Goal: Task Accomplishment & Management: Use online tool/utility

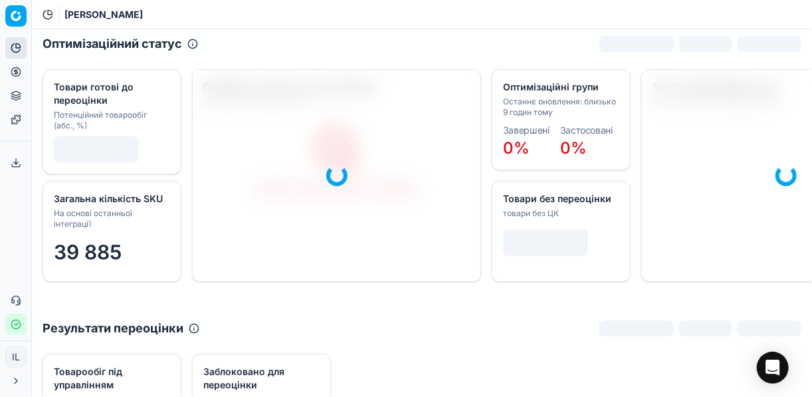
click at [14, 71] on icon at bounding box center [15, 71] width 3 height 3
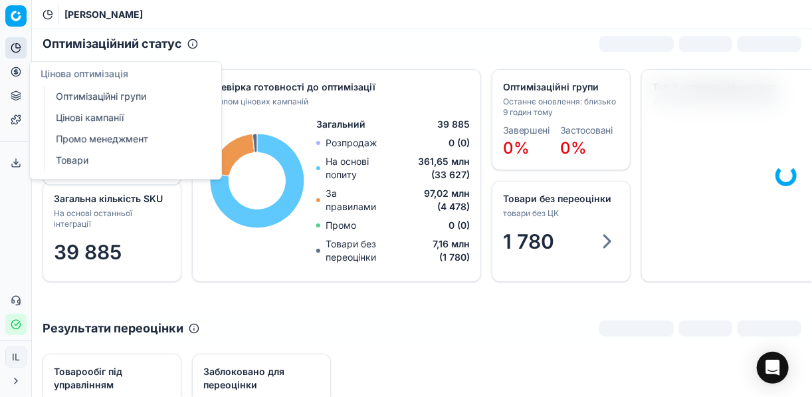
click at [86, 96] on link "Оптимізаційні групи" at bounding box center [127, 96] width 155 height 19
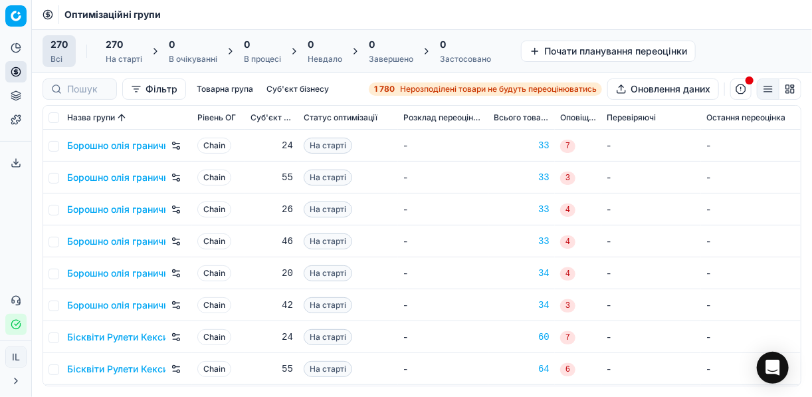
click at [418, 85] on span "Нерозподілені товари не будуть переоцінюватись" at bounding box center [498, 89] width 197 height 11
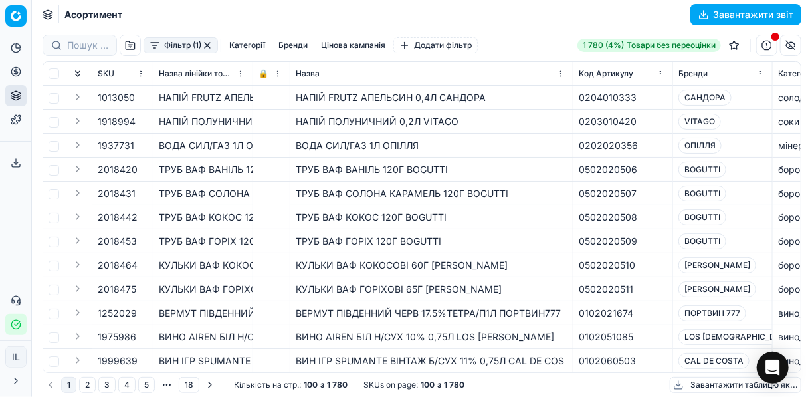
click at [152, 50] on button "Фільтр (1)" at bounding box center [181, 45] width 74 height 16
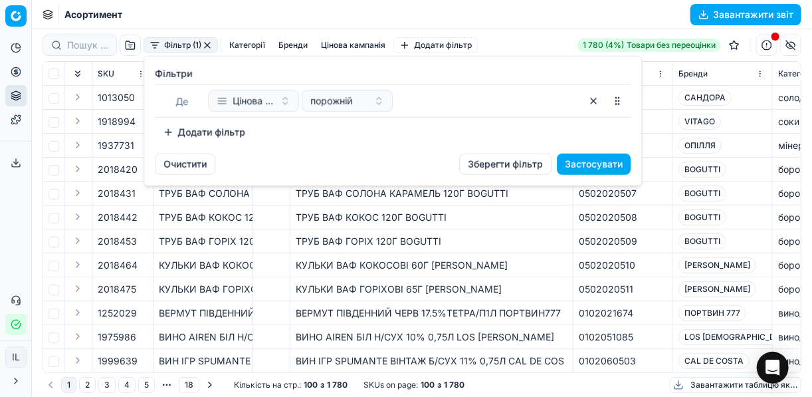
click at [170, 132] on button "Додати фільтр" at bounding box center [204, 132] width 98 height 21
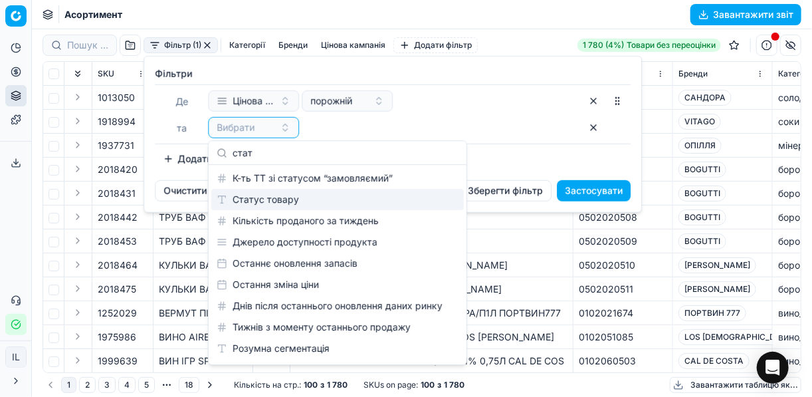
type input "стат"
drag, startPoint x: 275, startPoint y: 201, endPoint x: 307, endPoint y: 190, distance: 33.8
click at [276, 201] on div "Статус товару" at bounding box center [337, 199] width 252 height 21
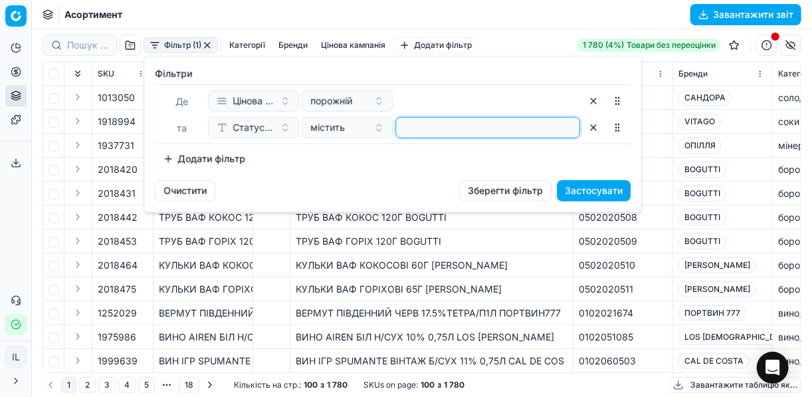
click at [408, 131] on input at bounding box center [487, 128] width 173 height 20
type input "1"
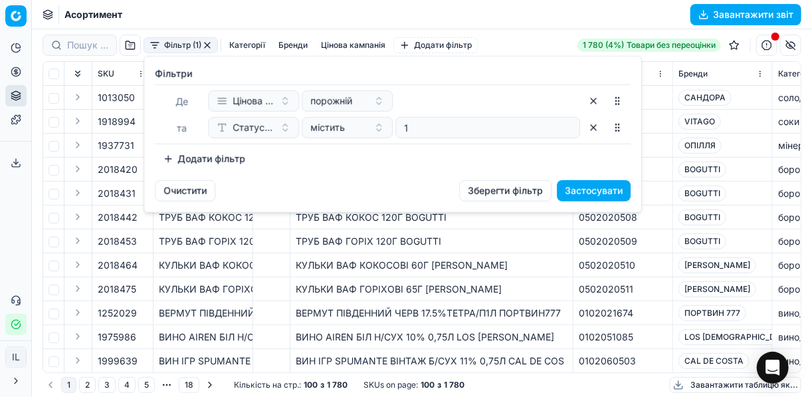
click at [165, 157] on button "Додати фільтр" at bounding box center [204, 158] width 98 height 21
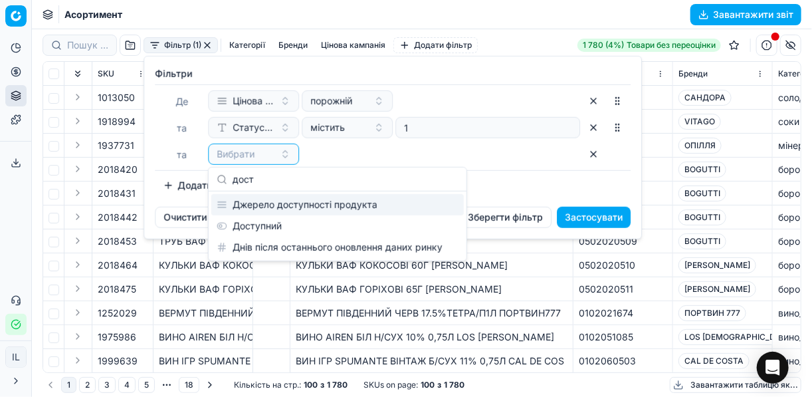
type input "дост"
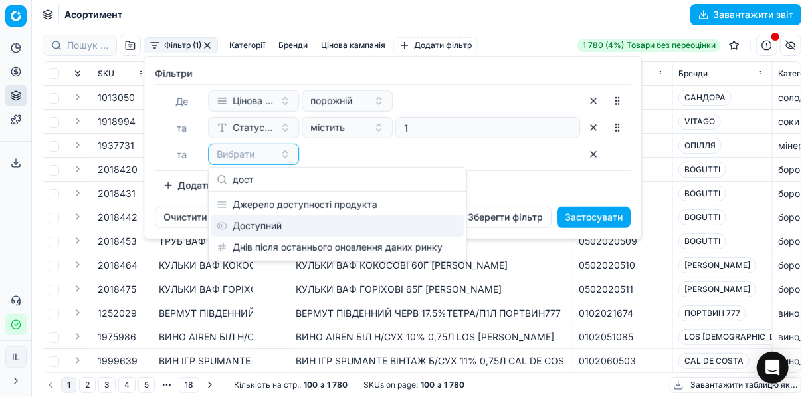
click at [272, 225] on div "Доступний" at bounding box center [337, 225] width 252 height 21
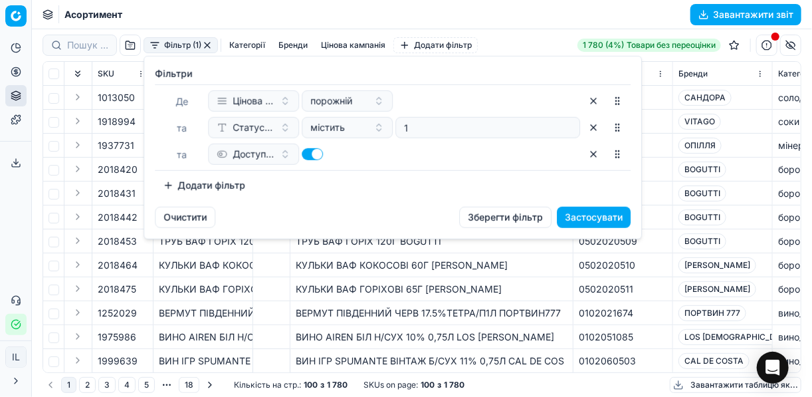
click at [175, 186] on button "Додати фільтр" at bounding box center [204, 185] width 98 height 21
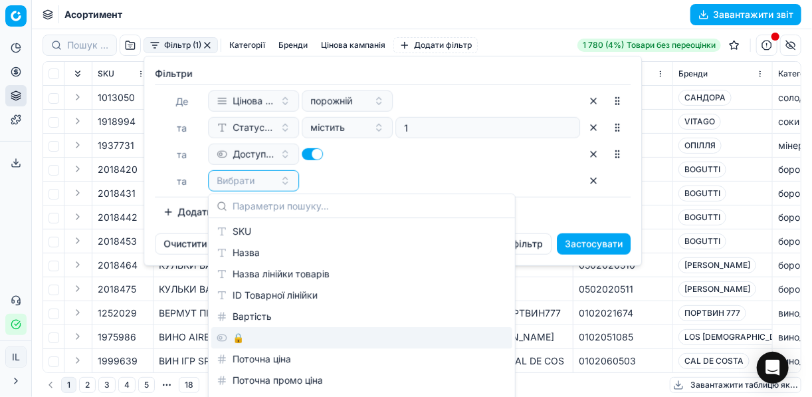
click at [271, 331] on div "🔒" at bounding box center [361, 337] width 301 height 21
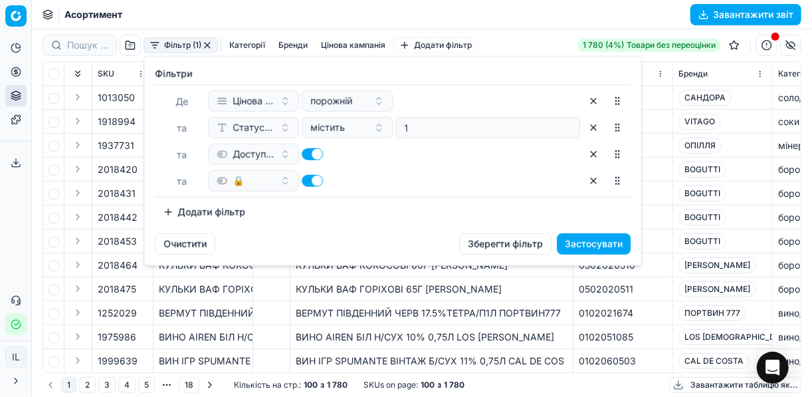
click at [307, 177] on button "button" at bounding box center [312, 181] width 21 height 12
checkbox input "false"
click at [600, 243] on button "Застосувати" at bounding box center [594, 243] width 74 height 21
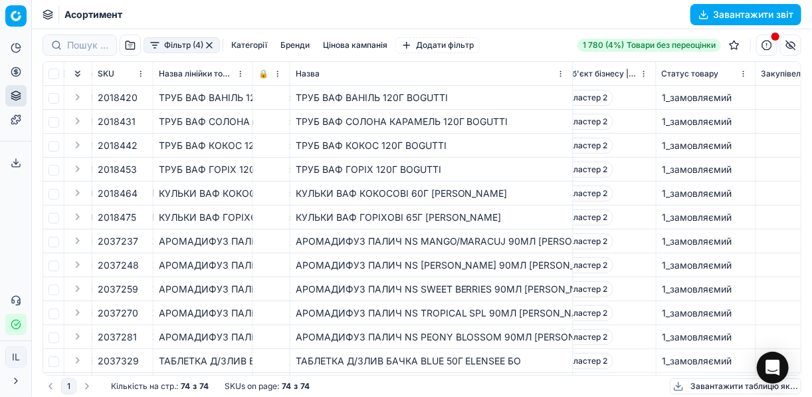
scroll to position [0, 606]
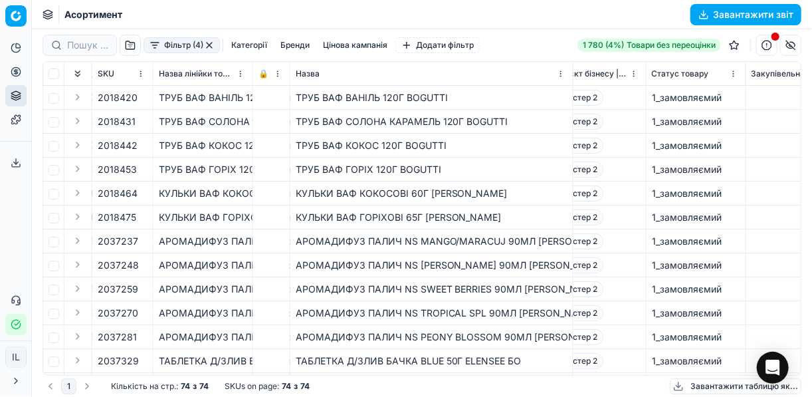
click at [142, 365] on button "button" at bounding box center [140, 360] width 13 height 13
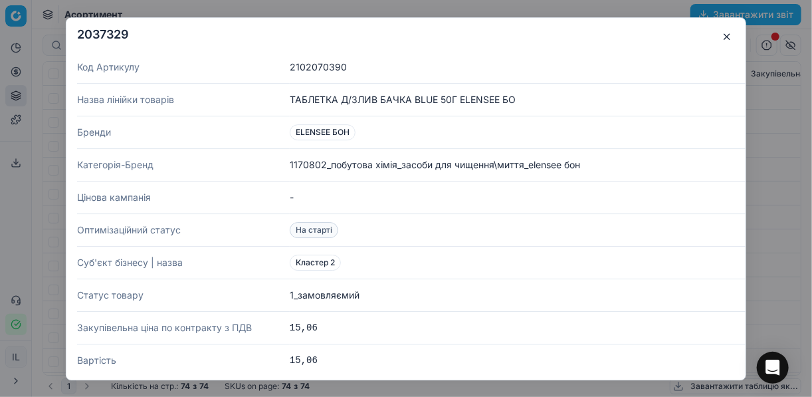
drag, startPoint x: 727, startPoint y: 32, endPoint x: 684, endPoint y: 59, distance: 51.1
click at [726, 33] on button "button" at bounding box center [727, 37] width 16 height 16
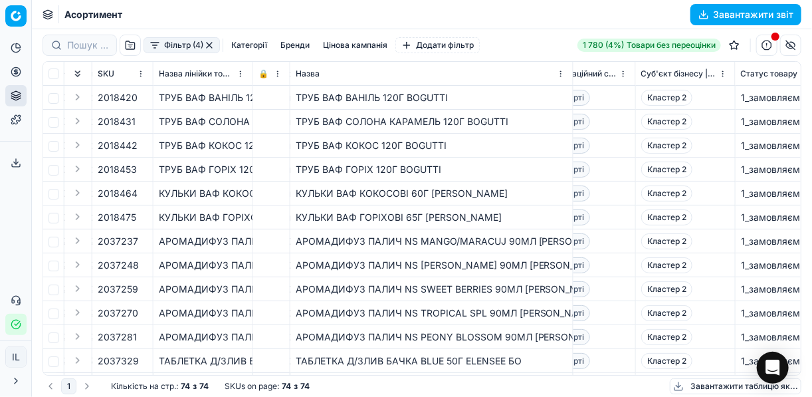
scroll to position [0, 512]
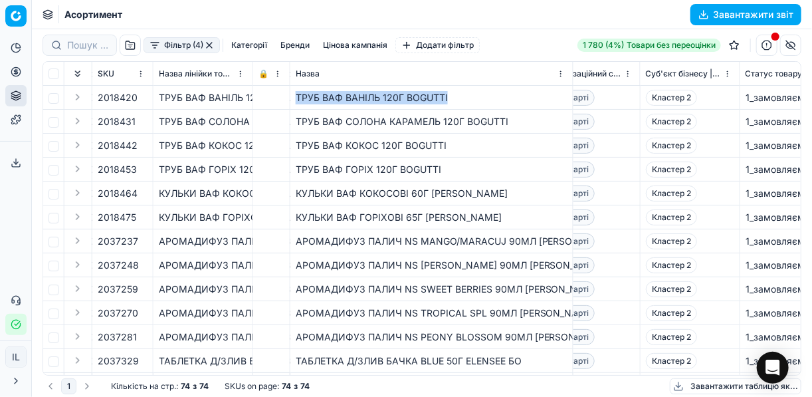
drag, startPoint x: 447, startPoint y: 95, endPoint x: 296, endPoint y: 96, distance: 150.8
click at [296, 96] on div "ТРУБ ВАФ ВАНІЛЬ 120Г BOGUTTI" at bounding box center [432, 97] width 272 height 13
copy div "ТРУБ ВАФ ВАНІЛЬ 120Г BOGUTTI"
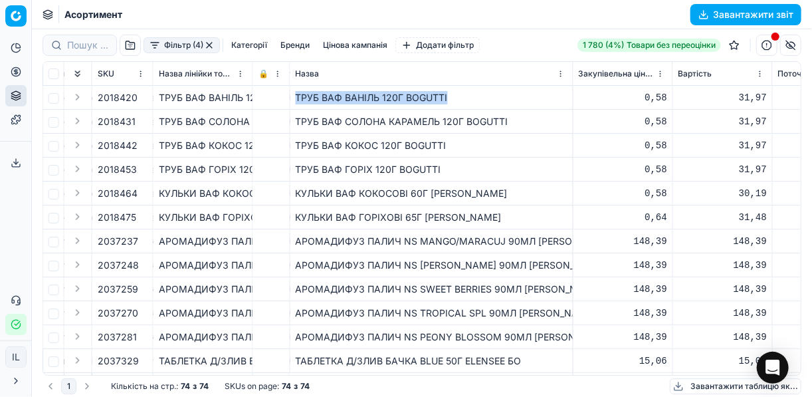
scroll to position [0, 769]
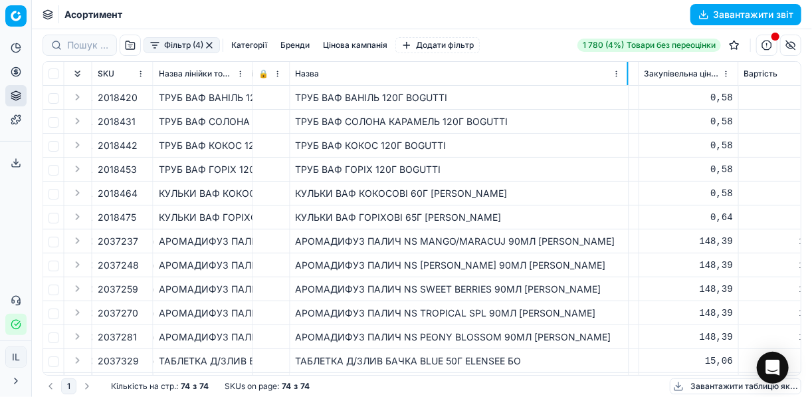
drag, startPoint x: 573, startPoint y: 74, endPoint x: 595, endPoint y: 100, distance: 33.9
click at [627, 82] on div at bounding box center [627, 73] width 1 height 23
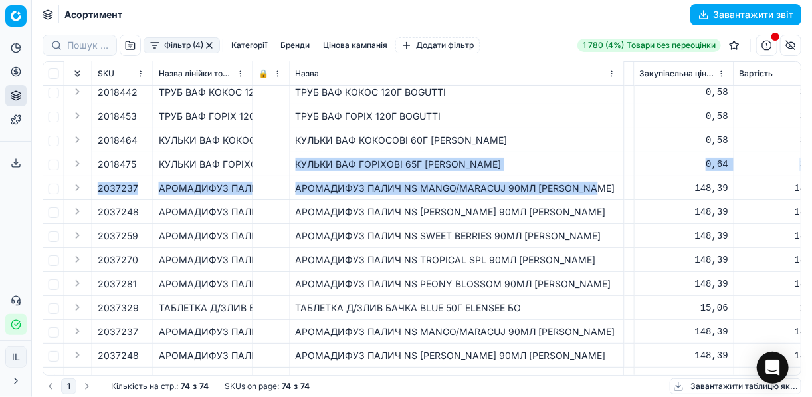
drag, startPoint x: 601, startPoint y: 188, endPoint x: 264, endPoint y: 168, distance: 336.8
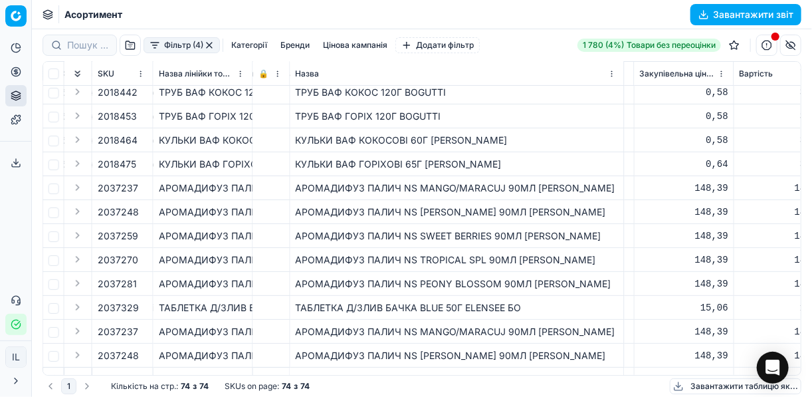
drag, startPoint x: 264, startPoint y: 168, endPoint x: 276, endPoint y: 175, distance: 14.0
click at [276, 175] on td at bounding box center [271, 164] width 37 height 24
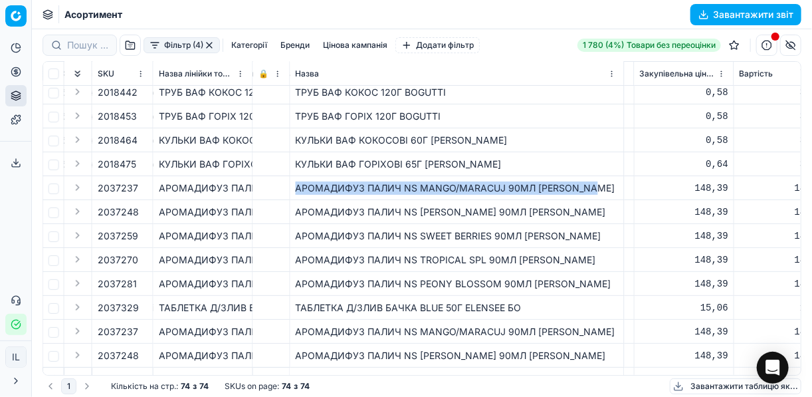
drag, startPoint x: 604, startPoint y: 189, endPoint x: 298, endPoint y: 185, distance: 306.3
click at [298, 185] on div "АРОМАДИФУЗ ПАЛИЧ NS MANGO/MARACUJ 90МЛ [PERSON_NAME]" at bounding box center [457, 187] width 323 height 13
copy div "АРОМАДИФУЗ ПАЛИЧ NS MANGO/MARACUJ 90МЛ [PERSON_NAME]"
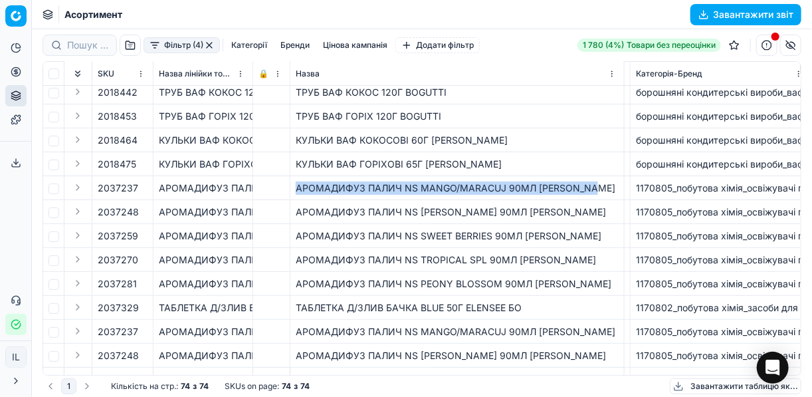
scroll to position [53, 213]
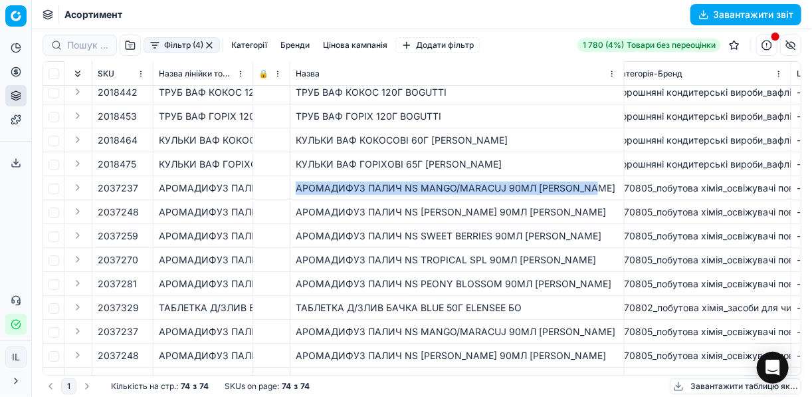
click at [555, 191] on div "АРОМАДИФУЗ ПАЛИЧ NS MANGO/MARACUJ 90МЛ [PERSON_NAME]" at bounding box center [457, 187] width 323 height 13
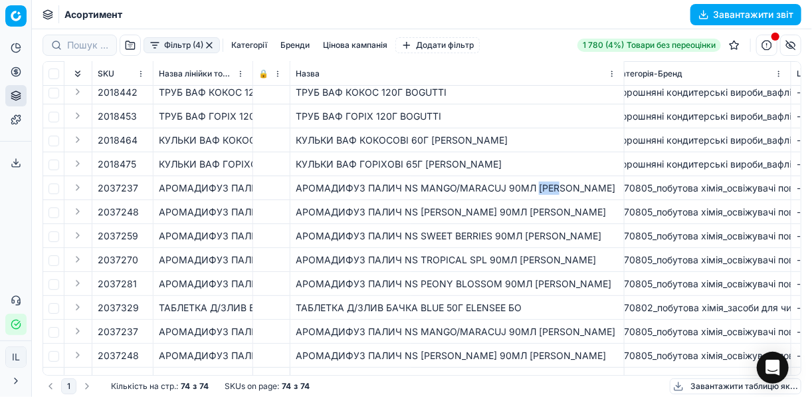
drag, startPoint x: 558, startPoint y: 191, endPoint x: 536, endPoint y: 190, distance: 22.6
click at [536, 190] on div "АРОМАДИФУЗ ПАЛИЧ NS MANGO/MARACUJ 90МЛ [PERSON_NAME]" at bounding box center [457, 187] width 323 height 13
copy div "EDEM"
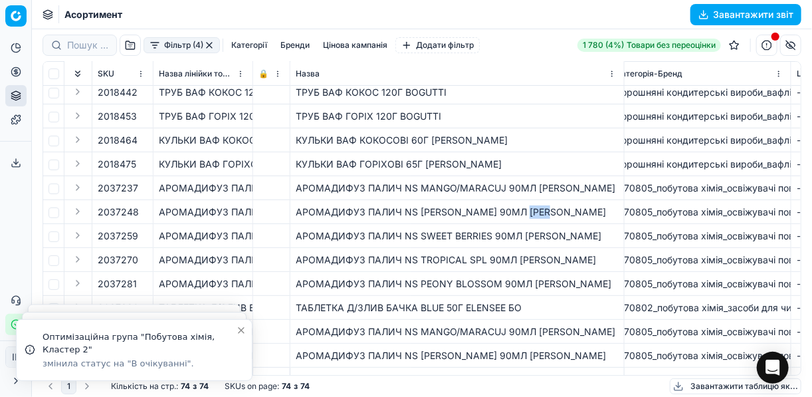
drag, startPoint x: 548, startPoint y: 212, endPoint x: 521, endPoint y: 209, distance: 27.4
click at [521, 209] on div "АРОМАДИФУЗ ПАЛИЧ NS [PERSON_NAME] 90МЛ [PERSON_NAME]" at bounding box center [457, 211] width 323 height 13
copy div "EDEM"
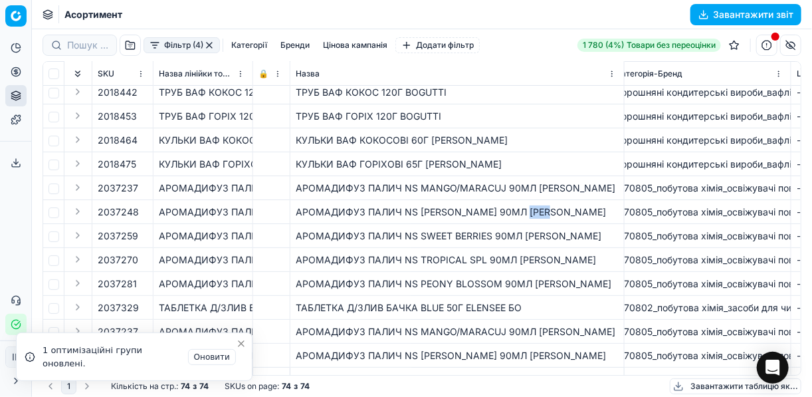
drag, startPoint x: 284, startPoint y: 45, endPoint x: 296, endPoint y: 45, distance: 12.6
click at [285, 47] on button "Бренди" at bounding box center [295, 45] width 40 height 16
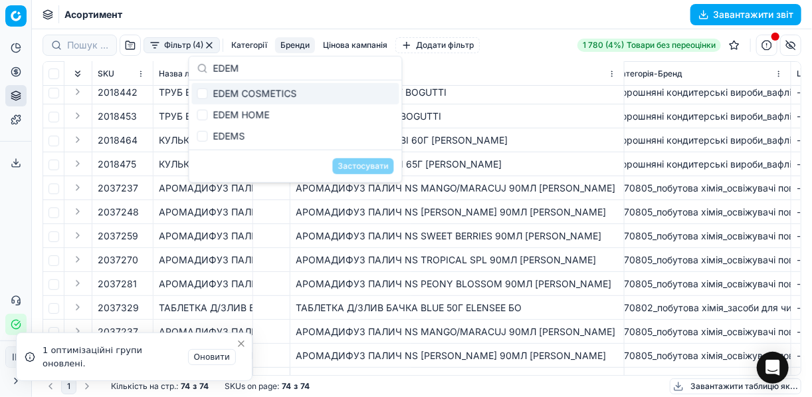
type input "EDEM"
click at [202, 96] on input "Suggestions" at bounding box center [202, 93] width 11 height 11
drag, startPoint x: 298, startPoint y: 94, endPoint x: 239, endPoint y: 94, distance: 58.5
click at [245, 93] on div "EDEM COSMETICS" at bounding box center [295, 93] width 207 height 21
click at [209, 94] on div "EDEM COSMETICS" at bounding box center [295, 93] width 207 height 21
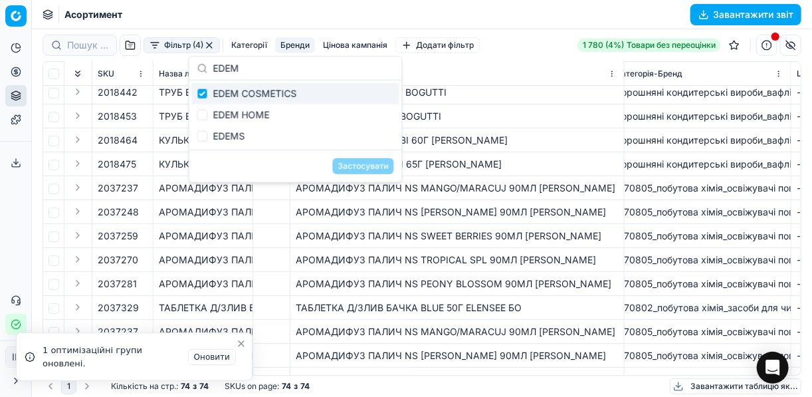
checkbox input "true"
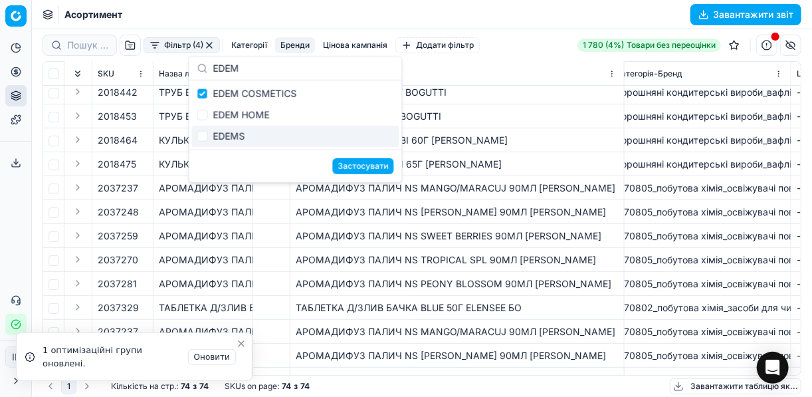
click at [355, 171] on button "Застосувати" at bounding box center [363, 166] width 61 height 16
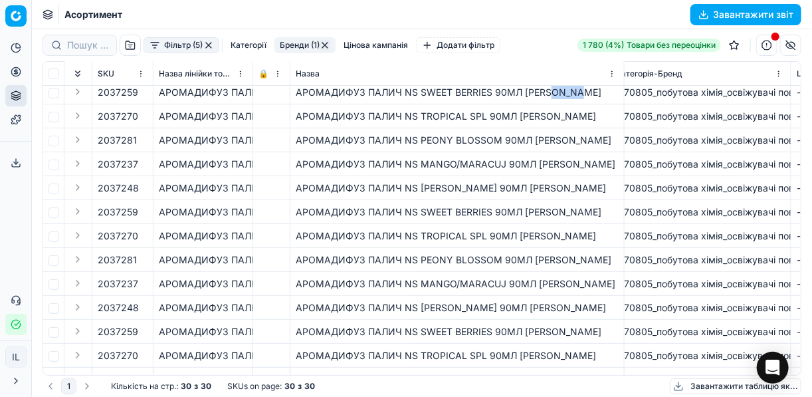
drag, startPoint x: 587, startPoint y: 94, endPoint x: 551, endPoint y: 94, distance: 35.9
click at [551, 94] on div "АРОМАДИФУЗ ПАЛИЧ NS SWEET BERRIES 90МЛ [PERSON_NAME]" at bounding box center [457, 92] width 323 height 13
click at [324, 47] on button "button" at bounding box center [325, 45] width 11 height 11
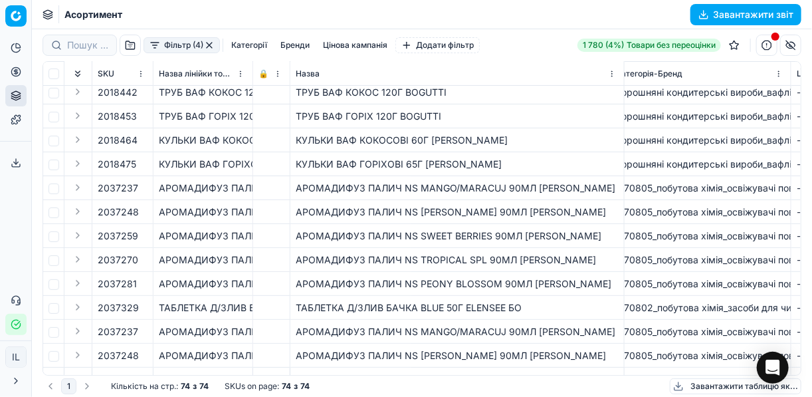
click at [301, 48] on button "Бренди" at bounding box center [295, 45] width 40 height 16
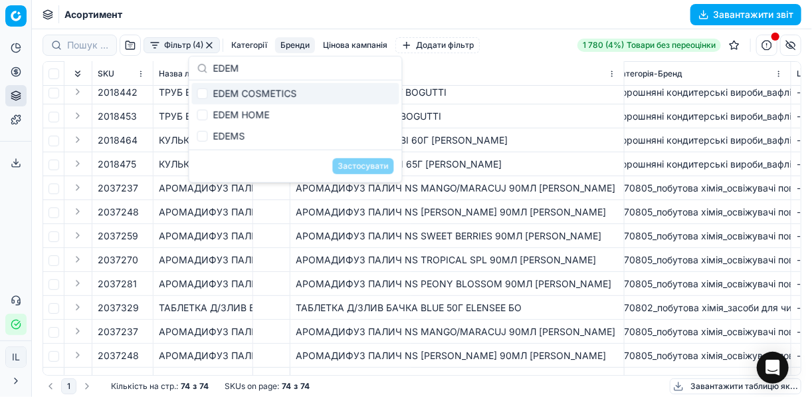
type input "EDEM"
drag, startPoint x: 214, startPoint y: 92, endPoint x: 227, endPoint y: 94, distance: 12.7
click at [227, 94] on div "EDEM COSMETICS" at bounding box center [295, 93] width 207 height 21
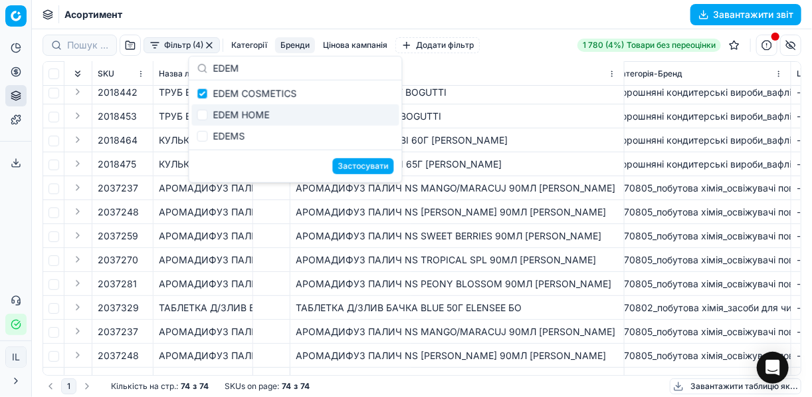
checkbox input "false"
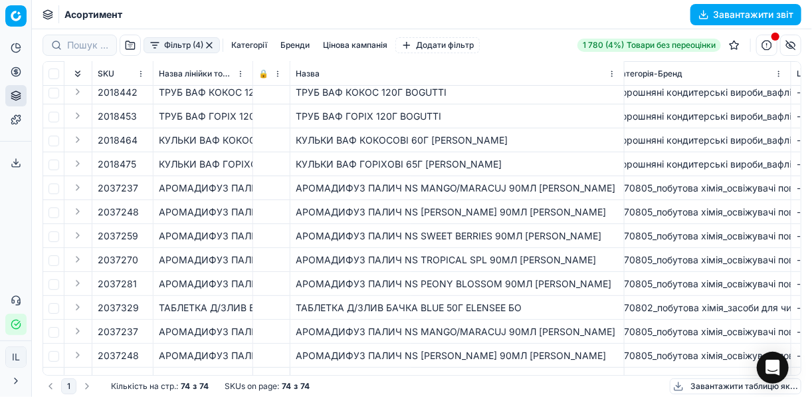
click at [598, 189] on div "АРОМАДИФУЗ ПАЛИЧ NS MANGO/MARACUJ 90МЛ [PERSON_NAME]" at bounding box center [457, 187] width 323 height 13
click at [288, 49] on button "Бренди" at bounding box center [295, 45] width 40 height 16
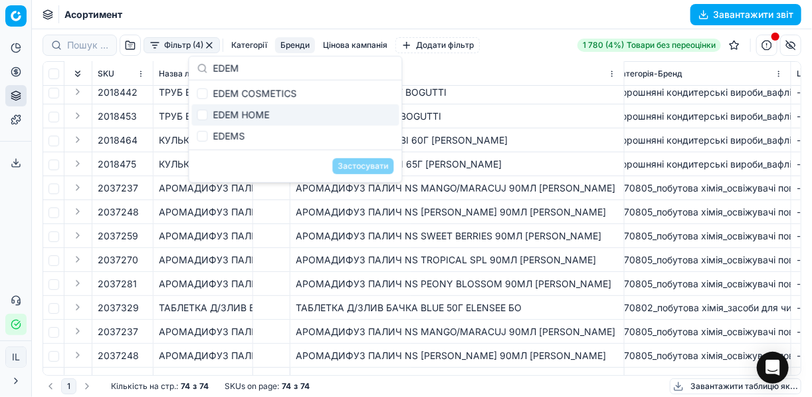
type input "EDEM"
click at [595, 191] on div "АРОМАДИФУЗ ПАЛИЧ NS MANGO/MARACUJ 90МЛ [PERSON_NAME]" at bounding box center [457, 187] width 323 height 13
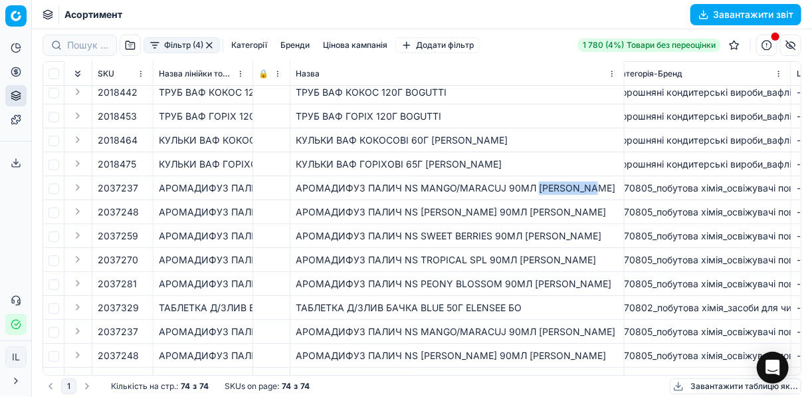
drag, startPoint x: 600, startPoint y: 187, endPoint x: 535, endPoint y: 188, distance: 65.1
click at [535, 188] on div "АРОМАДИФУЗ ПАЛИЧ NS MANGO/MARACUJ 90МЛ [PERSON_NAME]" at bounding box center [457, 187] width 323 height 13
copy div "[PERSON_NAME]"
click at [206, 47] on button "button" at bounding box center [209, 45] width 11 height 11
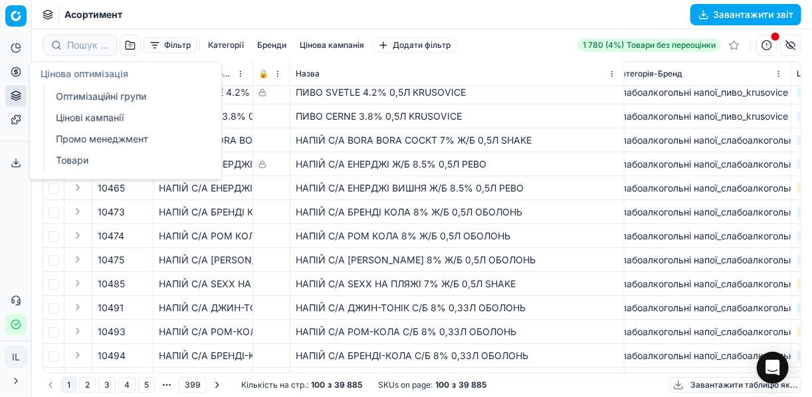
click at [14, 72] on icon at bounding box center [16, 71] width 11 height 11
click at [74, 95] on link "Оптимізаційні групи" at bounding box center [127, 96] width 155 height 19
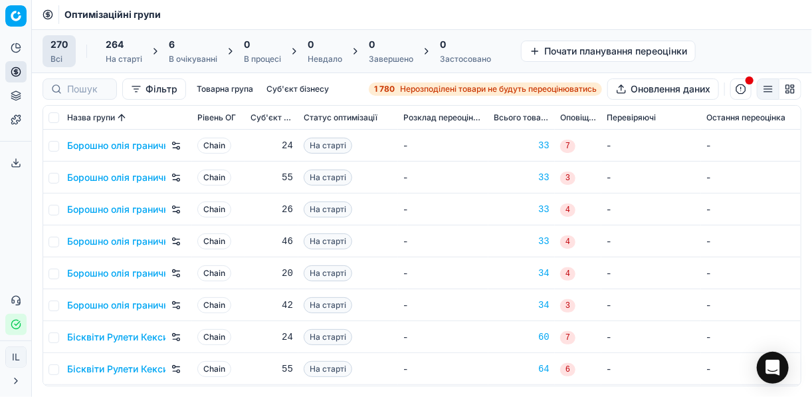
click at [181, 50] on div "6" at bounding box center [193, 44] width 49 height 13
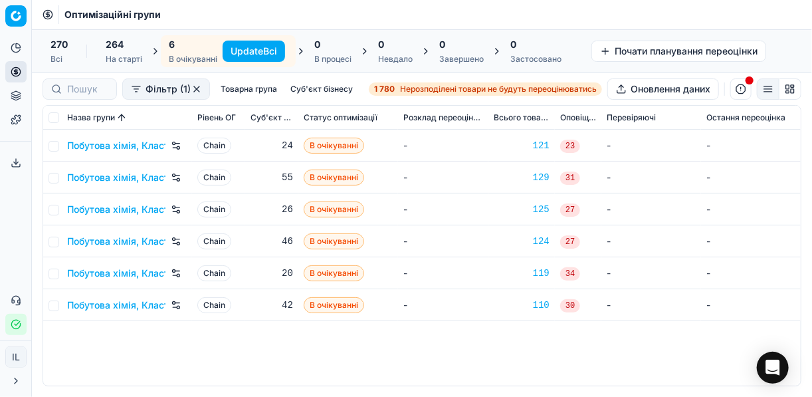
click at [234, 51] on button "Update Всі" at bounding box center [254, 51] width 62 height 21
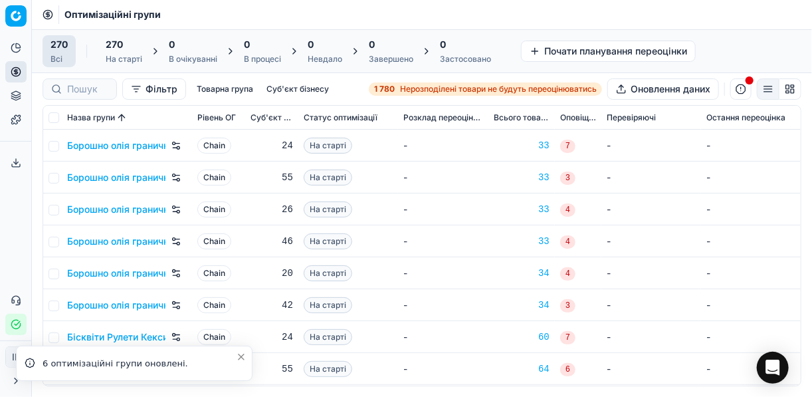
click at [397, 89] on div "1 780 Нерозподілені товари не будуть переоцінюватись" at bounding box center [485, 89] width 223 height 11
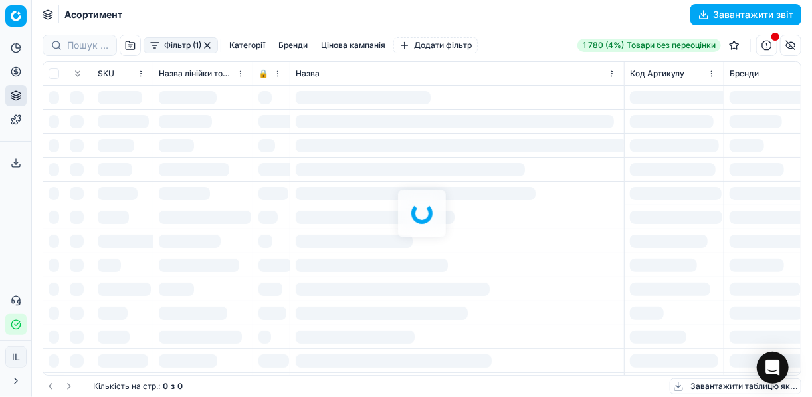
click at [153, 49] on div at bounding box center [422, 212] width 780 height 367
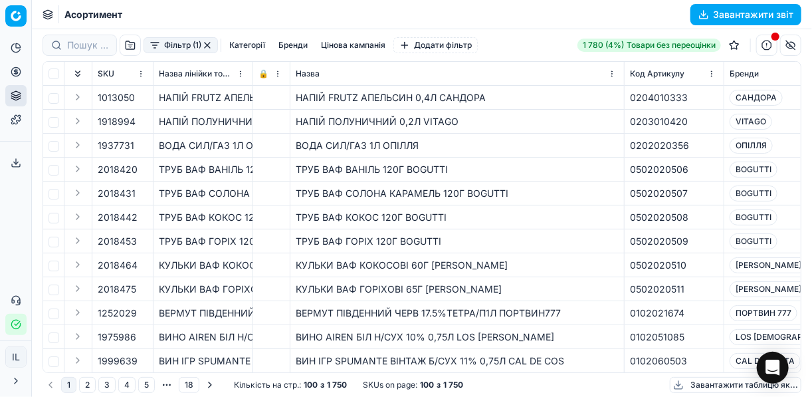
click at [154, 43] on button "Фільтр (1)" at bounding box center [181, 45] width 74 height 16
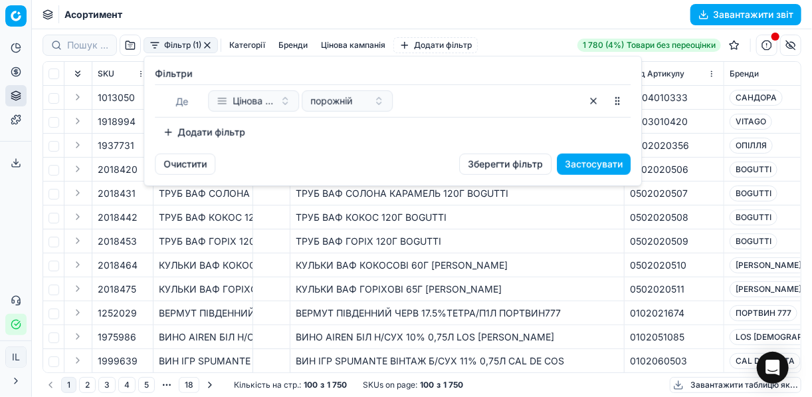
click at [167, 133] on button "Додати фільтр" at bounding box center [204, 132] width 98 height 21
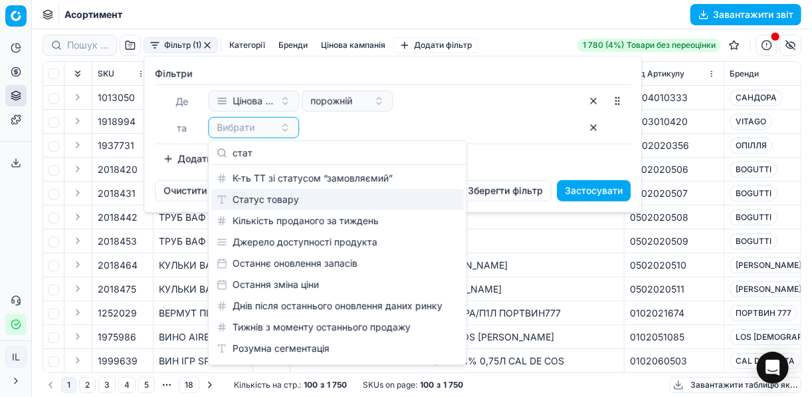
type input "стат"
click at [267, 199] on div "Статус товару" at bounding box center [337, 199] width 252 height 21
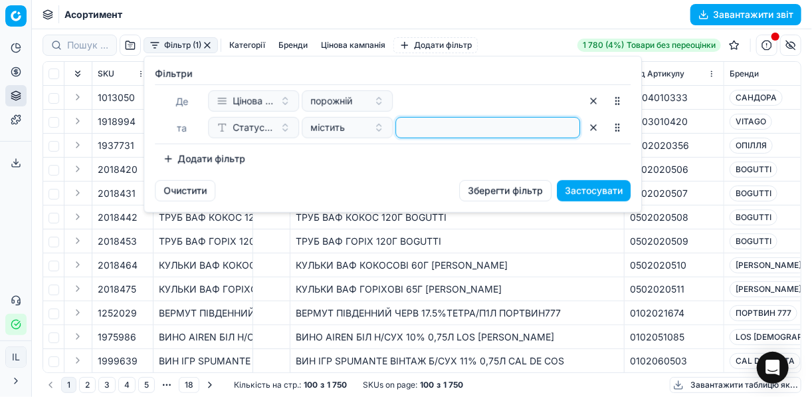
click at [403, 132] on input at bounding box center [487, 128] width 173 height 20
type input "1"
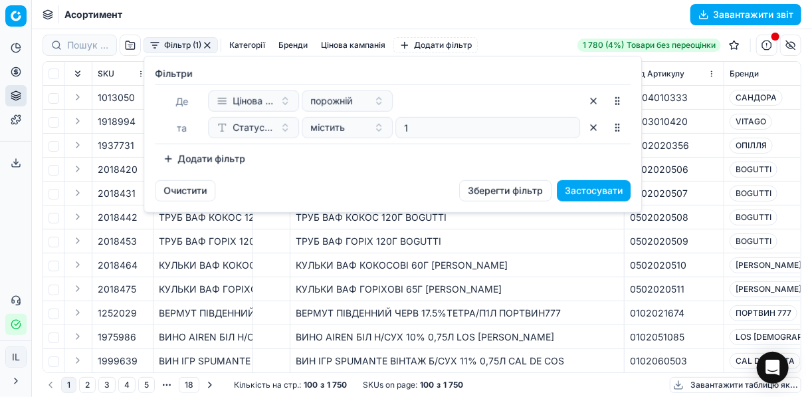
click at [163, 158] on button "Додати фільтр" at bounding box center [204, 158] width 98 height 21
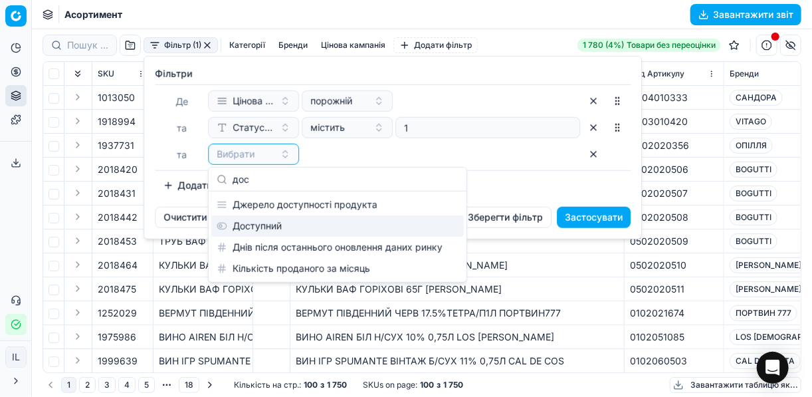
type input "дос"
drag, startPoint x: 317, startPoint y: 229, endPoint x: 290, endPoint y: 215, distance: 30.0
click at [317, 229] on div "Доступний" at bounding box center [337, 225] width 252 height 21
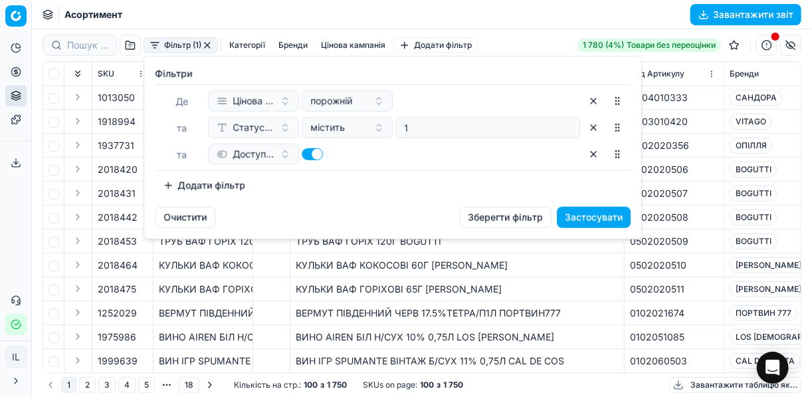
click at [173, 189] on button "Додати фільтр" at bounding box center [204, 185] width 98 height 21
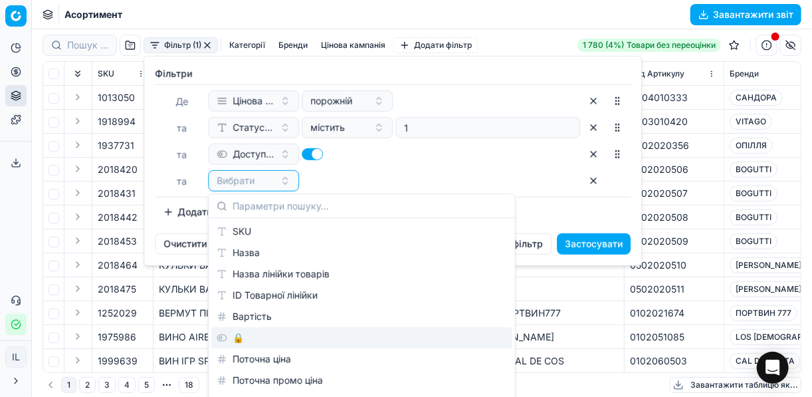
click at [250, 340] on div "🔒" at bounding box center [361, 337] width 301 height 21
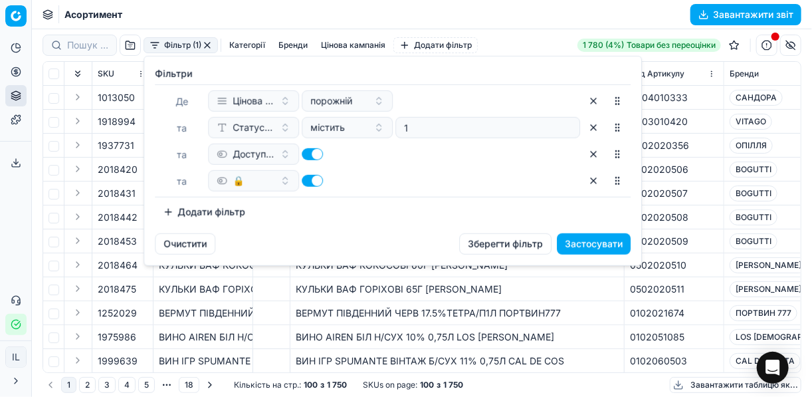
click at [306, 177] on button "button" at bounding box center [312, 181] width 21 height 12
checkbox input "false"
click at [571, 237] on button "Застосувати" at bounding box center [594, 243] width 74 height 21
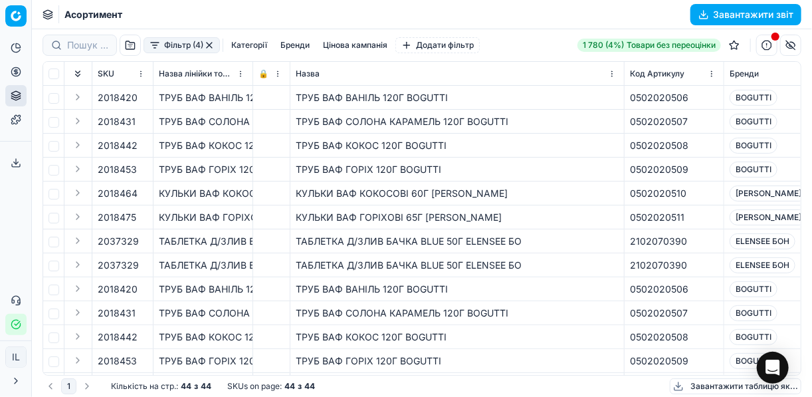
scroll to position [53, 0]
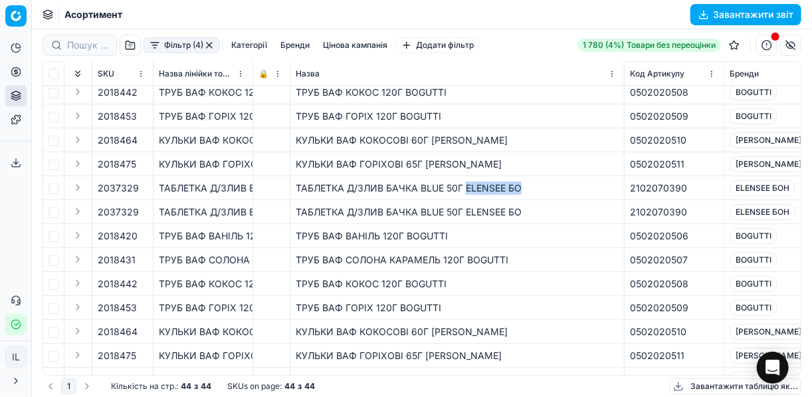
drag, startPoint x: 524, startPoint y: 188, endPoint x: 466, endPoint y: 189, distance: 57.2
click at [466, 189] on div "ТАБЛЕТКА Д/ЗЛИВ БАЧКА BLUE 50Г ELENSEE БО" at bounding box center [457, 187] width 323 height 13
copy div "ELENSEE БО"
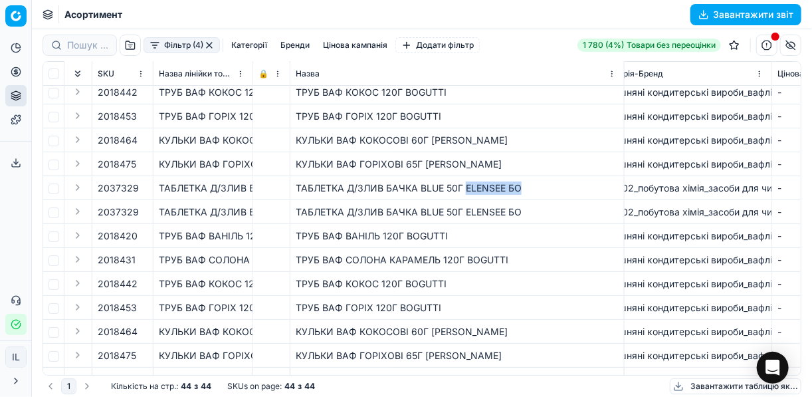
scroll to position [53, 238]
click at [289, 43] on button "Бренди" at bounding box center [295, 45] width 40 height 16
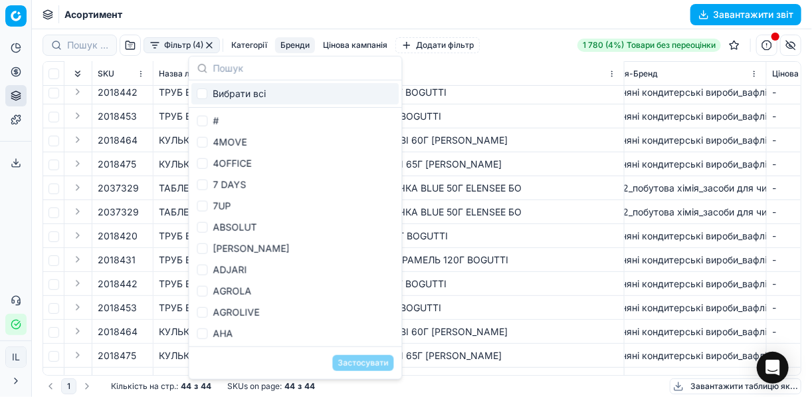
click at [249, 68] on input "text" at bounding box center [303, 67] width 181 height 27
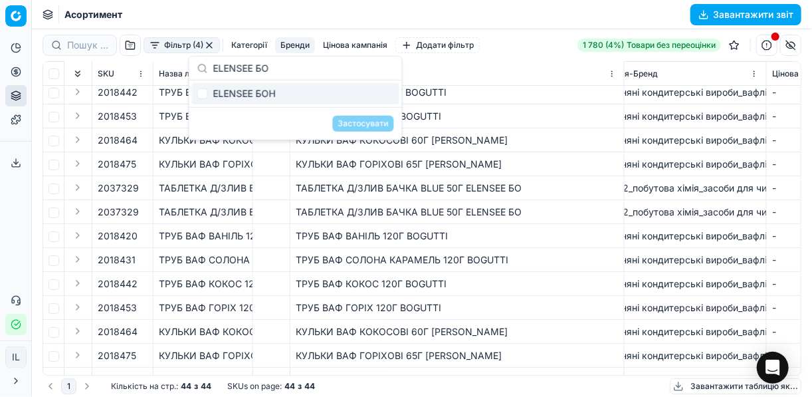
drag, startPoint x: 267, startPoint y: 67, endPoint x: 213, endPoint y: 60, distance: 54.2
click at [213, 60] on input "ELENSEE БО" at bounding box center [303, 67] width 181 height 27
type input "ELENSEE БО"
click at [553, 232] on div "ТРУБ ВАФ ВАНІЛЬ 120Г BOGUTTI" at bounding box center [457, 235] width 323 height 13
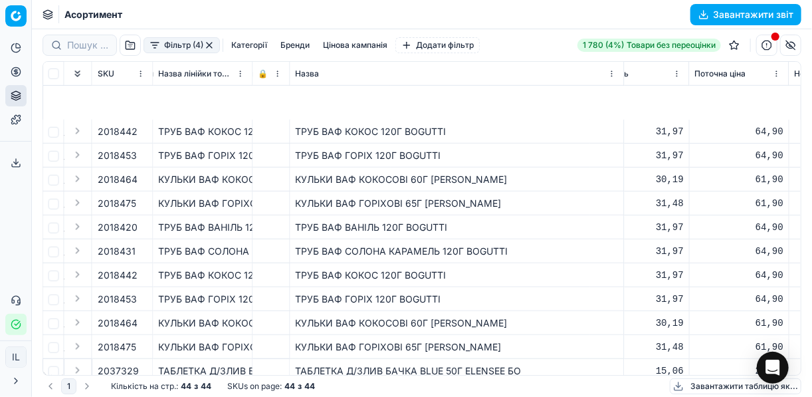
scroll to position [478, 913]
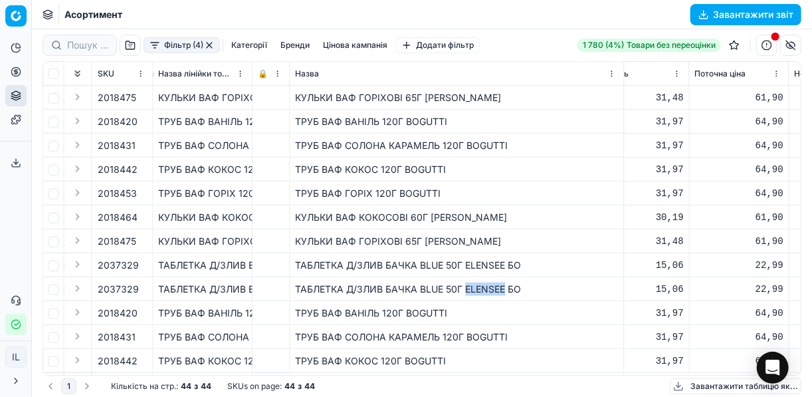
drag, startPoint x: 505, startPoint y: 287, endPoint x: 468, endPoint y: 285, distance: 36.6
click at [468, 285] on div "ТАБЛЕТКА Д/ЗЛИВ БАЧКА BLUE 50Г ELENSEE БО" at bounding box center [457, 288] width 323 height 13
copy div "ELENSEE"
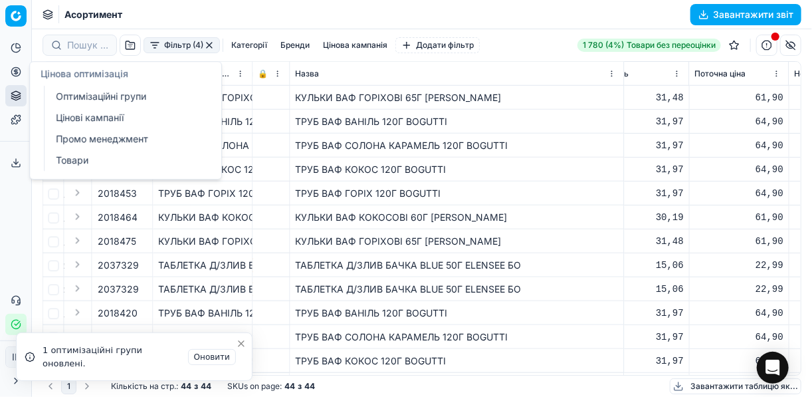
click at [17, 72] on icon at bounding box center [15, 71] width 3 height 3
drag, startPoint x: 85, startPoint y: 100, endPoint x: 106, endPoint y: 78, distance: 30.1
click at [85, 100] on link "Оптимізаційні групи" at bounding box center [127, 96] width 155 height 19
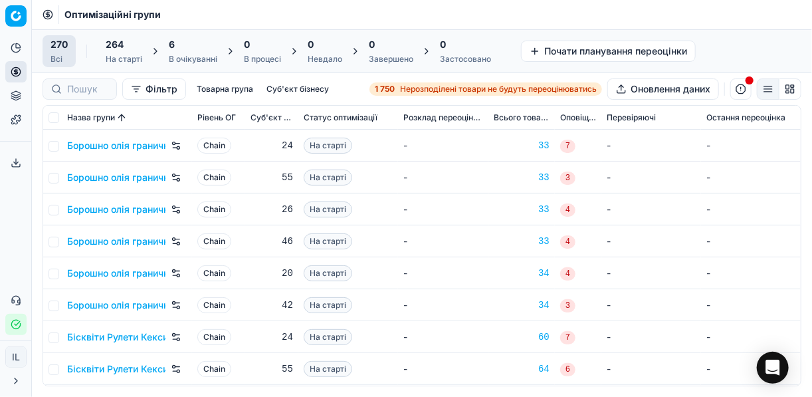
click at [186, 47] on div "6" at bounding box center [193, 44] width 49 height 13
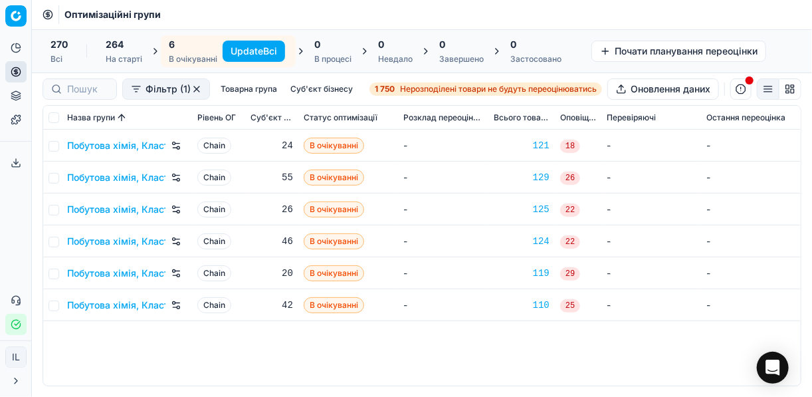
click at [245, 47] on button "Update Всі" at bounding box center [254, 51] width 62 height 21
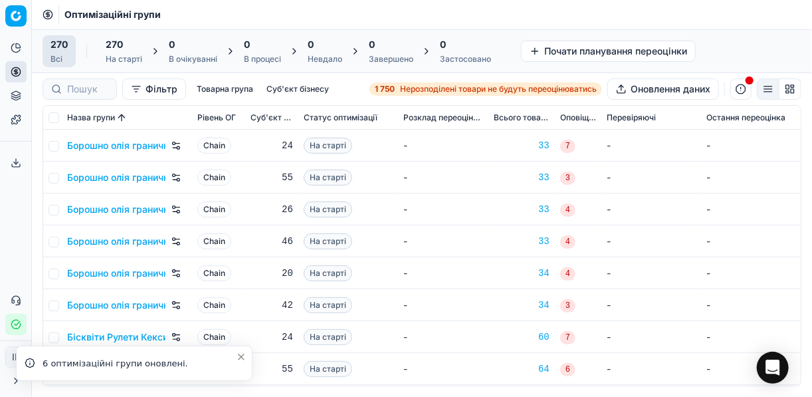
click at [438, 92] on span "Нерозподілені товари не будуть переоцінюватись" at bounding box center [498, 89] width 197 height 11
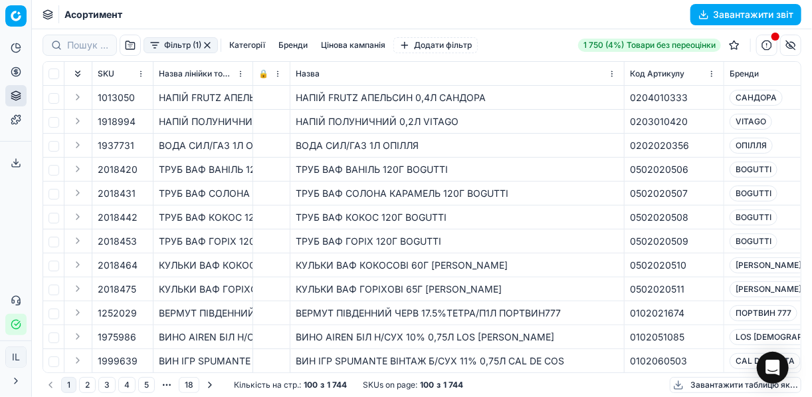
click at [165, 48] on button "Фільтр (1)" at bounding box center [181, 45] width 74 height 16
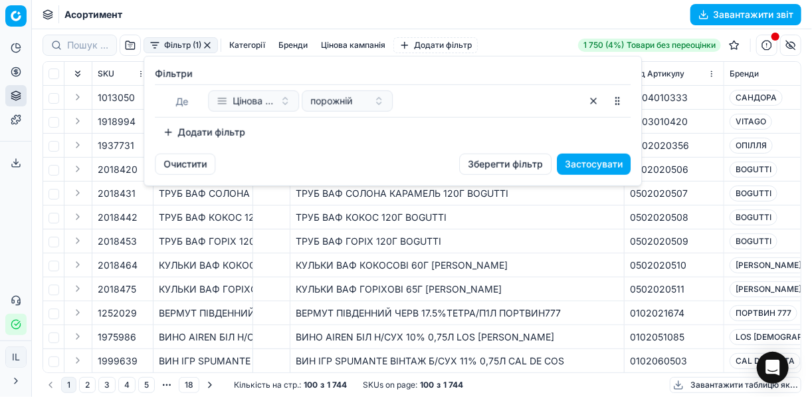
click at [172, 130] on button "Додати фільтр" at bounding box center [204, 132] width 98 height 21
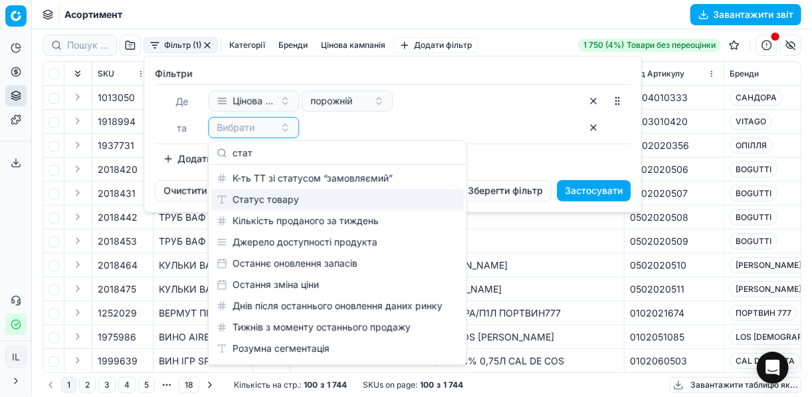
type input "стат"
click at [276, 200] on div "Статус товару" at bounding box center [337, 199] width 252 height 21
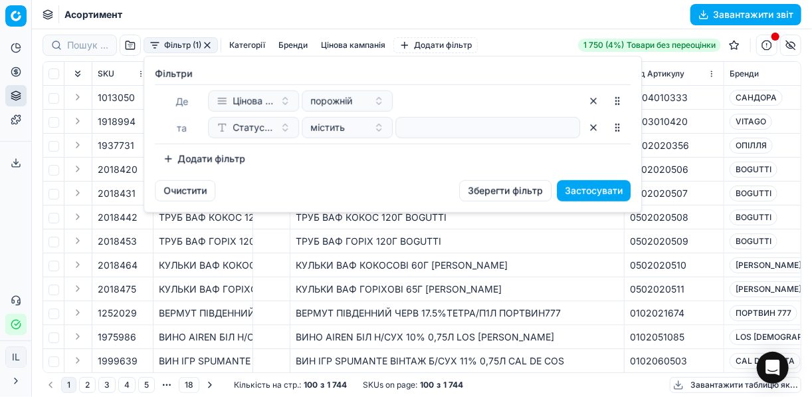
click at [167, 162] on button "Додати фільтр" at bounding box center [204, 158] width 98 height 21
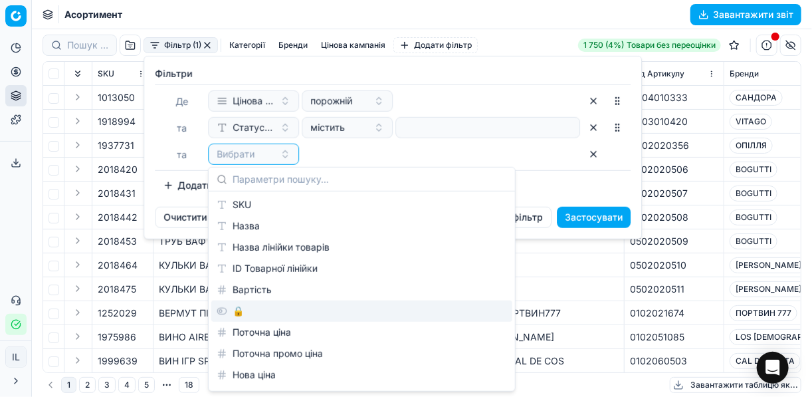
click at [243, 309] on div "🔒" at bounding box center [361, 310] width 301 height 21
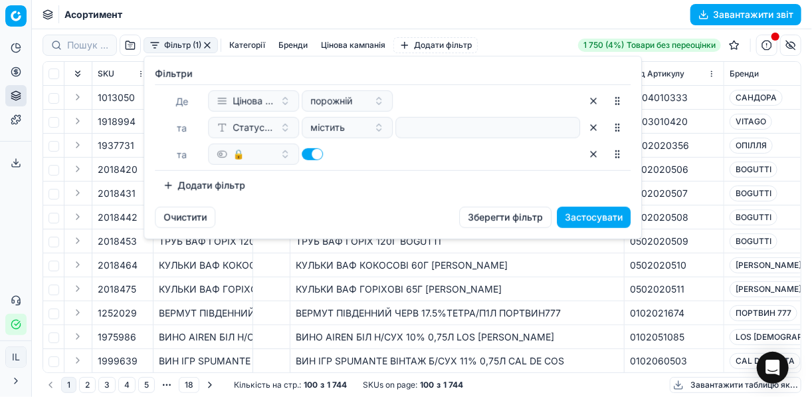
drag, startPoint x: 316, startPoint y: 152, endPoint x: 290, endPoint y: 151, distance: 25.3
click at [314, 152] on button "button" at bounding box center [312, 154] width 21 height 12
checkbox input "false"
click at [167, 183] on button "Додати фільтр" at bounding box center [204, 185] width 98 height 21
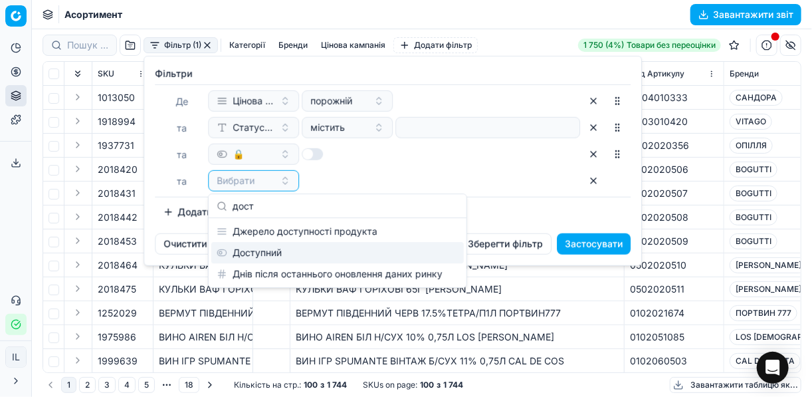
type input "дост"
click at [271, 250] on div "Доступний" at bounding box center [337, 252] width 252 height 21
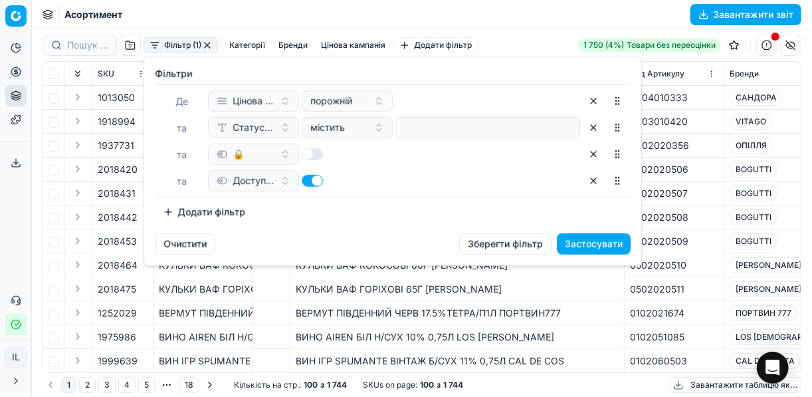
click at [607, 244] on button "Застосувати" at bounding box center [594, 243] width 74 height 21
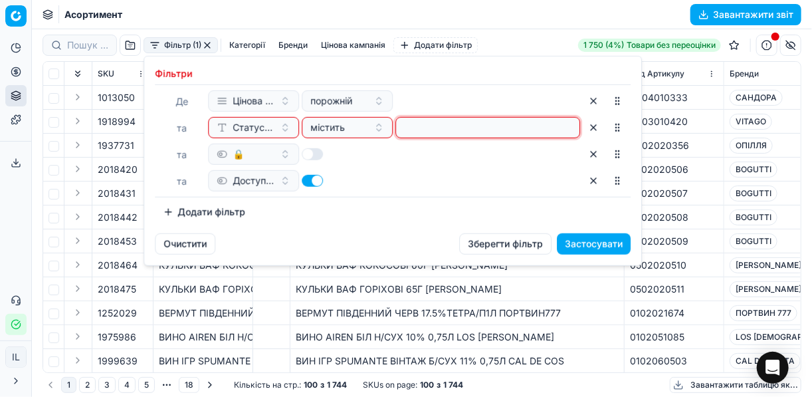
click at [428, 127] on input at bounding box center [487, 128] width 173 height 20
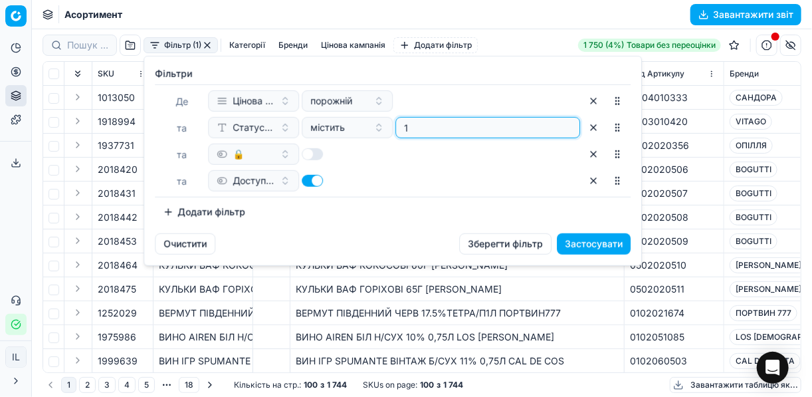
type input "1"
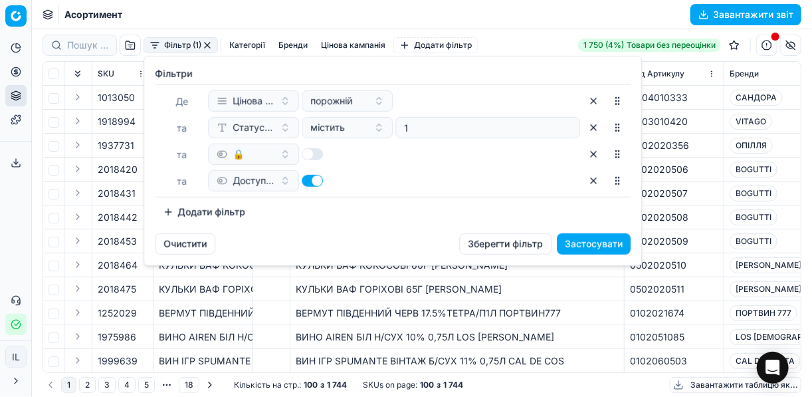
click at [577, 243] on button "Застосувати" at bounding box center [594, 243] width 74 height 21
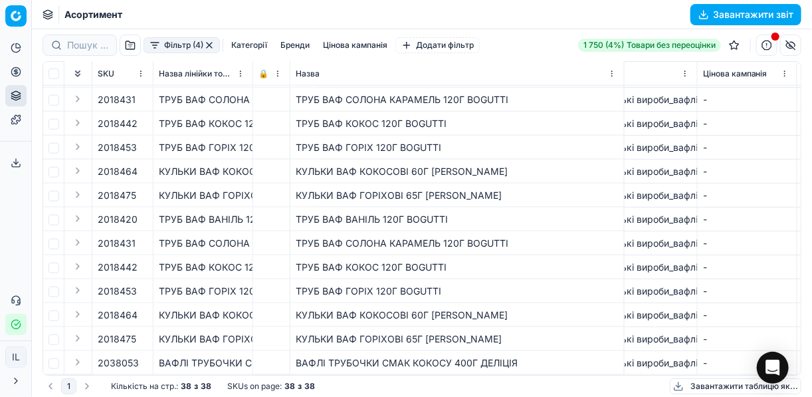
scroll to position [627, 357]
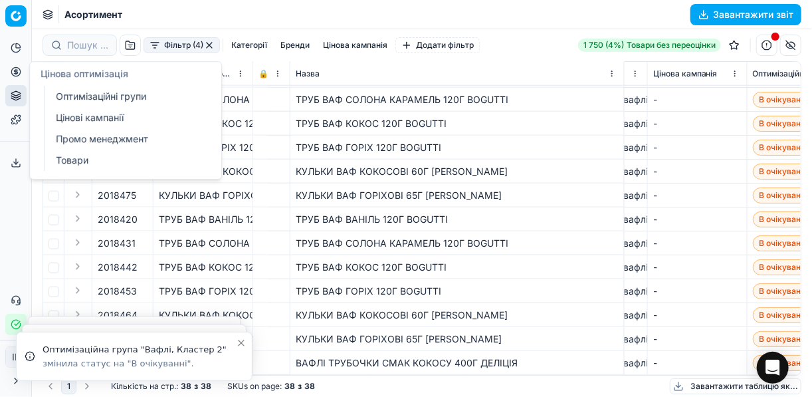
click at [19, 71] on icon at bounding box center [16, 71] width 11 height 11
click at [72, 95] on link "Оптимізаційні групи" at bounding box center [127, 96] width 155 height 19
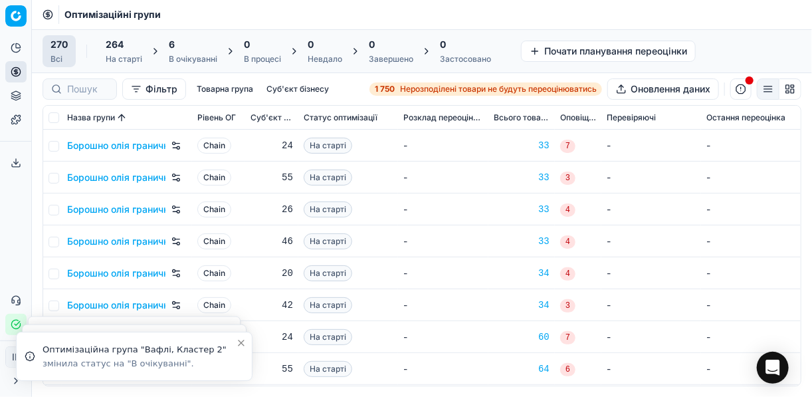
click at [175, 44] on div "6" at bounding box center [193, 44] width 49 height 13
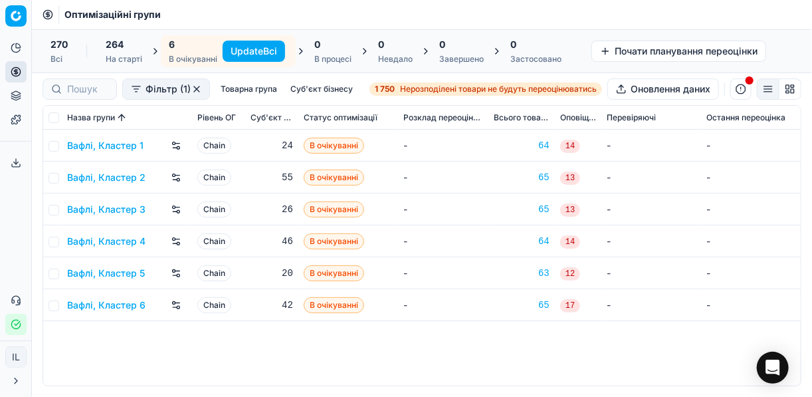
click at [245, 50] on button "Update Всі" at bounding box center [254, 51] width 62 height 21
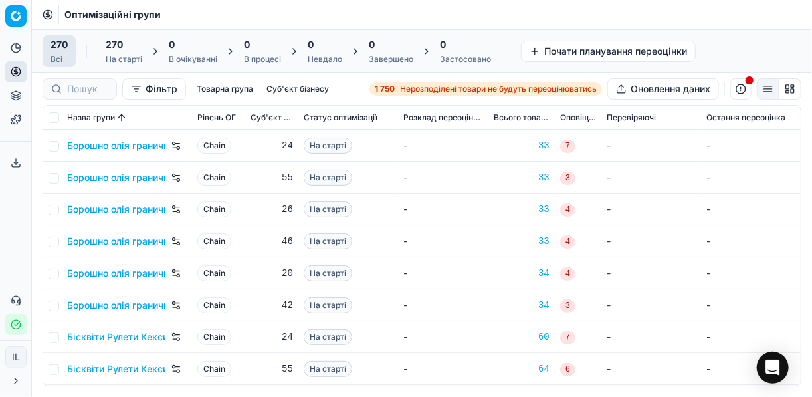
click at [404, 88] on span "Нерозподілені товари не будуть переоцінюватись" at bounding box center [498, 89] width 197 height 11
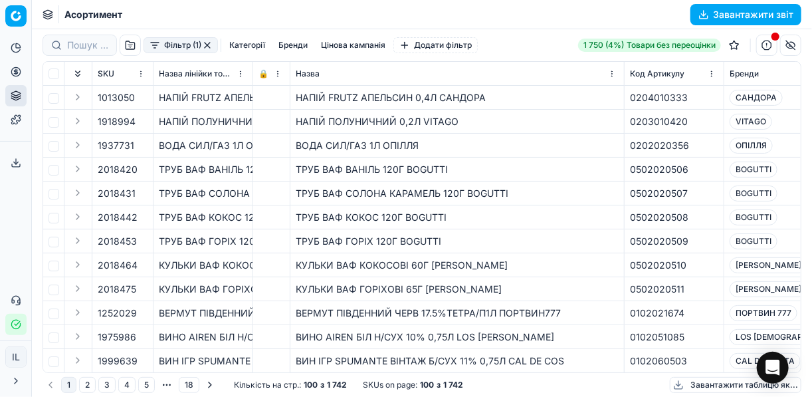
click at [156, 49] on button "Фільтр (1)" at bounding box center [181, 45] width 74 height 16
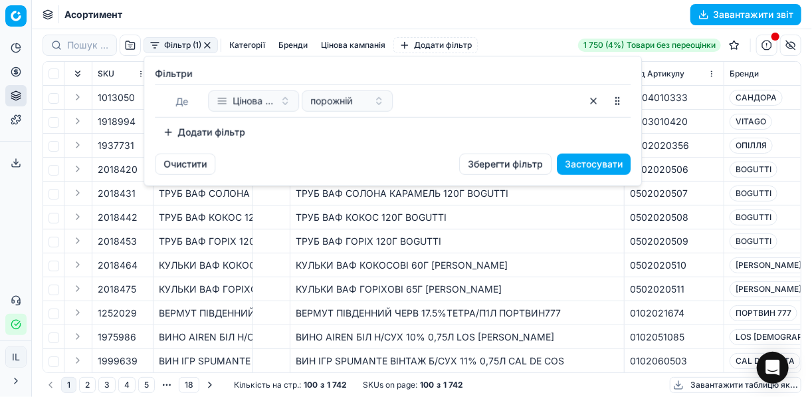
click at [170, 135] on button "Додати фільтр" at bounding box center [204, 132] width 98 height 21
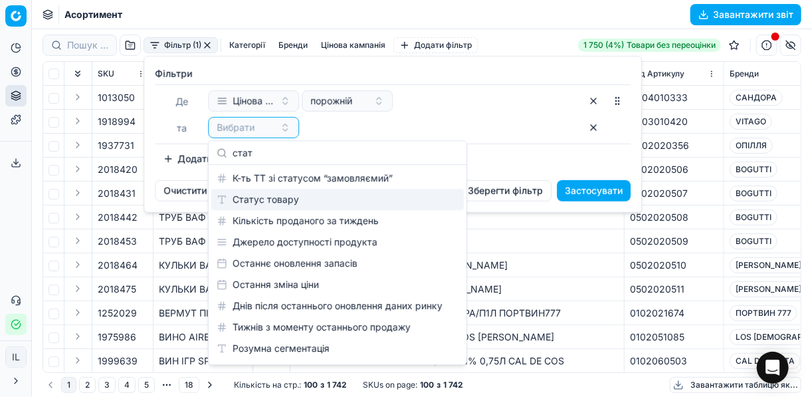
type input "стат"
click at [292, 193] on div "Статус товару" at bounding box center [337, 199] width 252 height 21
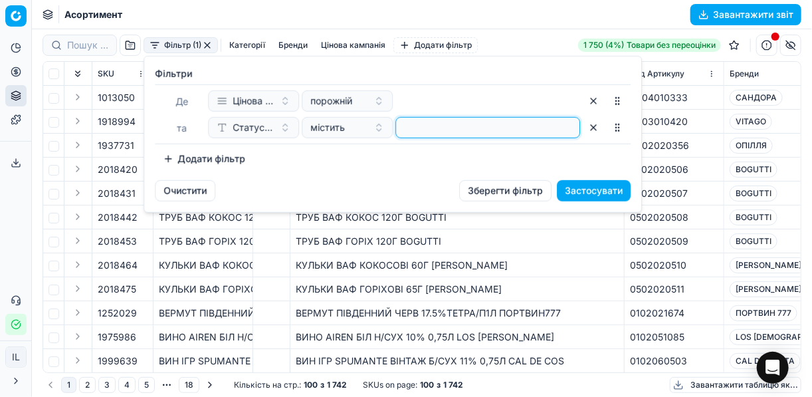
click at [403, 126] on input at bounding box center [487, 128] width 173 height 20
type input "1"
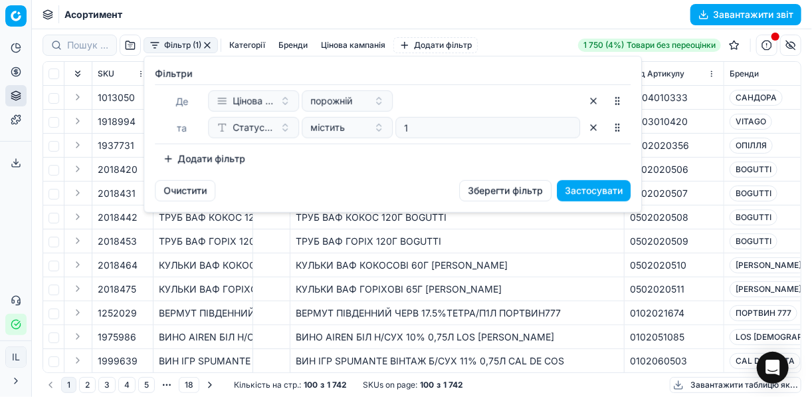
click at [173, 157] on button "Додати фільтр" at bounding box center [204, 158] width 98 height 21
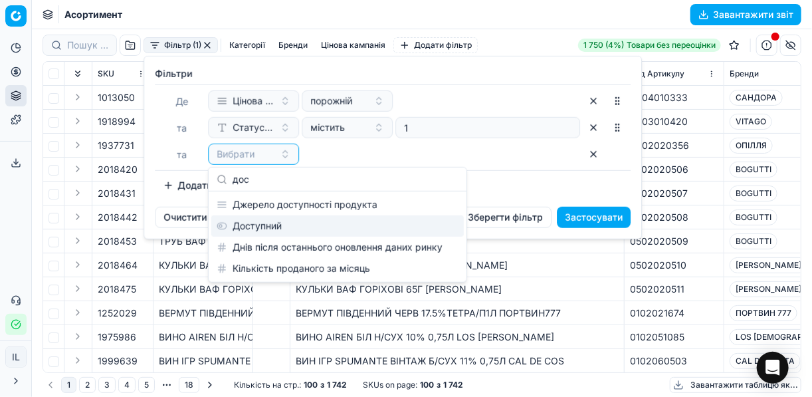
type input "дос"
drag, startPoint x: 251, startPoint y: 229, endPoint x: 217, endPoint y: 201, distance: 43.5
click at [249, 226] on div "Доступний" at bounding box center [337, 225] width 252 height 21
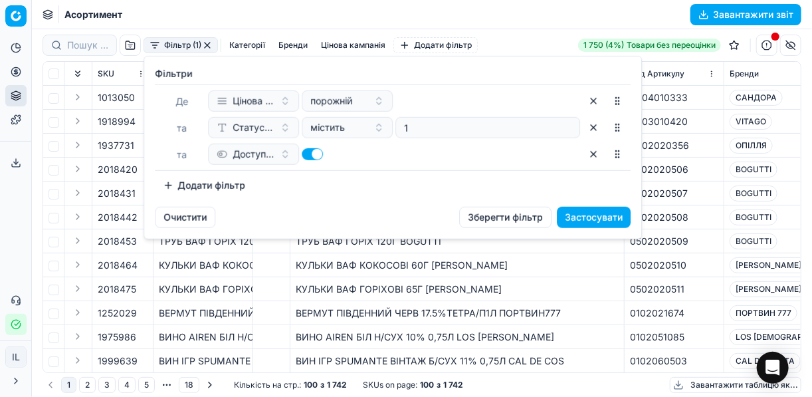
click at [167, 179] on button "Додати фільтр" at bounding box center [204, 185] width 98 height 21
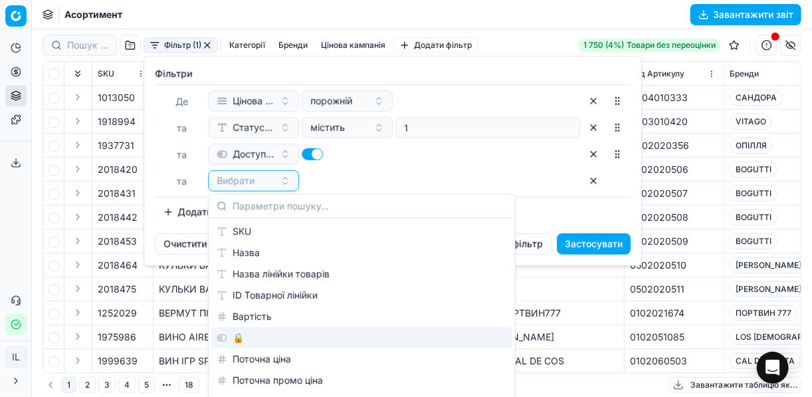
drag, startPoint x: 236, startPoint y: 334, endPoint x: 235, endPoint y: 273, distance: 61.1
click at [236, 334] on div "🔒" at bounding box center [361, 337] width 301 height 21
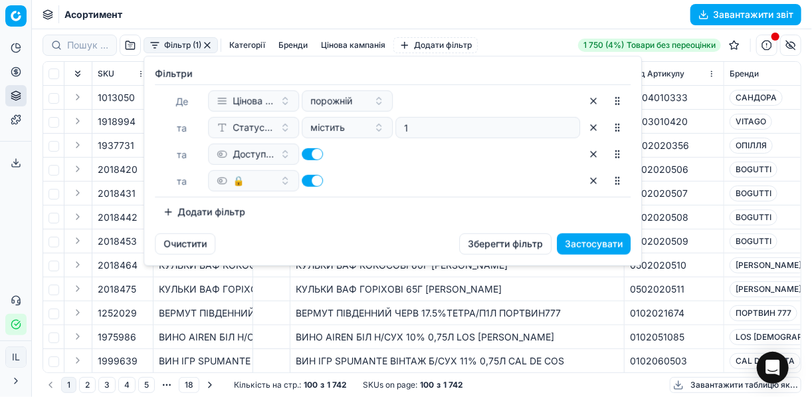
click at [303, 181] on button "button" at bounding box center [312, 181] width 21 height 12
checkbox input "false"
click at [579, 239] on button "Застосувати" at bounding box center [594, 243] width 74 height 21
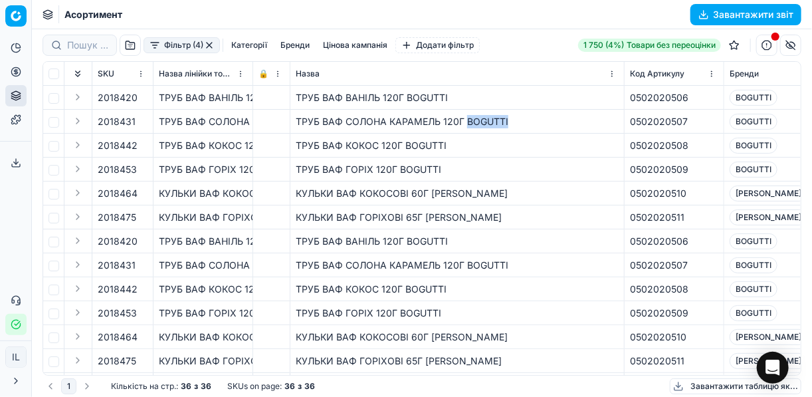
drag, startPoint x: 506, startPoint y: 122, endPoint x: 466, endPoint y: 124, distance: 39.2
click at [466, 124] on div "ТРУБ ВАФ СОЛОНА КАРАМЕЛЬ 120Г BOGUTTI" at bounding box center [457, 121] width 323 height 13
copy div "BOGUTTI"
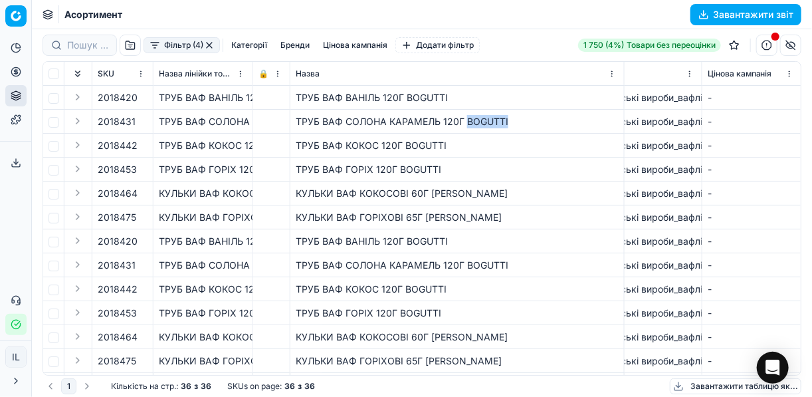
scroll to position [0, 307]
copy div "BOGUTTI"
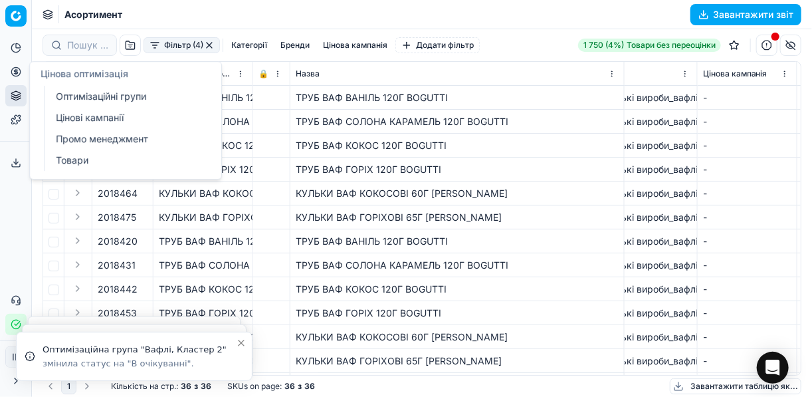
click at [13, 70] on icon at bounding box center [16, 71] width 11 height 11
click at [84, 92] on link "Оптимізаційні групи" at bounding box center [127, 96] width 155 height 19
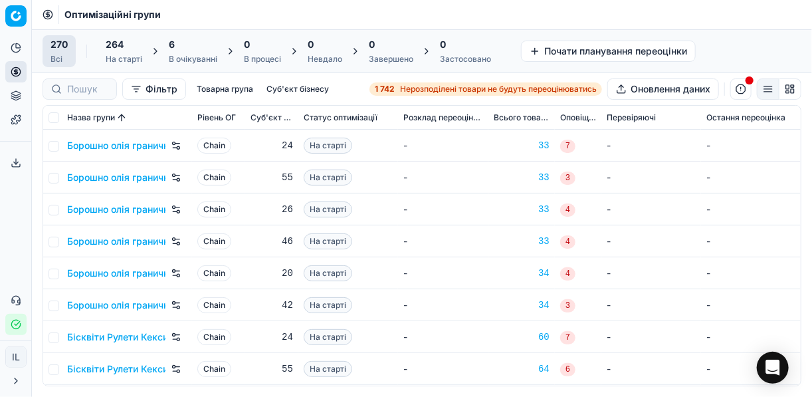
click at [203, 49] on div "6" at bounding box center [193, 44] width 49 height 13
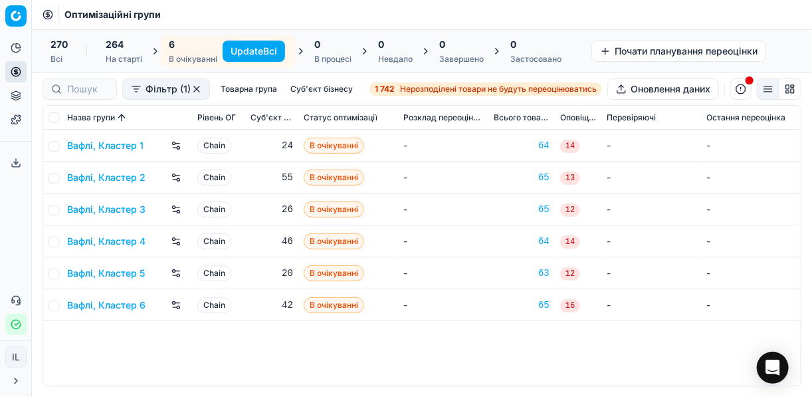
click at [244, 50] on button "Update Всі" at bounding box center [254, 51] width 62 height 21
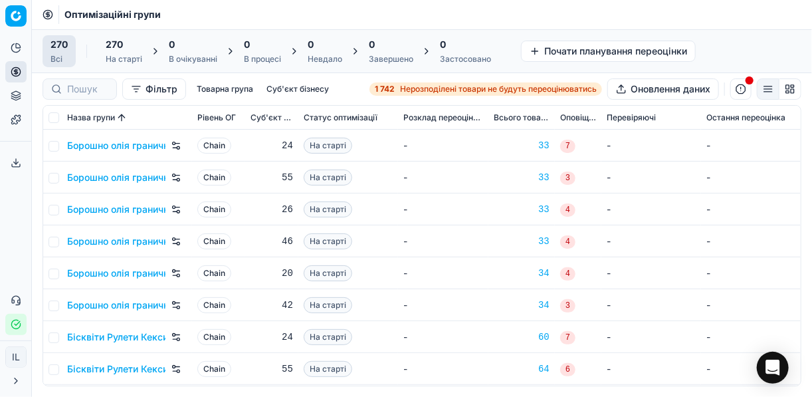
click at [139, 88] on button "Фільтр" at bounding box center [154, 88] width 64 height 21
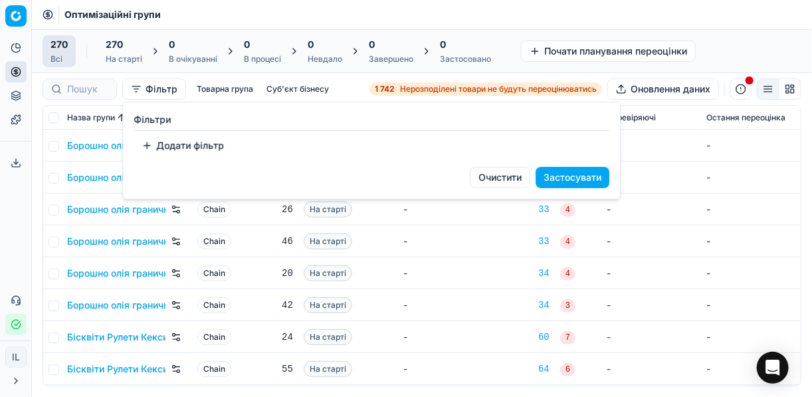
click at [409, 84] on html "Pricing platform Аналітика Цінова оптимізація Асортимент продукції Шаблони Серв…" at bounding box center [406, 198] width 812 height 397
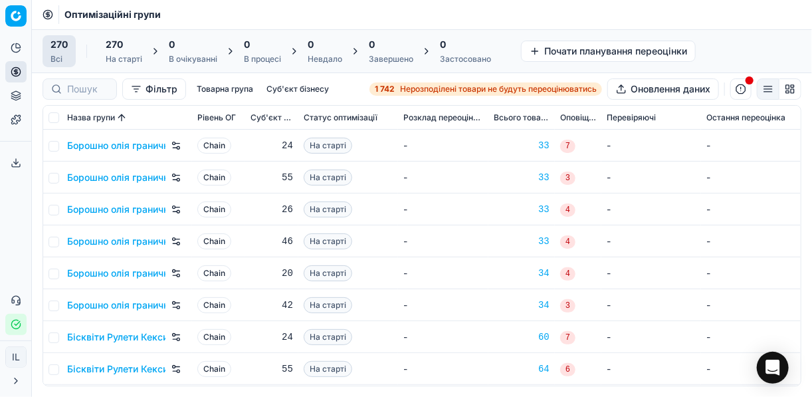
click at [394, 88] on div "1 742 Нерозподілені товари не будуть переоцінюватись" at bounding box center [486, 89] width 222 height 11
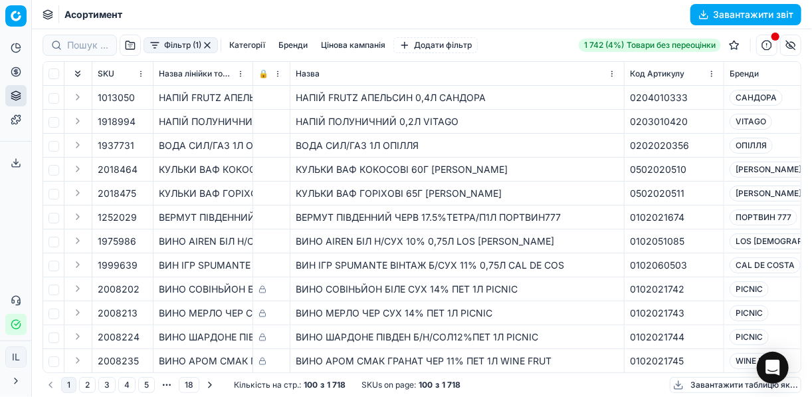
click at [155, 54] on div "Фільтр (1) Категорії [PERSON_NAME] кампанія Додати фільтр" at bounding box center [260, 45] width 435 height 21
click at [157, 47] on button "Фільтр (1)" at bounding box center [181, 45] width 74 height 16
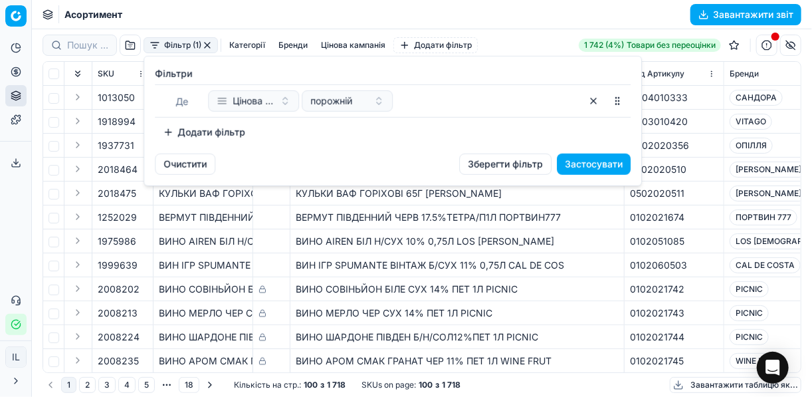
click at [176, 128] on button "Додати фільтр" at bounding box center [204, 132] width 98 height 21
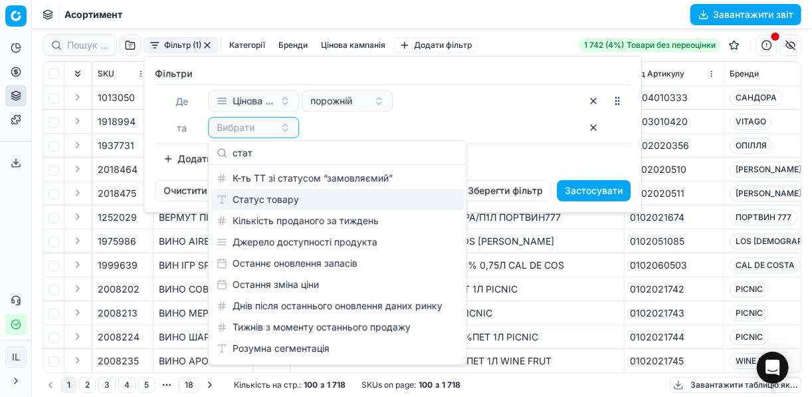
type input "стат"
click at [272, 201] on div "Статус товару" at bounding box center [337, 199] width 252 height 21
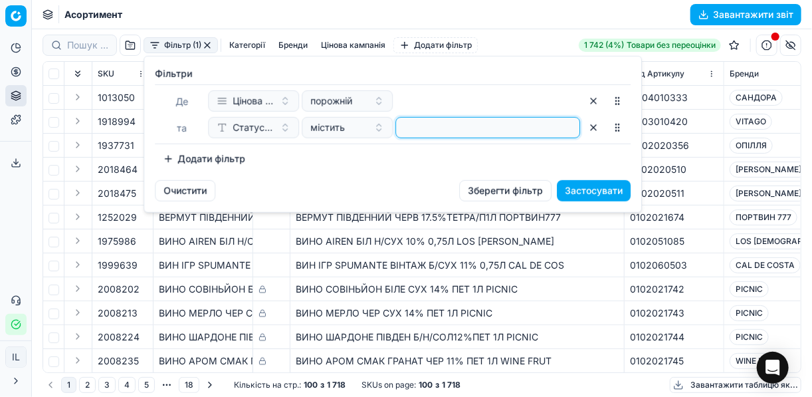
click at [412, 126] on input at bounding box center [487, 128] width 173 height 20
type input "1"
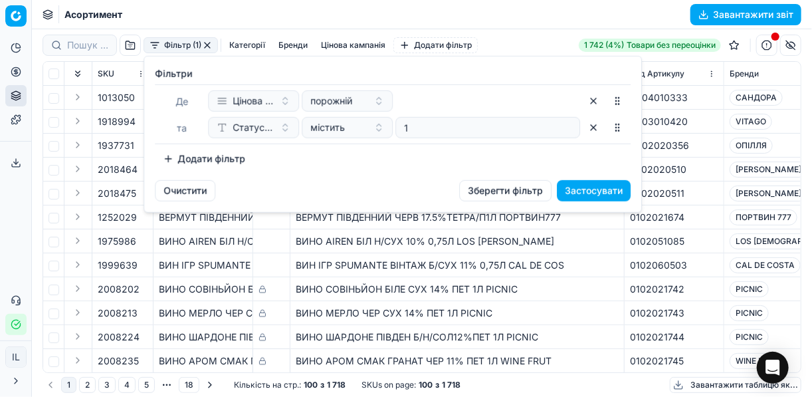
click at [168, 157] on button "Додати фільтр" at bounding box center [204, 158] width 98 height 21
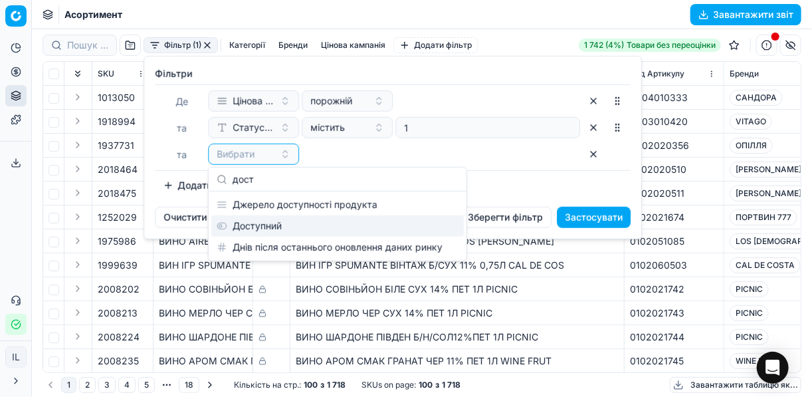
type input "дост"
click at [262, 229] on div "Доступний" at bounding box center [337, 225] width 252 height 21
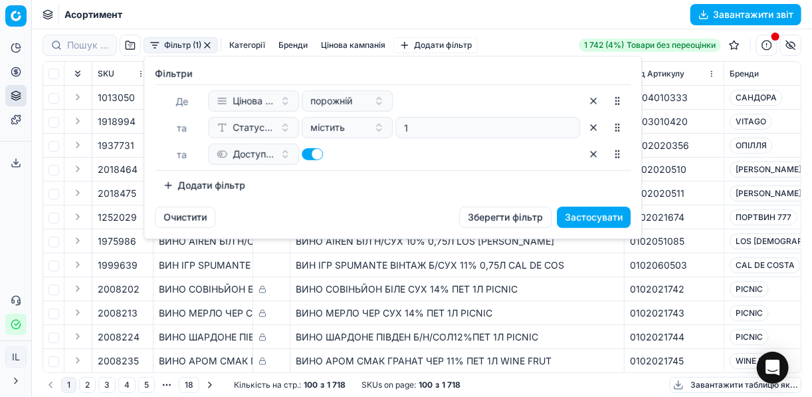
click at [167, 185] on button "Додати фільтр" at bounding box center [204, 185] width 98 height 21
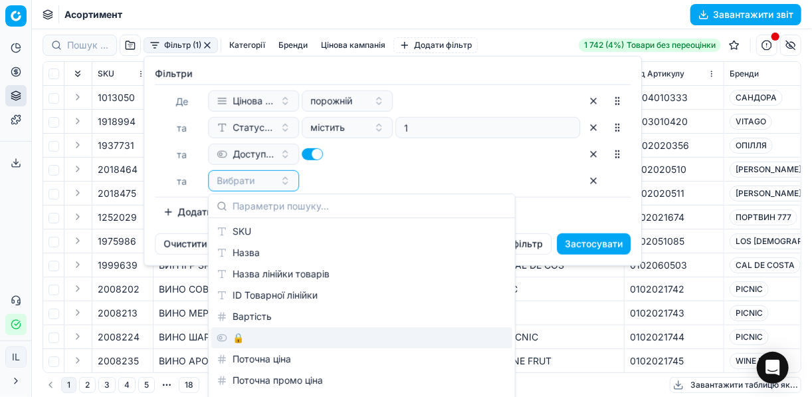
click at [247, 340] on div "🔒" at bounding box center [361, 337] width 301 height 21
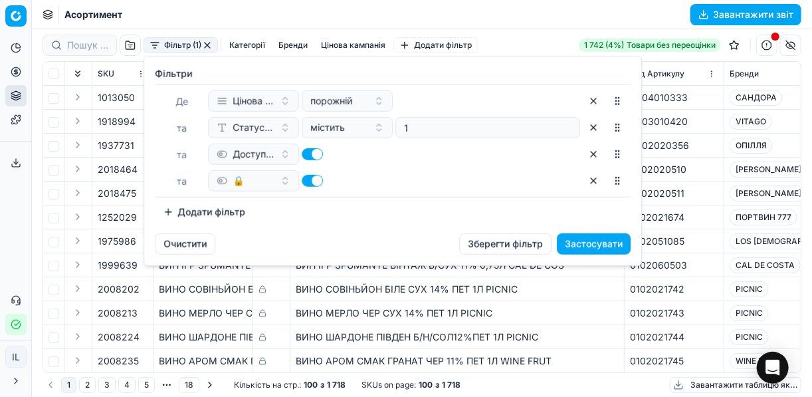
click at [304, 183] on button "button" at bounding box center [312, 181] width 21 height 12
checkbox input "false"
click at [576, 244] on button "Застосувати" at bounding box center [594, 243] width 74 height 21
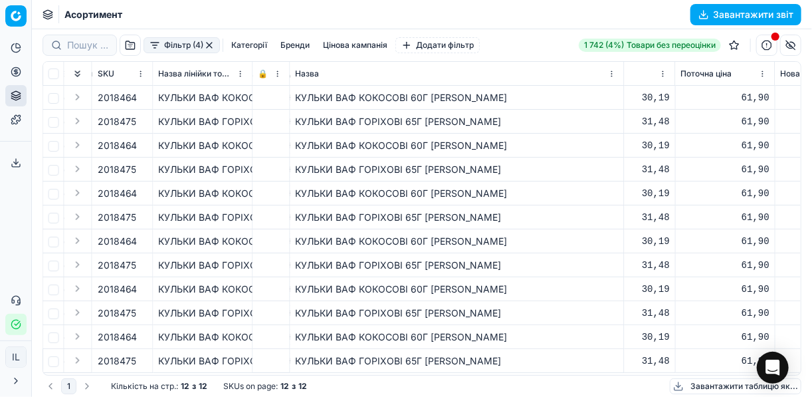
scroll to position [0, 928]
drag, startPoint x: 464, startPoint y: 98, endPoint x: 431, endPoint y: 96, distance: 33.3
click at [431, 96] on div "КУЛЬКИ ВАФ КОКОСОВІ 60Г [PERSON_NAME]" at bounding box center [457, 97] width 323 height 13
copy div "[PERSON_NAME]"
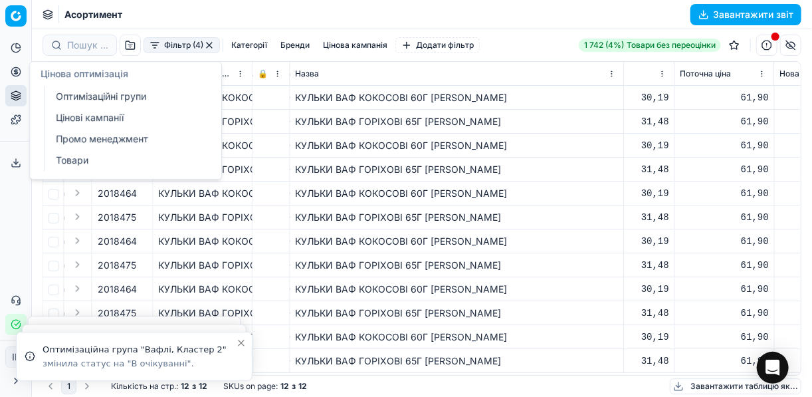
click at [17, 72] on icon at bounding box center [15, 71] width 3 height 3
click at [76, 97] on link "Оптимізаційні групи" at bounding box center [127, 96] width 155 height 19
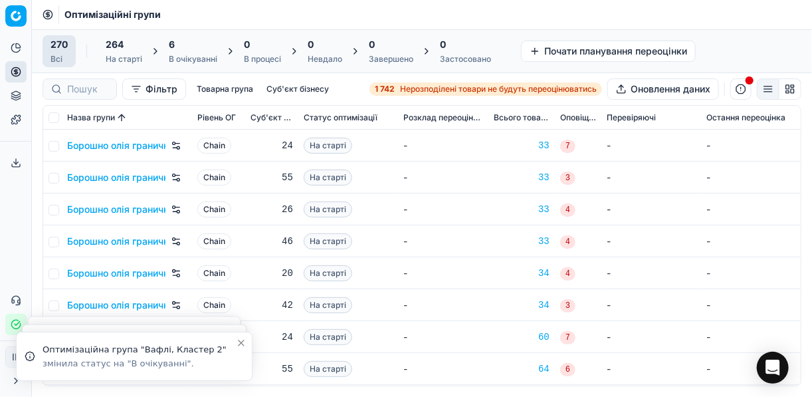
click at [178, 50] on div "6" at bounding box center [193, 44] width 49 height 13
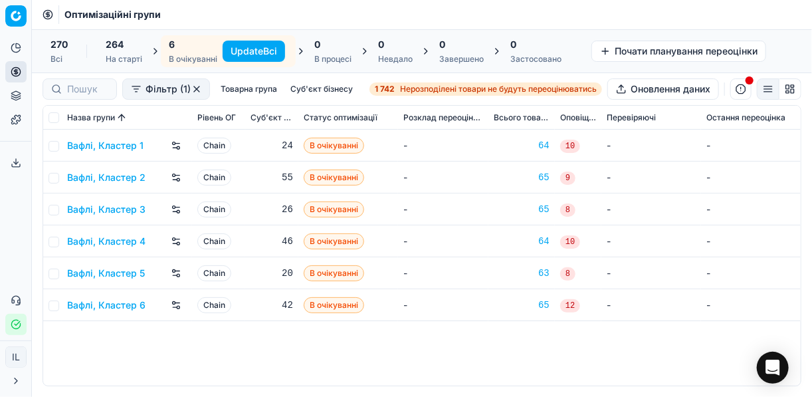
click at [236, 50] on button "Update Всі" at bounding box center [254, 51] width 62 height 21
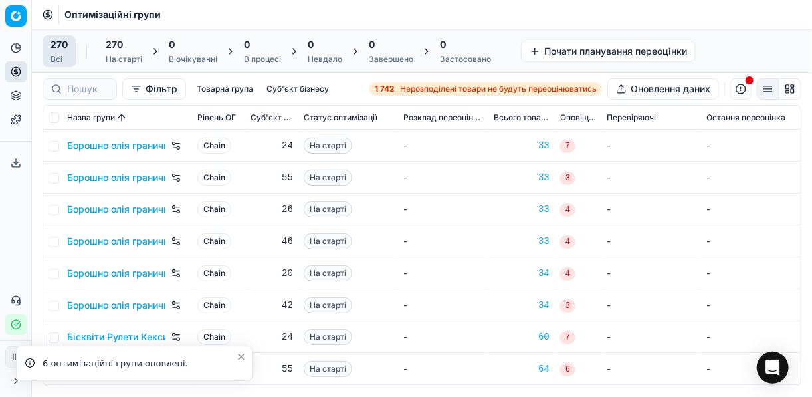
click at [407, 86] on span "Нерозподілені товари не будуть переоцінюватись" at bounding box center [498, 89] width 197 height 11
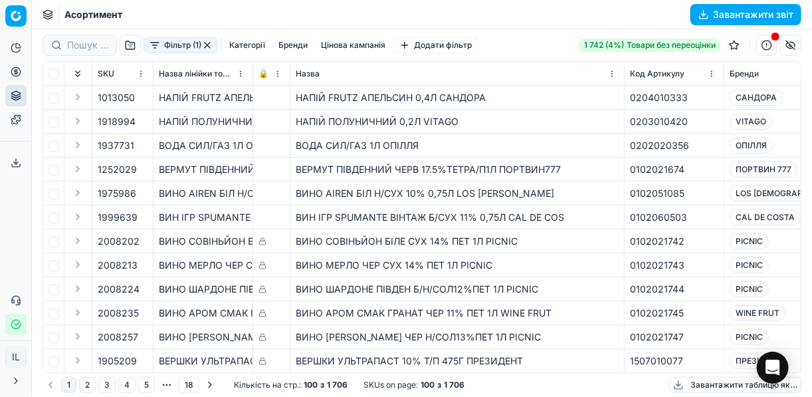
click at [156, 49] on button "Фільтр (1)" at bounding box center [181, 45] width 74 height 16
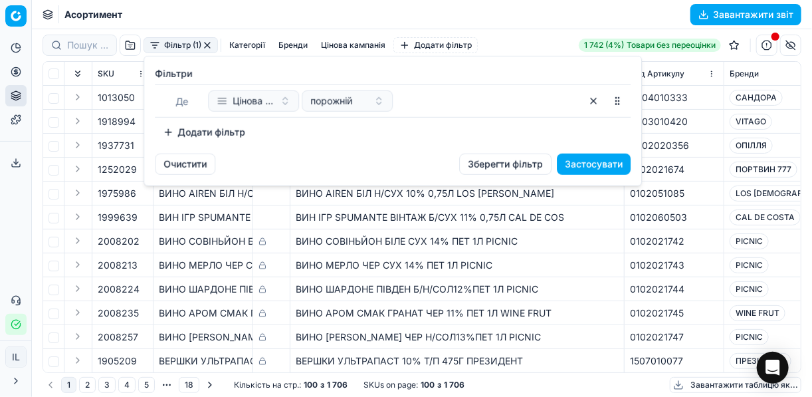
click at [169, 128] on button "Додати фільтр" at bounding box center [204, 132] width 98 height 21
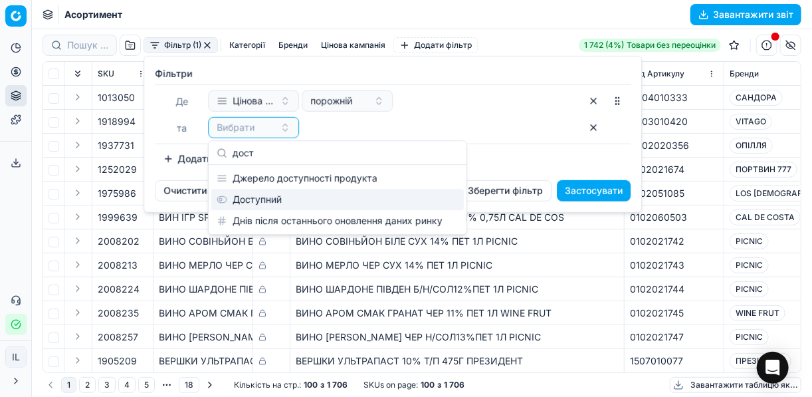
type input "дост"
drag, startPoint x: 270, startPoint y: 201, endPoint x: 262, endPoint y: 197, distance: 9.8
click at [266, 199] on div "Доступний" at bounding box center [337, 199] width 252 height 21
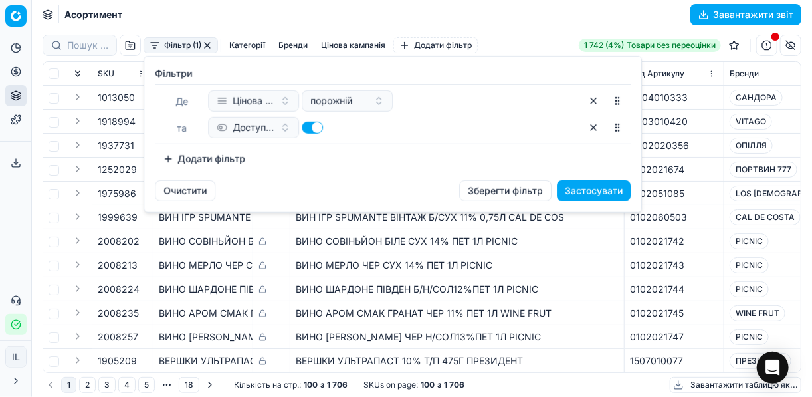
click at [163, 159] on button "Додати фільтр" at bounding box center [204, 158] width 98 height 21
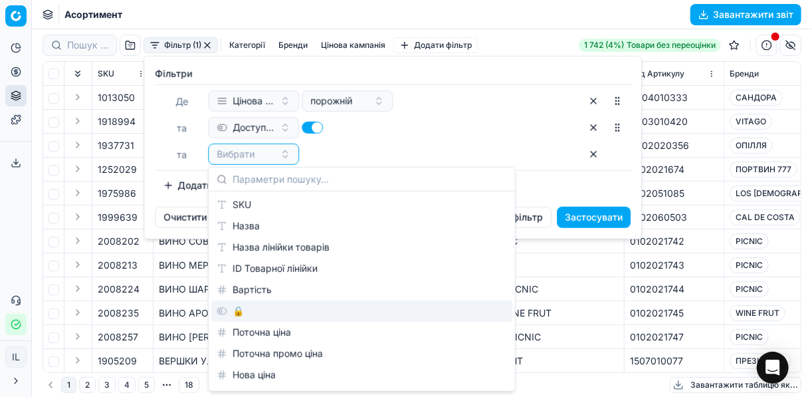
drag, startPoint x: 245, startPoint y: 308, endPoint x: 266, endPoint y: 232, distance: 79.3
click at [243, 308] on div "🔒" at bounding box center [361, 310] width 301 height 21
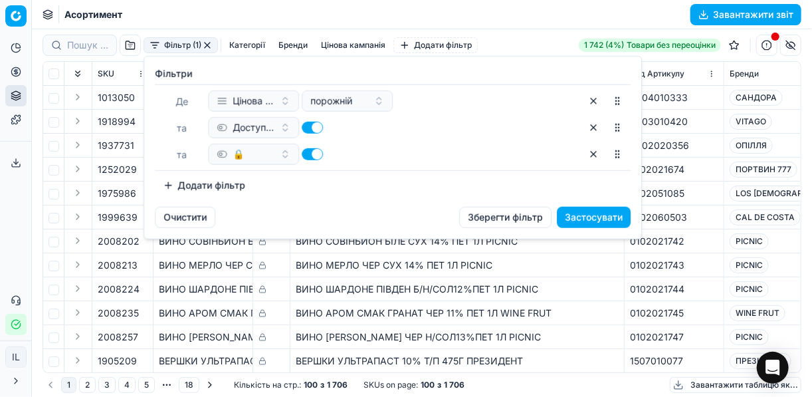
click at [303, 155] on button "button" at bounding box center [312, 154] width 21 height 12
checkbox input "false"
click at [169, 185] on button "Додати фільтр" at bounding box center [204, 185] width 98 height 21
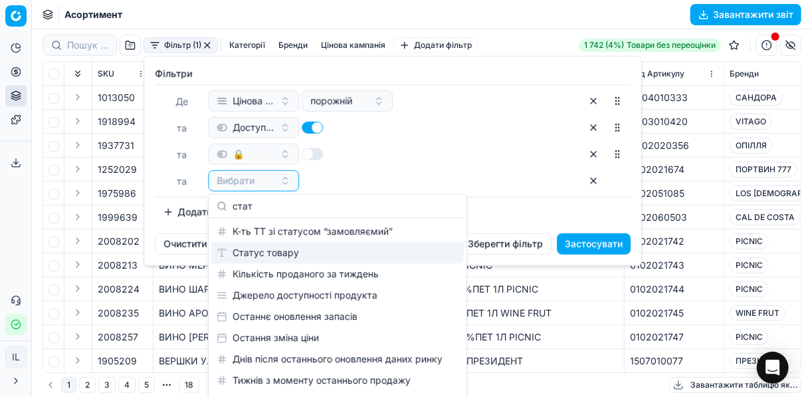
type input "стат"
click at [258, 253] on div "Статус товару" at bounding box center [337, 252] width 252 height 21
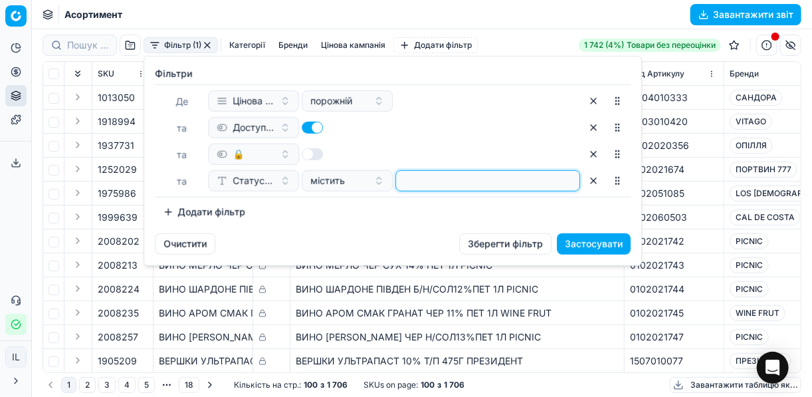
click at [413, 180] on input at bounding box center [487, 181] width 173 height 20
type input "1"
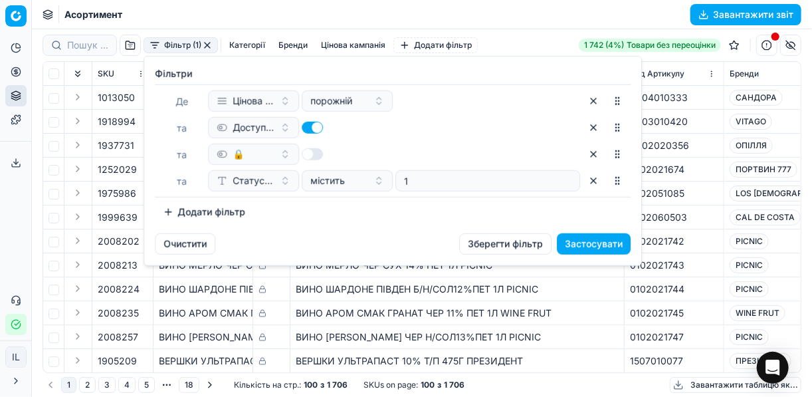
click at [595, 243] on button "Застосувати" at bounding box center [594, 243] width 74 height 21
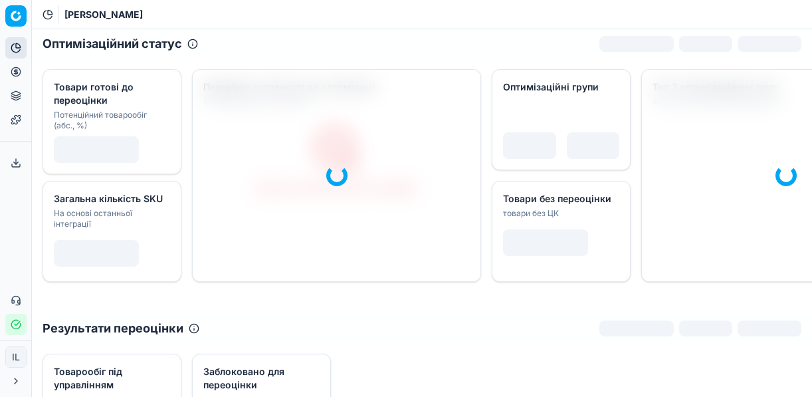
click at [15, 74] on icon at bounding box center [16, 71] width 11 height 11
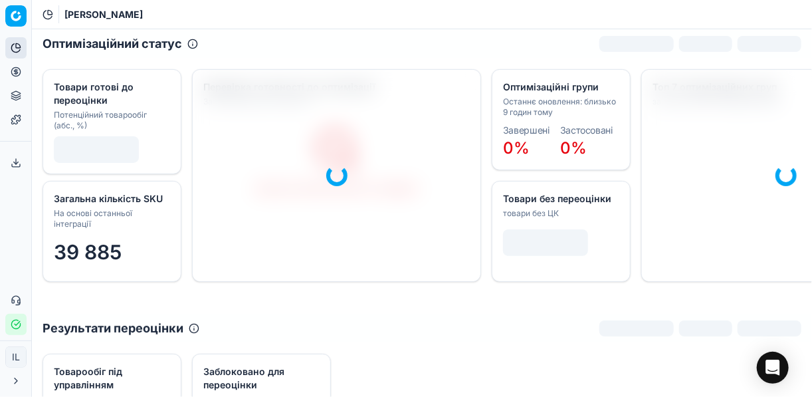
click at [19, 74] on button "Цінова оптимізація" at bounding box center [15, 71] width 21 height 21
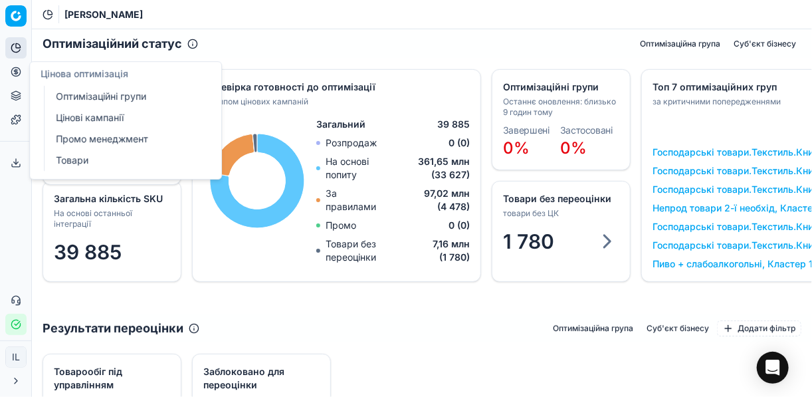
click at [85, 116] on link "Цінові кампанії" at bounding box center [127, 117] width 155 height 19
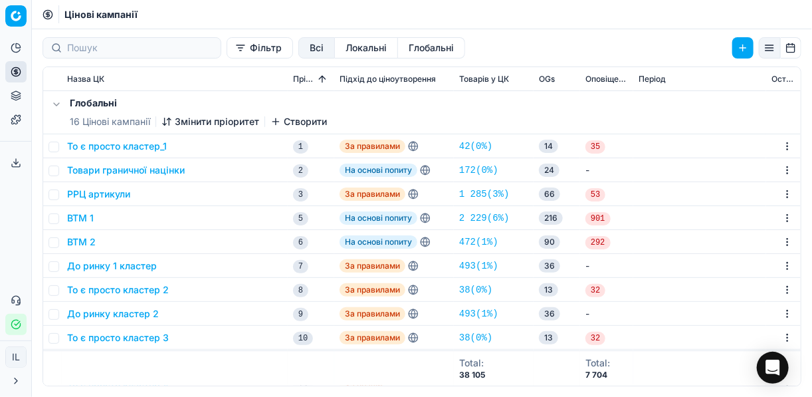
click at [227, 45] on button "Фільтр" at bounding box center [260, 47] width 66 height 21
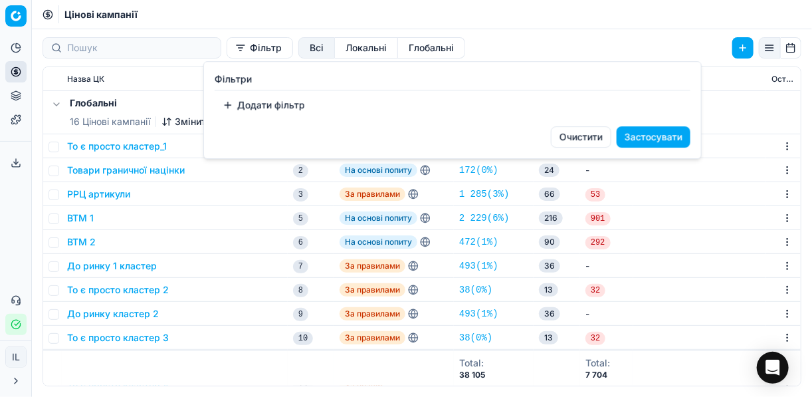
click at [228, 106] on button "Додати фільтр" at bounding box center [264, 104] width 98 height 21
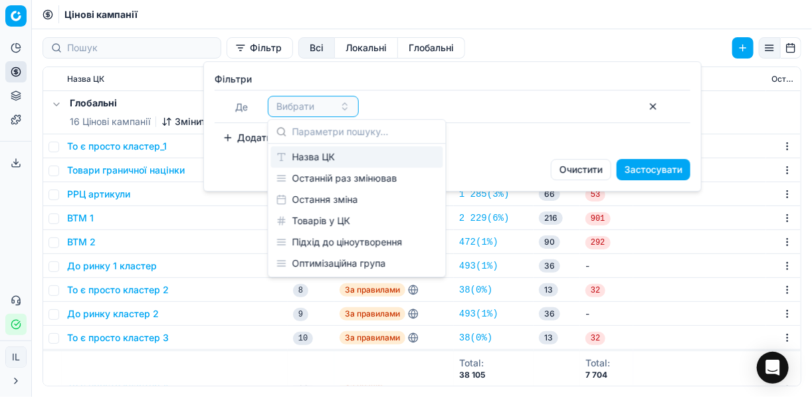
click at [323, 163] on div "Назва ЦК" at bounding box center [357, 156] width 172 height 21
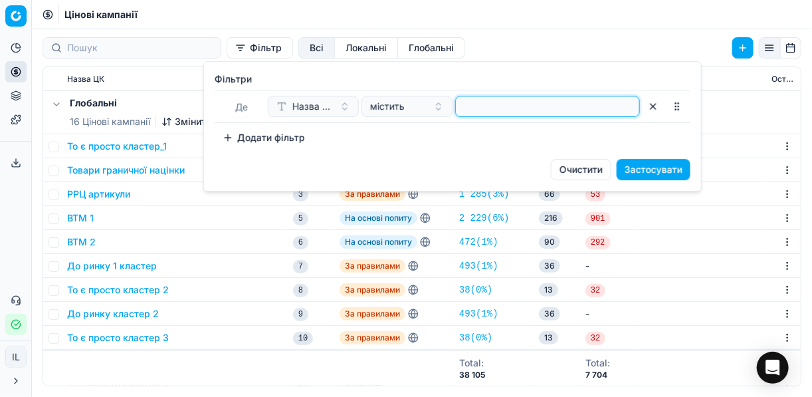
click at [476, 110] on input at bounding box center [547, 106] width 173 height 20
type input "побу"
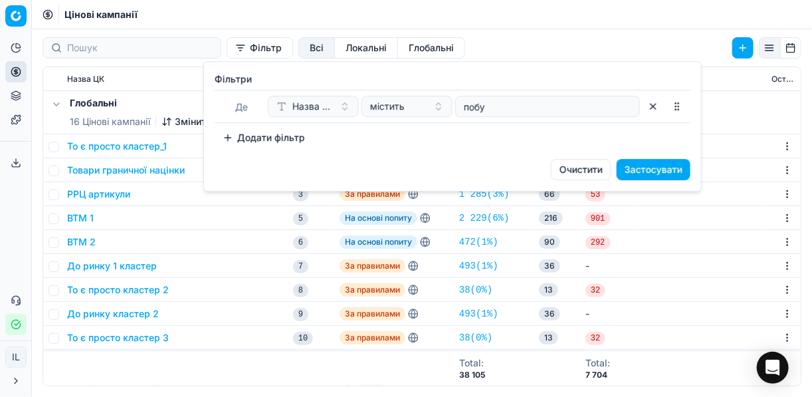
click at [670, 171] on button "Застосувати" at bounding box center [654, 169] width 74 height 21
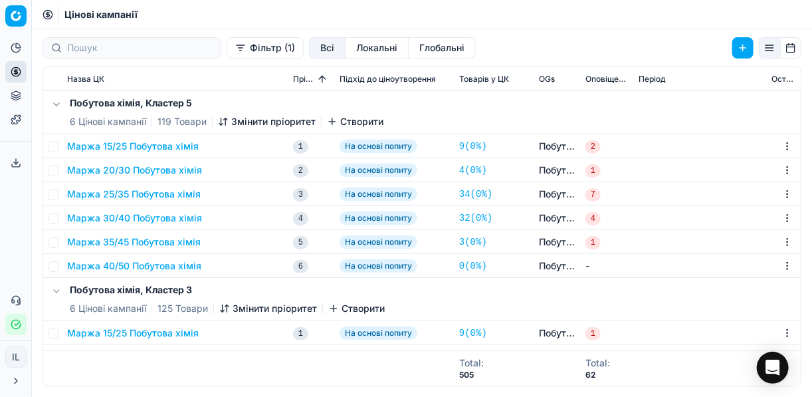
click at [138, 173] on button "Маржа 20/30 Побутова хімія" at bounding box center [134, 169] width 135 height 13
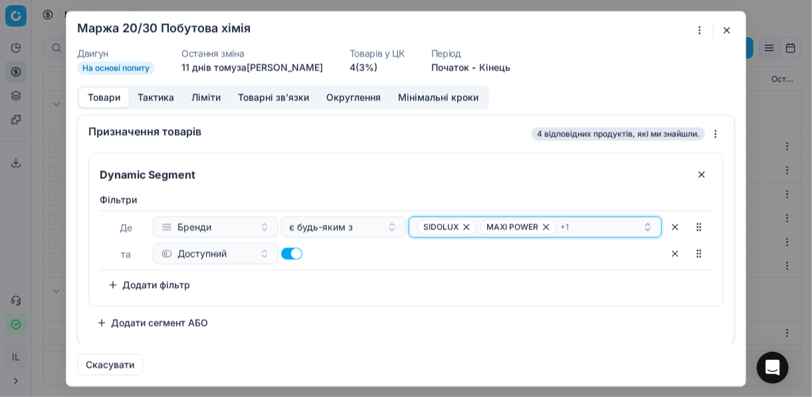
click at [571, 225] on div "SIDOLUX MAXI POWER + 1" at bounding box center [529, 227] width 225 height 16
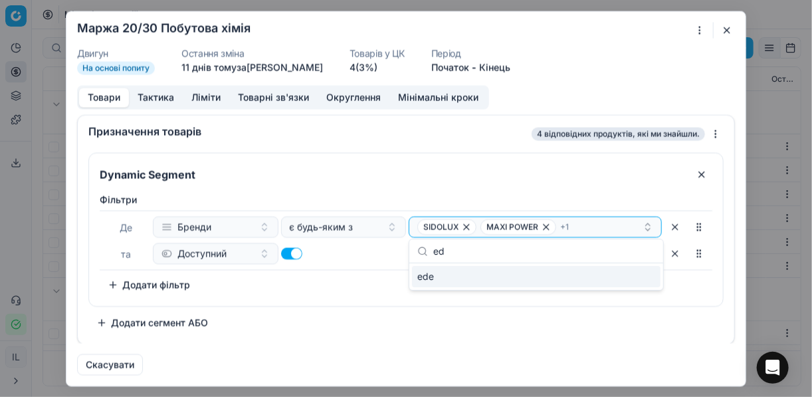
type input "e"
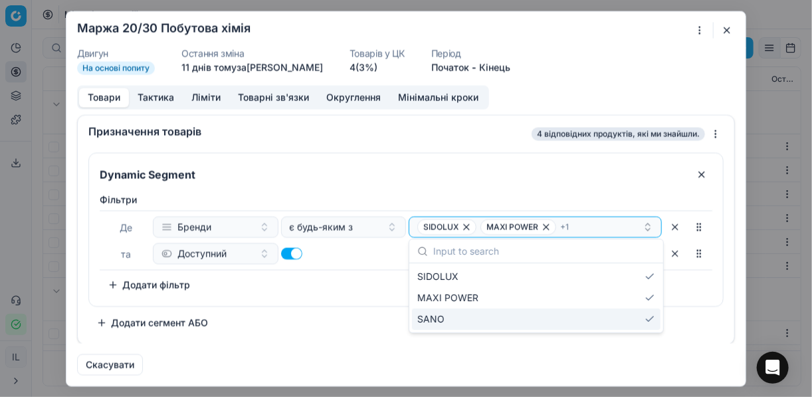
click at [383, 296] on div "Фiльтри Де Бренди є будь-яким з SIDOLUX MAXI POWER + 1 та Доступний To pick up …" at bounding box center [406, 246] width 634 height 118
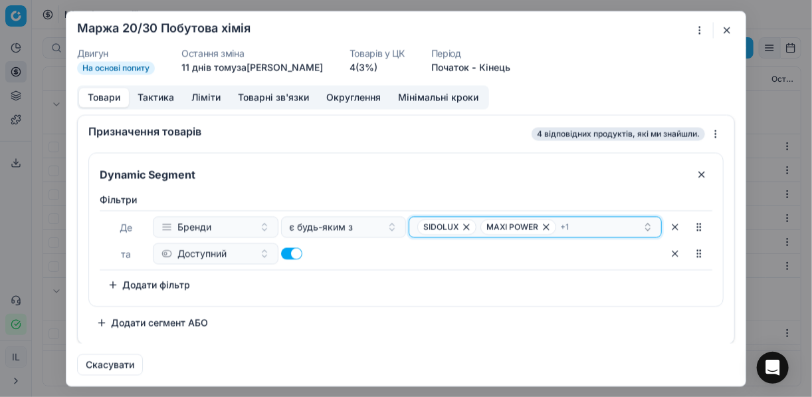
click at [617, 219] on div "SIDOLUX MAXI POWER + 1" at bounding box center [529, 227] width 225 height 16
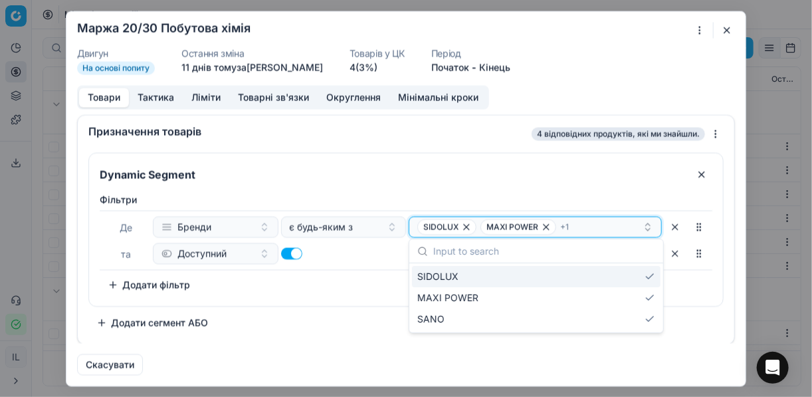
click at [623, 223] on div "SIDOLUX MAXI POWER + 1" at bounding box center [529, 227] width 225 height 16
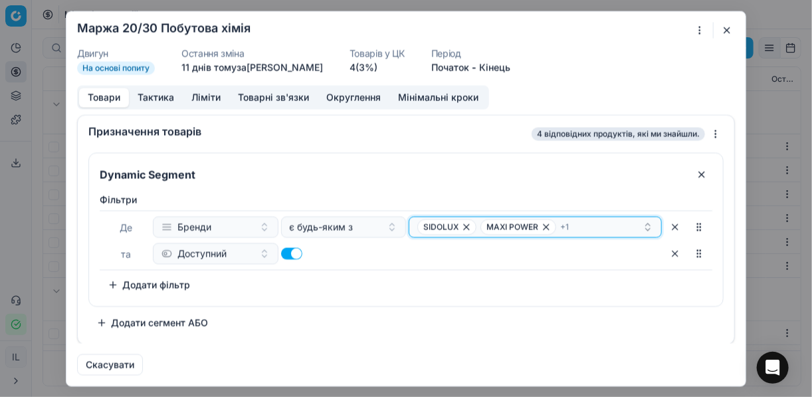
click at [649, 223] on icon "button" at bounding box center [648, 224] width 5 height 2
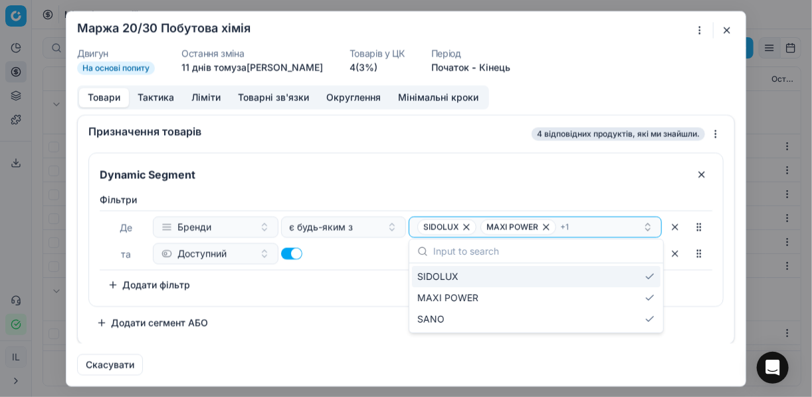
click at [724, 28] on button "button" at bounding box center [727, 30] width 16 height 16
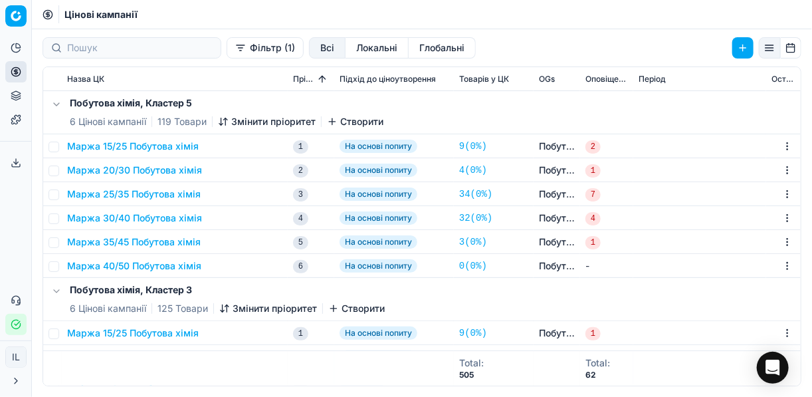
scroll to position [106, 0]
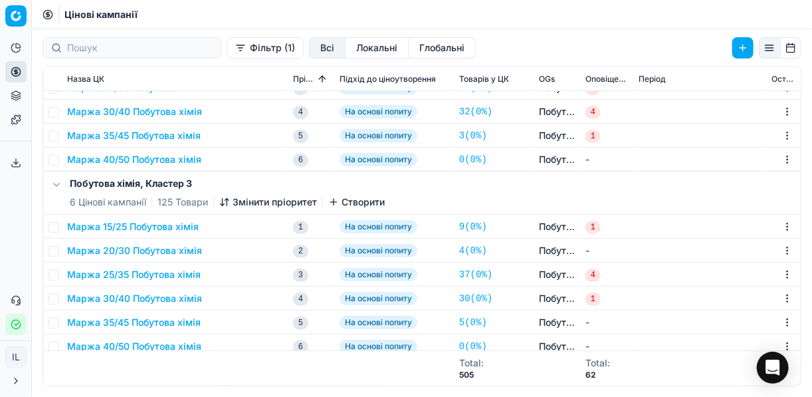
click at [142, 254] on button "Маржа 20/30 Побутова хімія" at bounding box center [134, 250] width 135 height 13
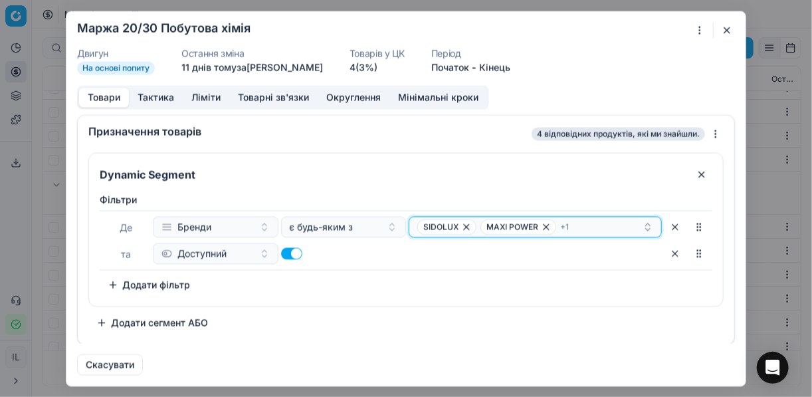
click at [589, 221] on div "SIDOLUX MAXI POWER + 1" at bounding box center [529, 227] width 225 height 16
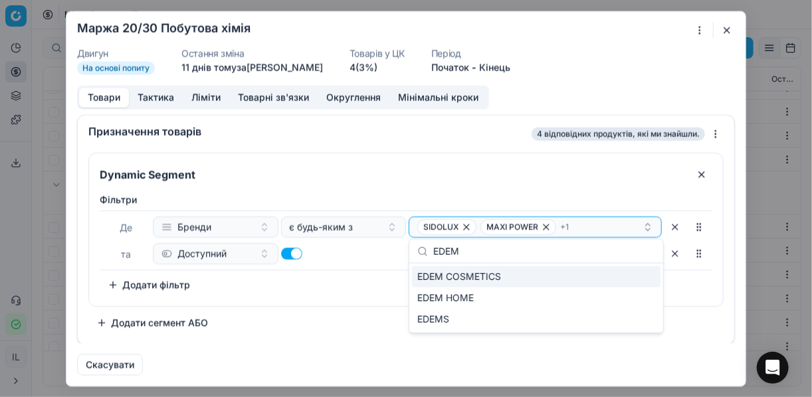
type input "EDEM"
click at [497, 274] on span "EDEM COSMETICS" at bounding box center [459, 276] width 84 height 13
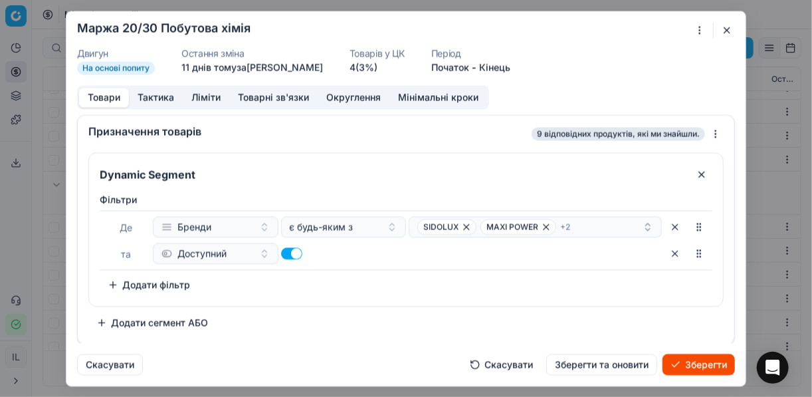
click at [704, 363] on button "Зберегти" at bounding box center [698, 363] width 72 height 21
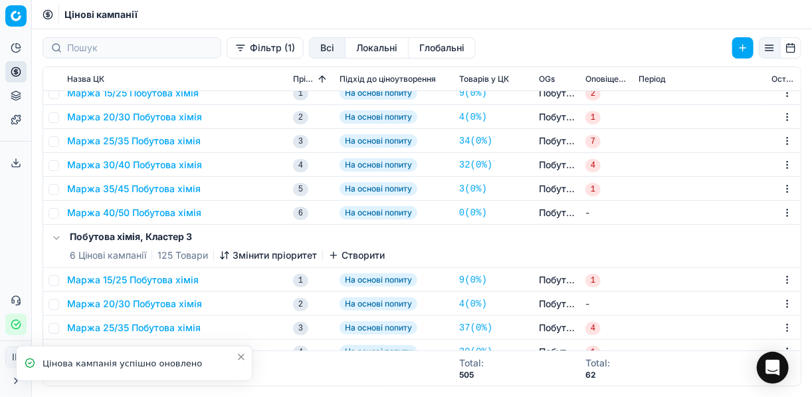
scroll to position [0, 0]
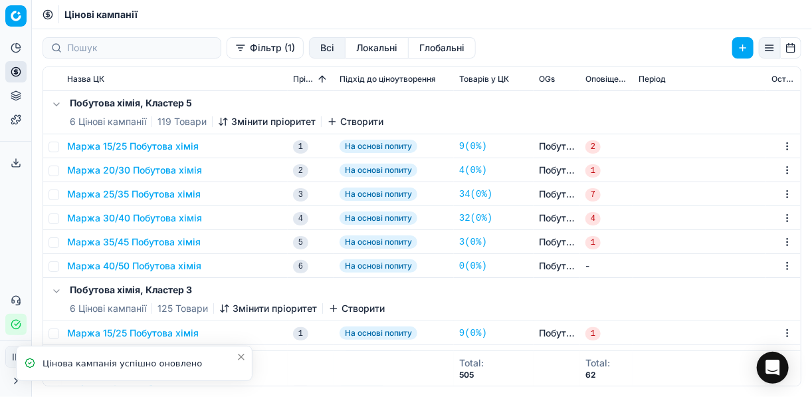
click at [136, 166] on button "Маржа 20/30 Побутова хімія" at bounding box center [134, 169] width 135 height 13
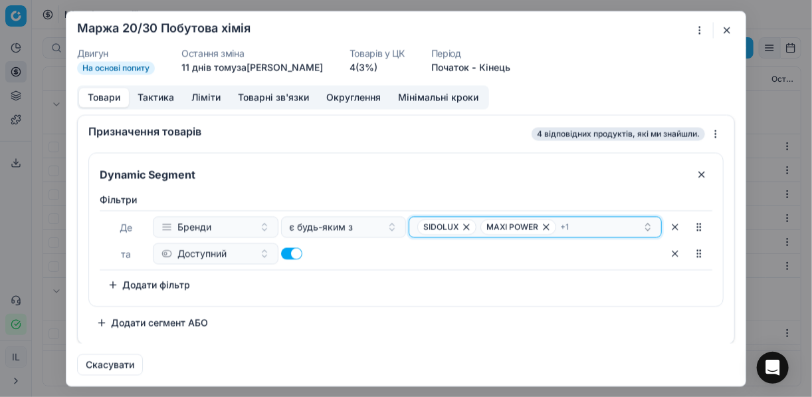
click at [643, 221] on div "SIDOLUX MAXI POWER + 1" at bounding box center [529, 227] width 225 height 16
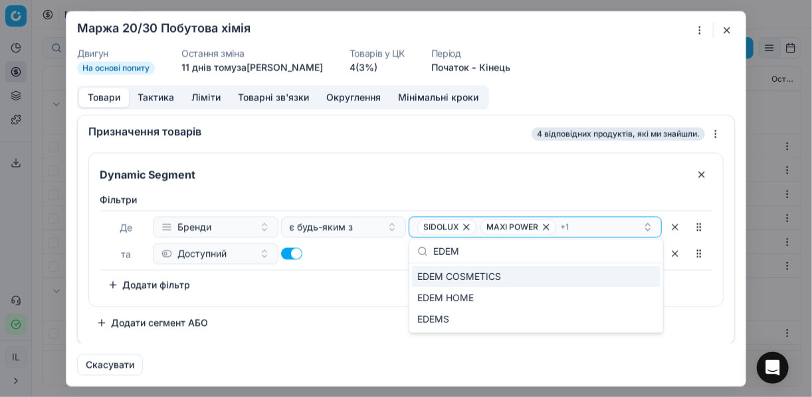
type input "EDEM"
click at [465, 274] on span "EDEM COSMETICS" at bounding box center [459, 276] width 84 height 13
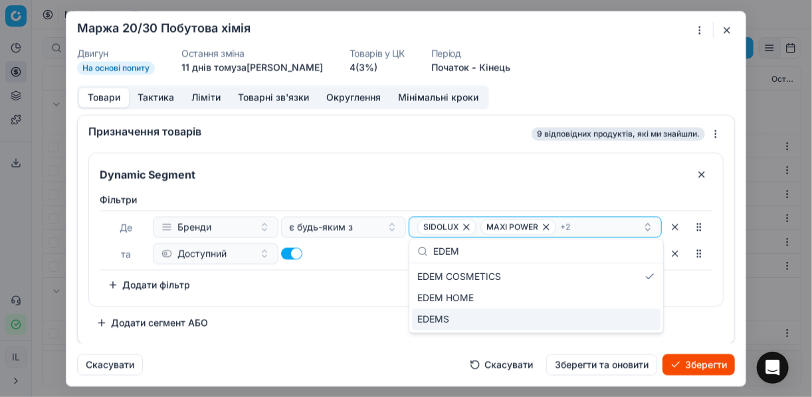
click at [702, 362] on button "Зберегти" at bounding box center [698, 363] width 72 height 21
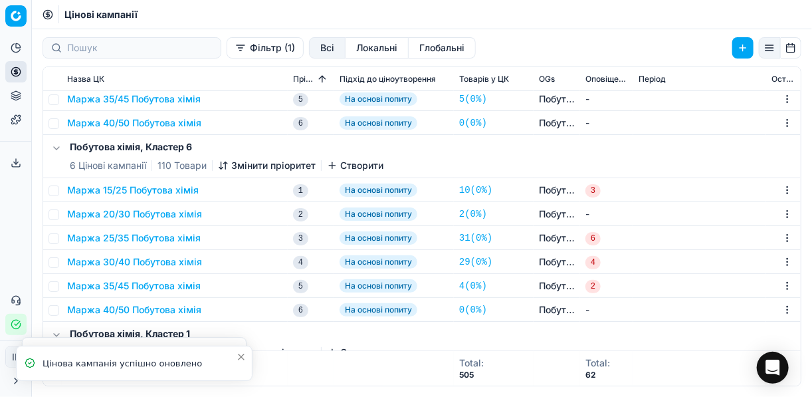
scroll to position [425, 0]
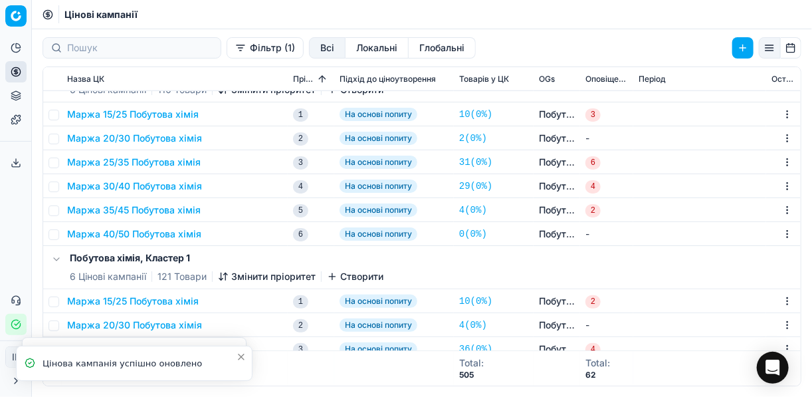
click at [153, 138] on button "Маржа 20/30 Побутова хімія" at bounding box center [134, 138] width 135 height 13
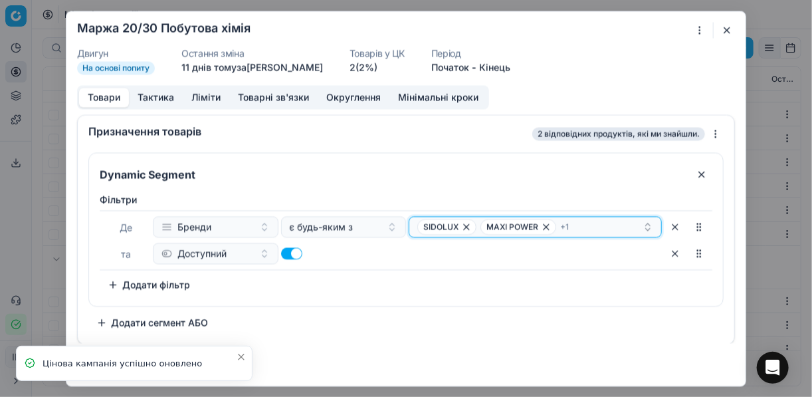
click at [638, 225] on div "SIDOLUX MAXI POWER + 1" at bounding box center [529, 227] width 225 height 16
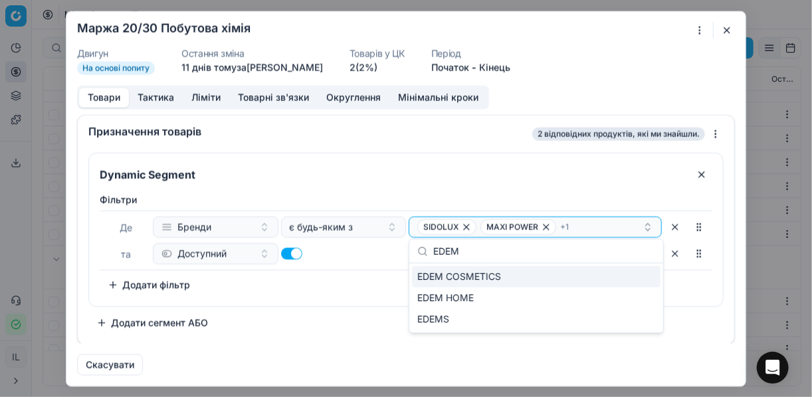
type input "EDEM"
click at [488, 276] on span "EDEM COSMETICS" at bounding box center [459, 276] width 84 height 13
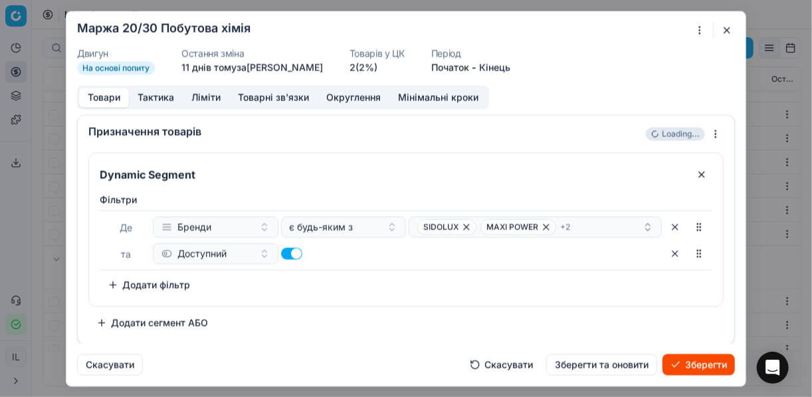
click at [687, 363] on button "Зберегти" at bounding box center [698, 363] width 72 height 21
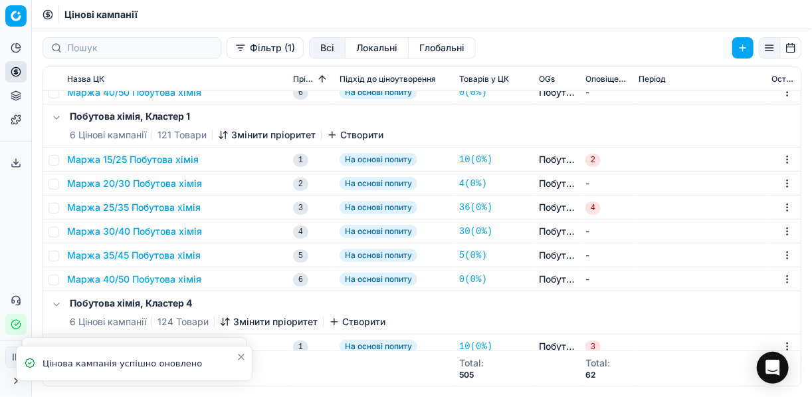
scroll to position [638, 0]
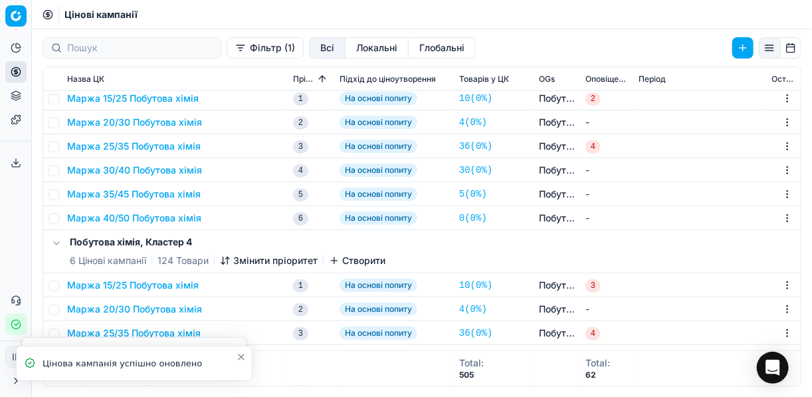
click at [135, 127] on button "Маржа 20/30 Побутова хімія" at bounding box center [134, 122] width 135 height 13
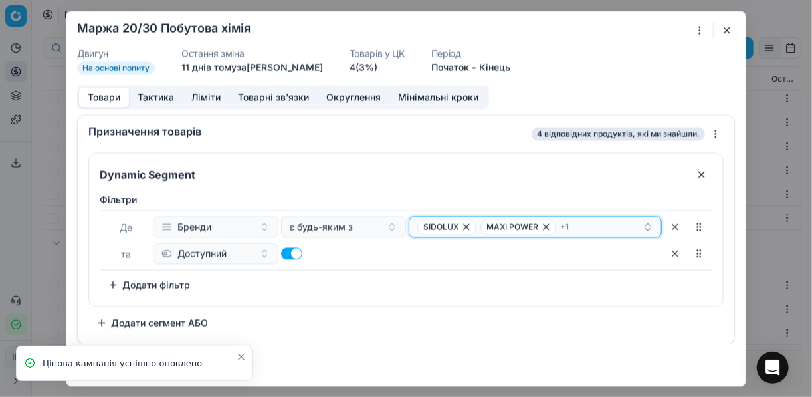
click at [585, 223] on div "SIDOLUX MAXI POWER + 1" at bounding box center [529, 227] width 225 height 16
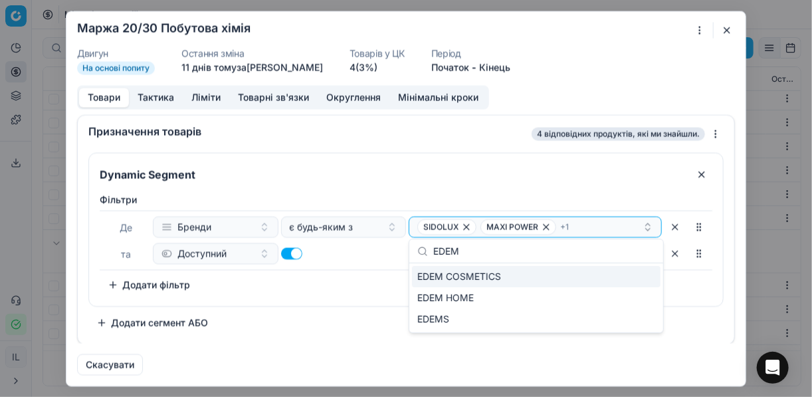
type input "EDEM"
click at [530, 278] on div "EDEM COSMETICS" at bounding box center [536, 276] width 249 height 21
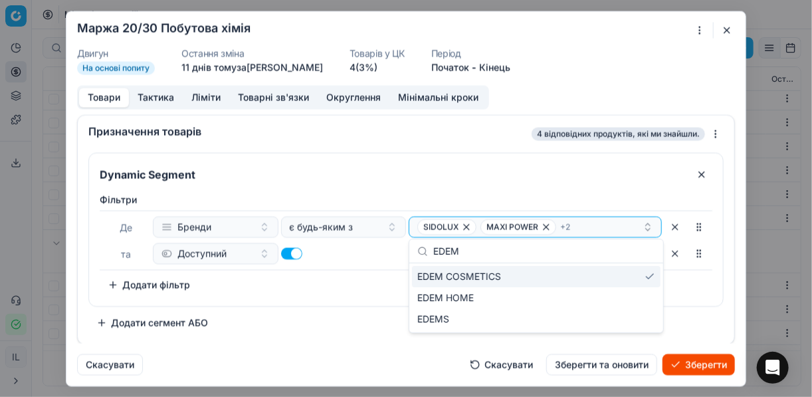
click at [685, 358] on button "Зберегти" at bounding box center [698, 363] width 72 height 21
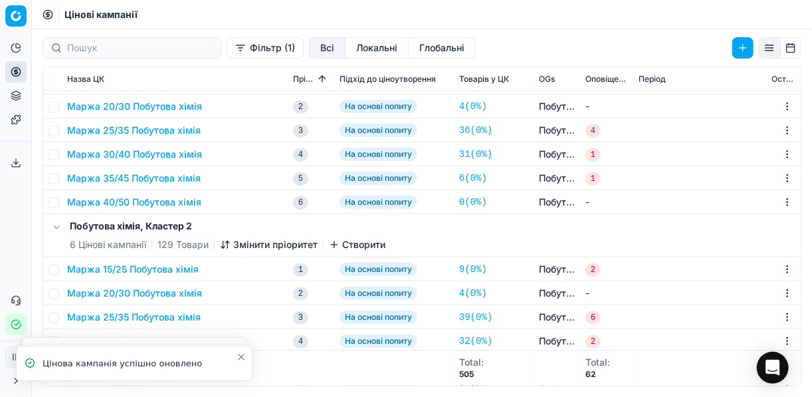
scroll to position [797, 0]
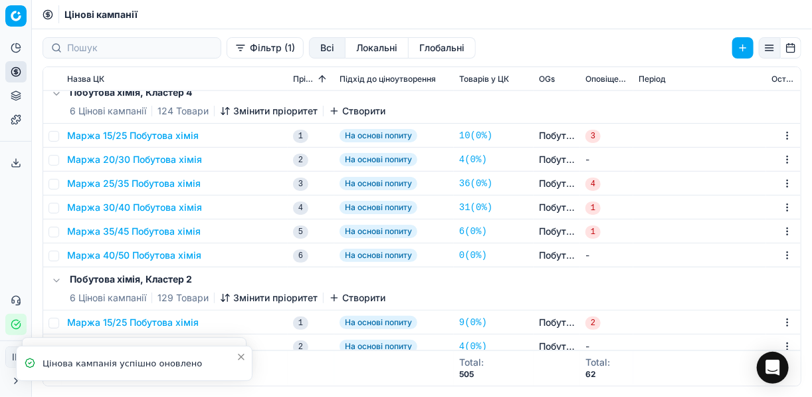
click at [146, 155] on button "Маржа 20/30 Побутова хімія" at bounding box center [134, 159] width 135 height 13
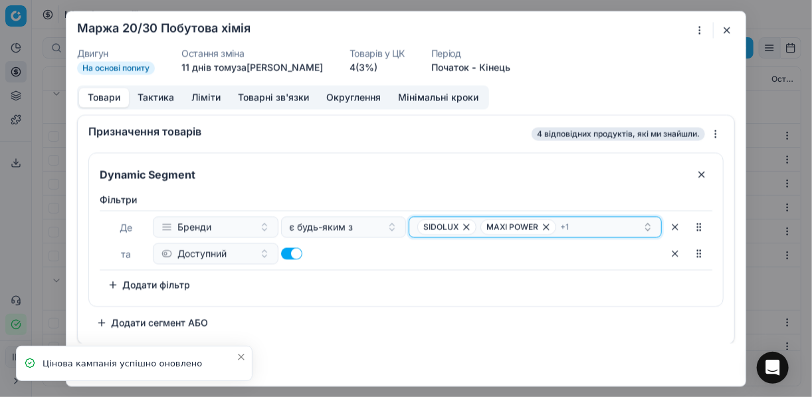
click at [602, 226] on div "SIDOLUX MAXI POWER + 1" at bounding box center [529, 227] width 225 height 16
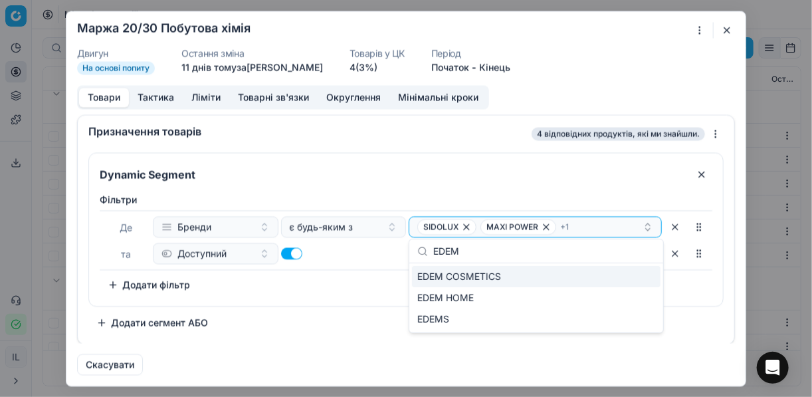
type input "EDEM"
click at [486, 279] on span "EDEM COSMETICS" at bounding box center [459, 276] width 84 height 13
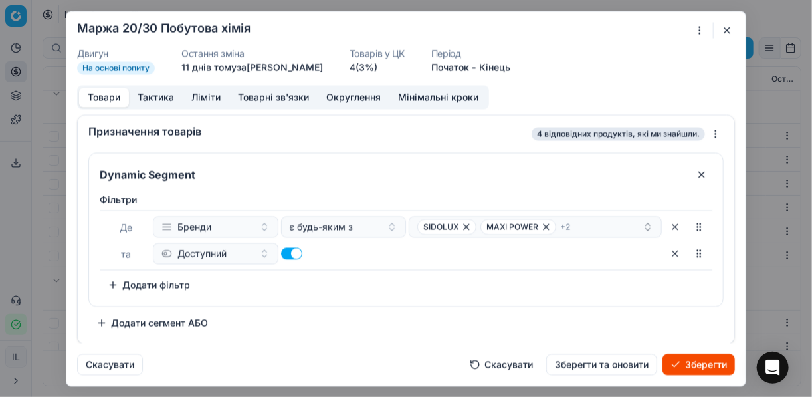
click at [692, 362] on button "Зберегти" at bounding box center [698, 363] width 72 height 21
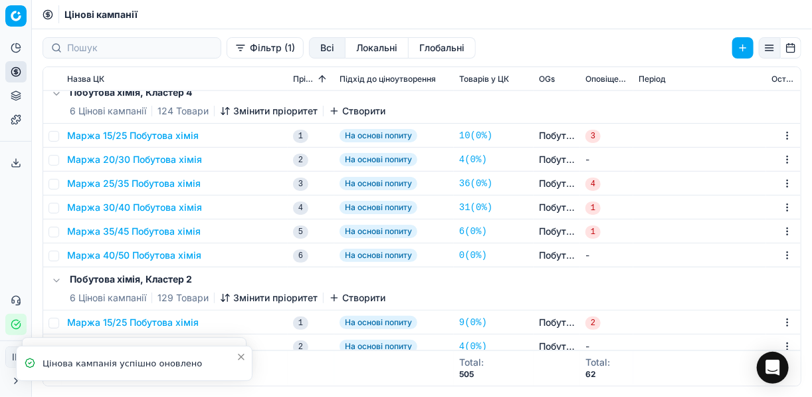
scroll to position [900, 0]
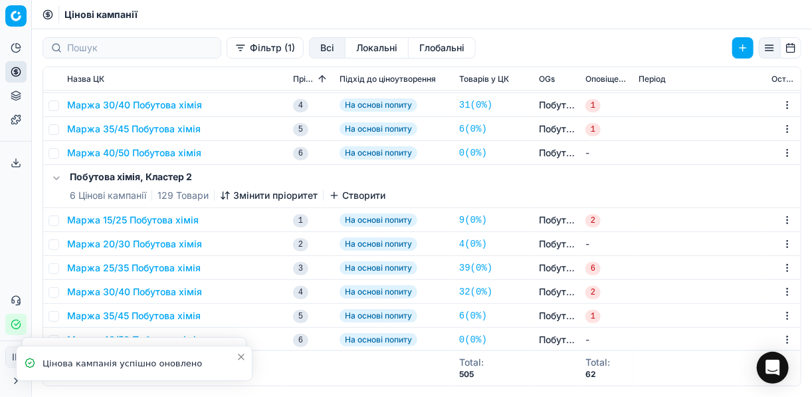
click at [136, 243] on button "Маржа 20/30 Побутова хімія" at bounding box center [134, 243] width 135 height 13
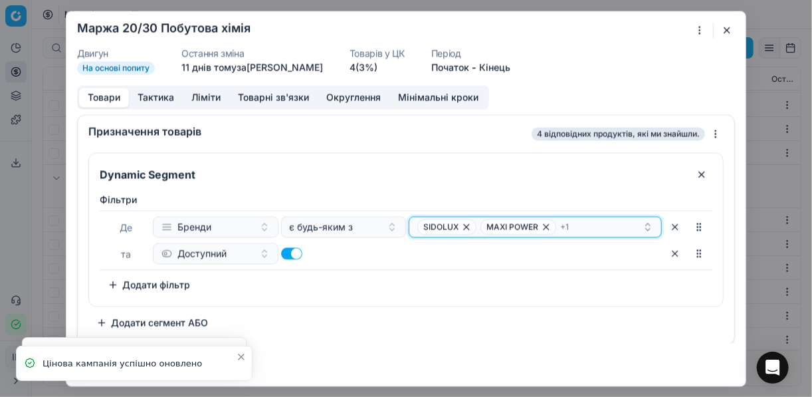
click at [591, 225] on div "SIDOLUX MAXI POWER + 1" at bounding box center [529, 227] width 225 height 16
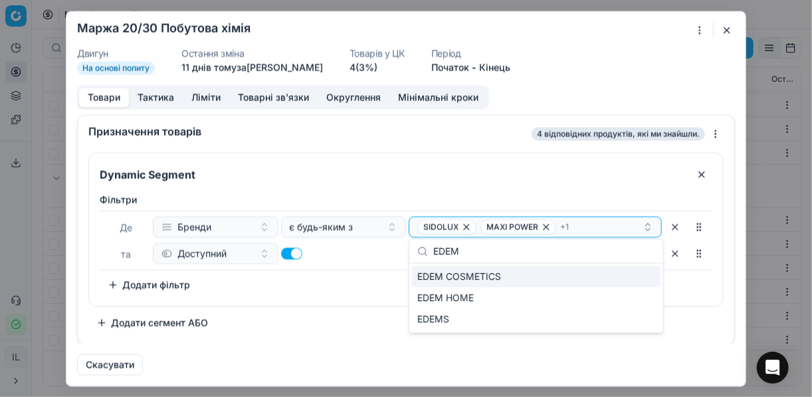
type input "EDEM"
click at [503, 280] on div "EDEM COSMETICS" at bounding box center [536, 276] width 249 height 21
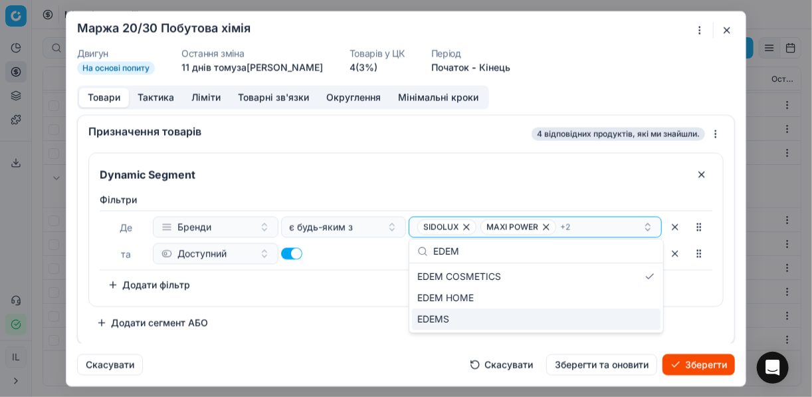
click at [690, 363] on button "Зберегти" at bounding box center [698, 363] width 72 height 21
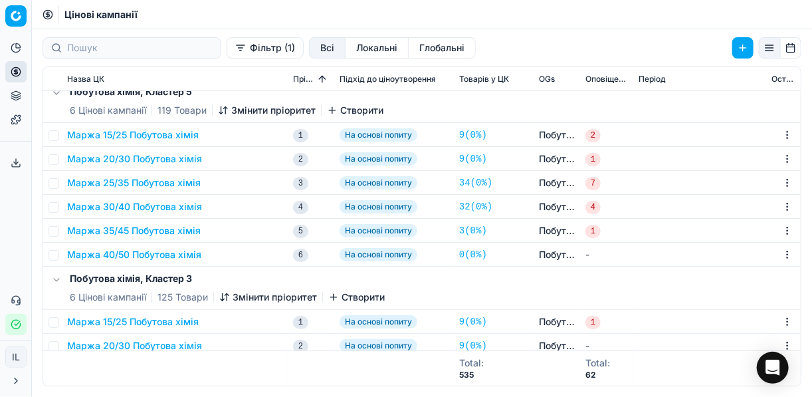
scroll to position [0, 0]
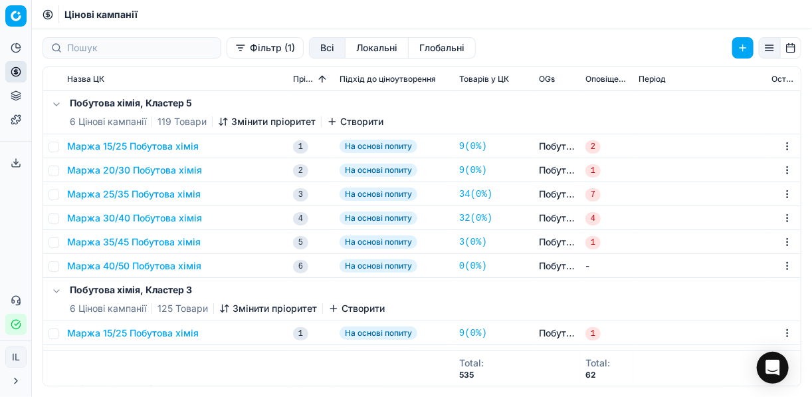
click at [130, 217] on button "Маржа 30/40 Побутова хімія" at bounding box center [134, 217] width 135 height 13
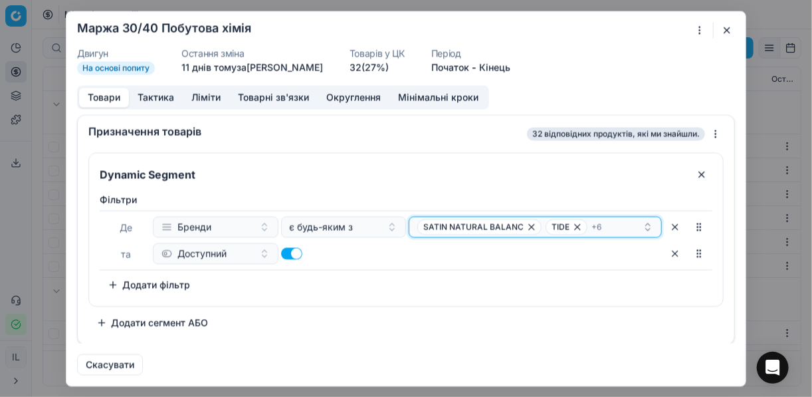
click at [611, 223] on div "SATIN NATURAL BALANC TIDE + 6" at bounding box center [529, 227] width 225 height 16
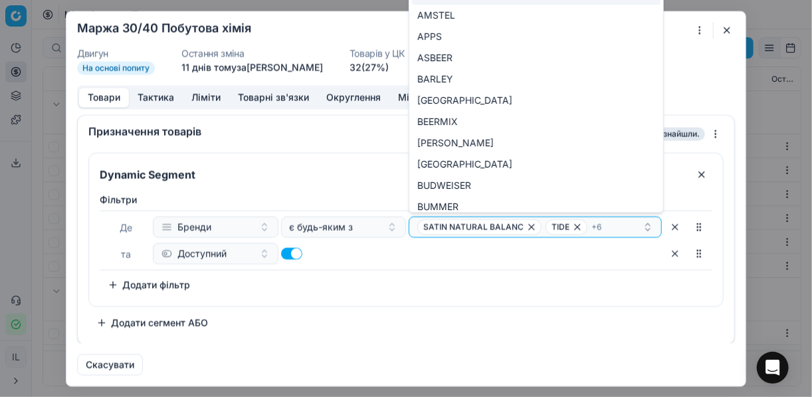
type input "ELENSEE БО"
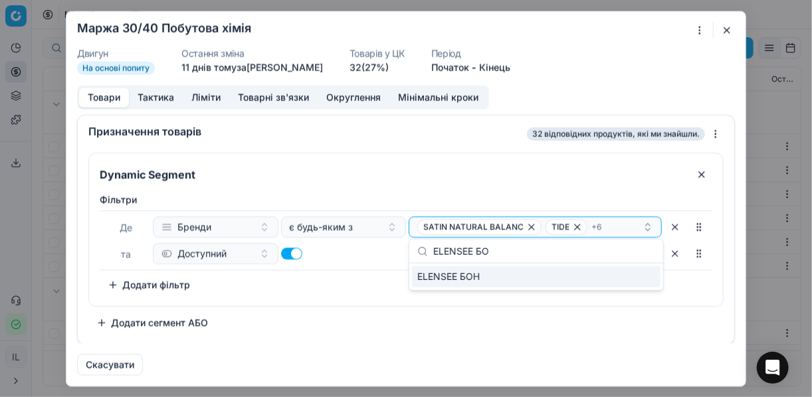
click at [678, 296] on div "Фiльтри Де Бренди є будь-яким з SATIN NATURAL BALANC TIDE + 6 та Доступний To p…" at bounding box center [406, 246] width 634 height 118
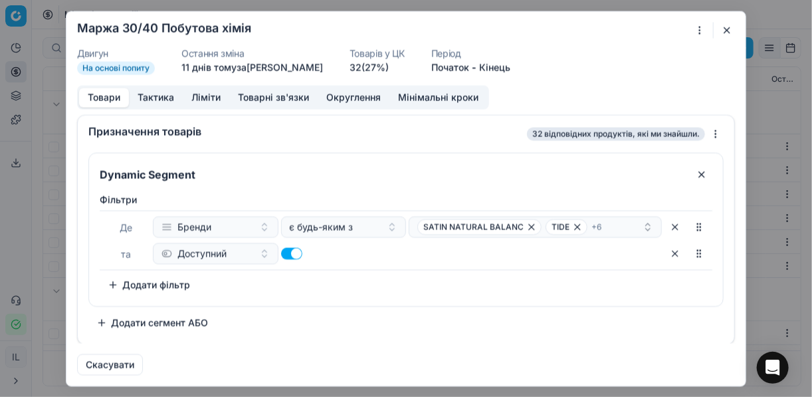
click at [721, 30] on button "button" at bounding box center [727, 30] width 16 height 16
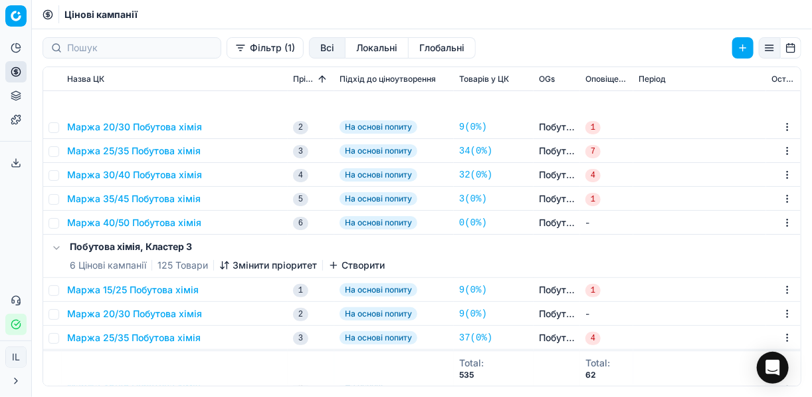
scroll to position [159, 0]
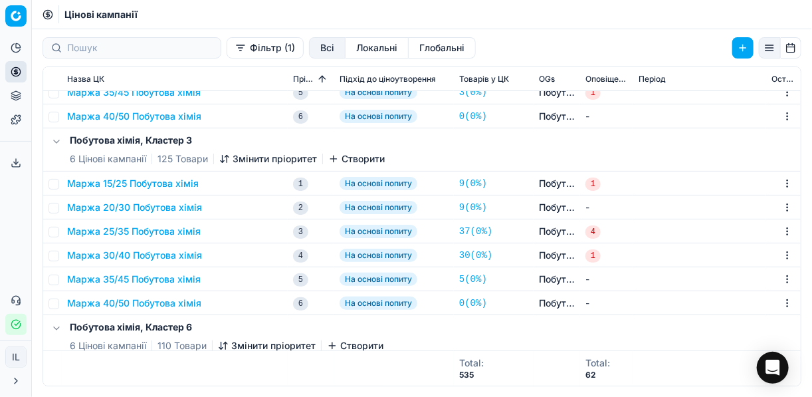
click at [151, 258] on button "Маржа 30/40 Побутова хімія" at bounding box center [134, 255] width 135 height 13
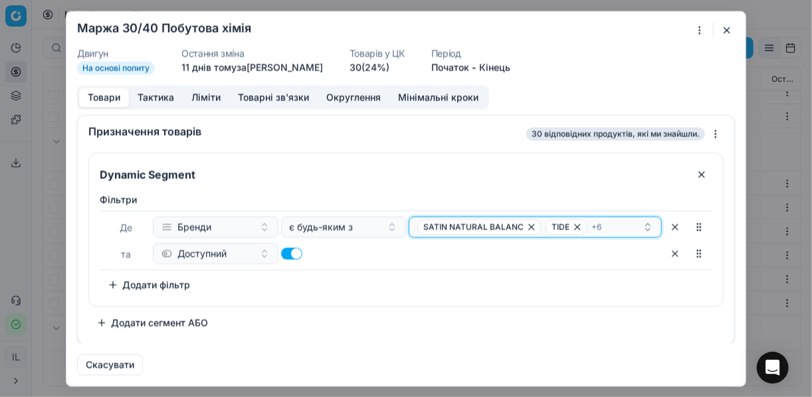
click at [613, 223] on div "SATIN NATURAL BALANC TIDE + 6" at bounding box center [529, 227] width 225 height 16
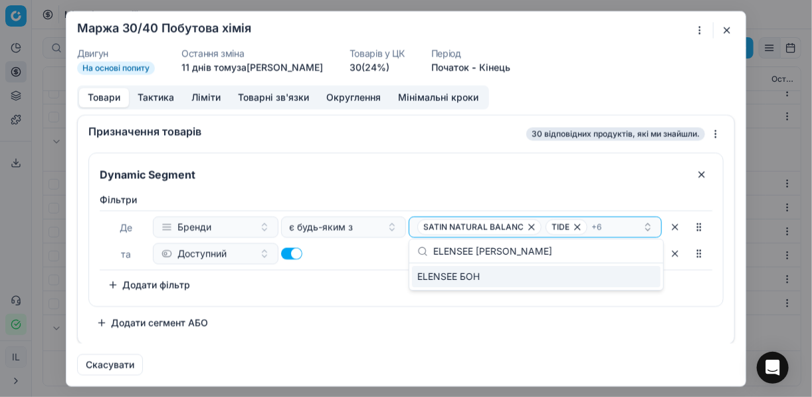
type input "ELENSEE"
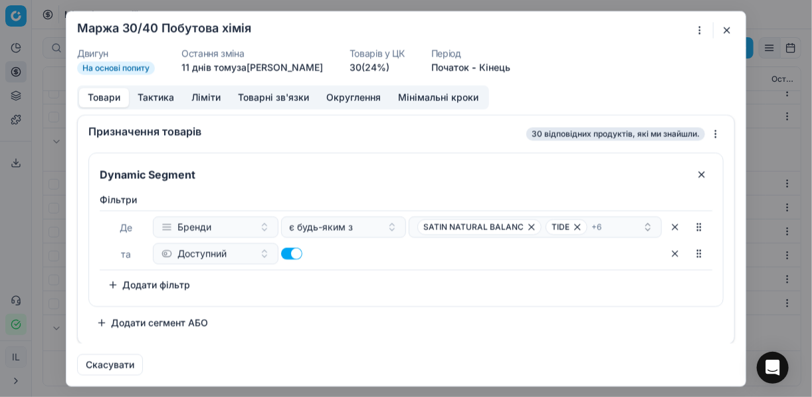
click at [577, 303] on div "Фiльтри Де Бренди є будь-яким з SATIN NATURAL BALANC TIDE + 6 та Доступний To p…" at bounding box center [406, 246] width 634 height 118
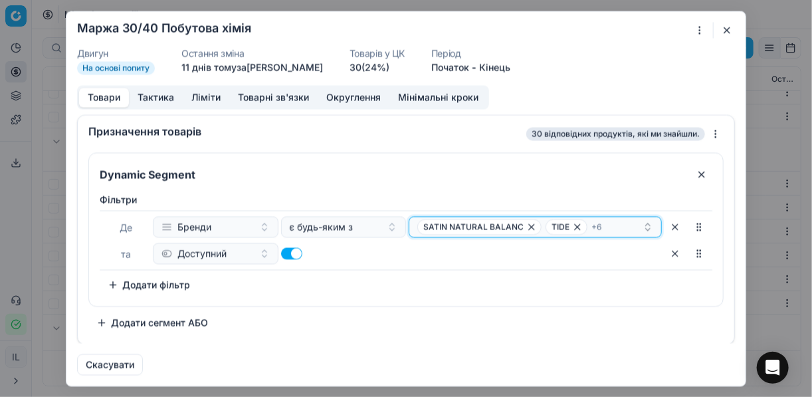
click at [627, 227] on div "SATIN NATURAL BALANC TIDE + 6" at bounding box center [529, 227] width 225 height 16
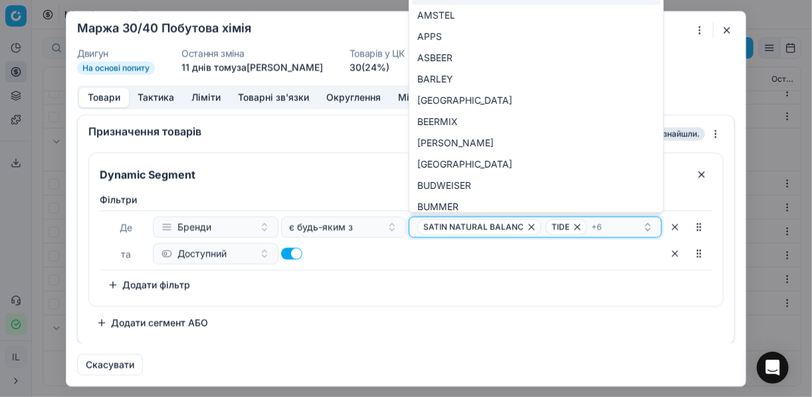
click at [627, 227] on div "SATIN NATURAL BALANC TIDE + 6" at bounding box center [529, 227] width 225 height 16
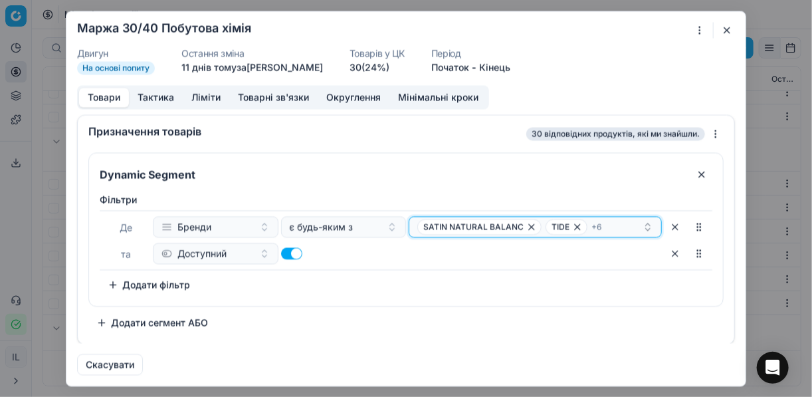
click at [627, 227] on div "SATIN NATURAL BALANC TIDE + 6" at bounding box center [529, 227] width 225 height 16
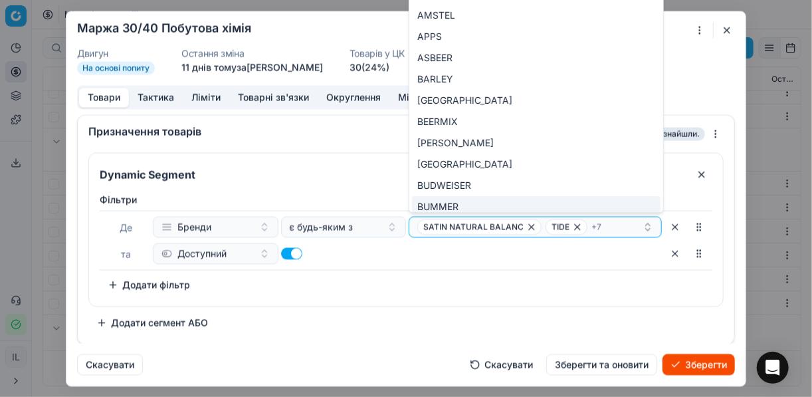
click at [500, 364] on button "Скасувати" at bounding box center [501, 363] width 79 height 21
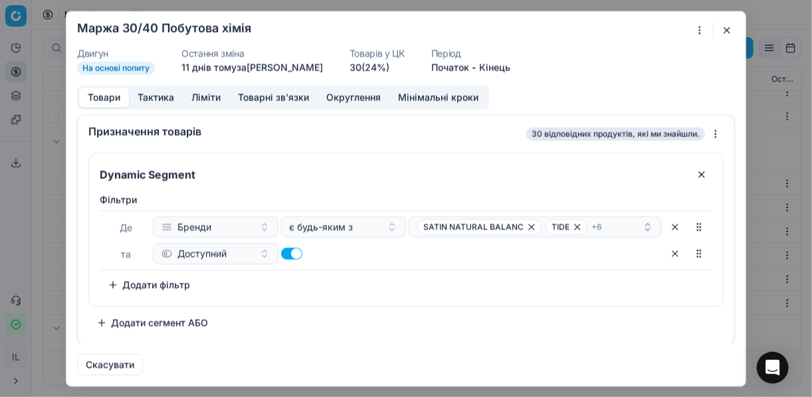
click at [724, 29] on button "button" at bounding box center [727, 30] width 16 height 16
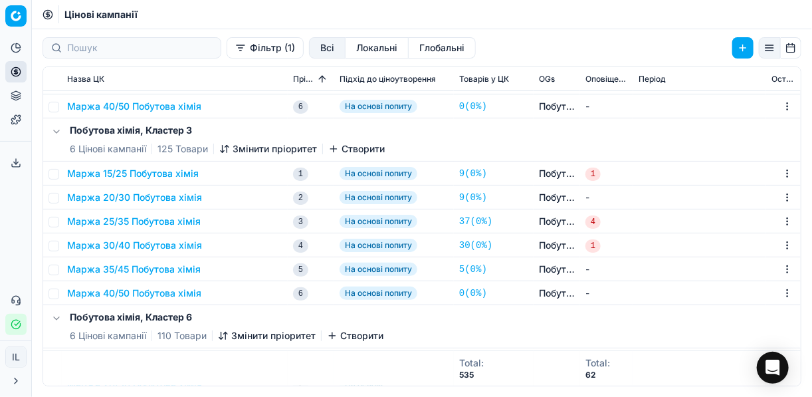
scroll to position [0, 0]
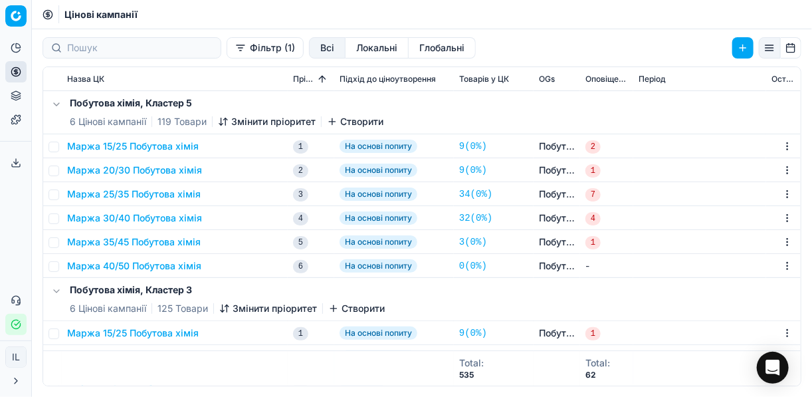
click at [132, 218] on button "Маржа 30/40 Побутова хімія" at bounding box center [134, 217] width 135 height 13
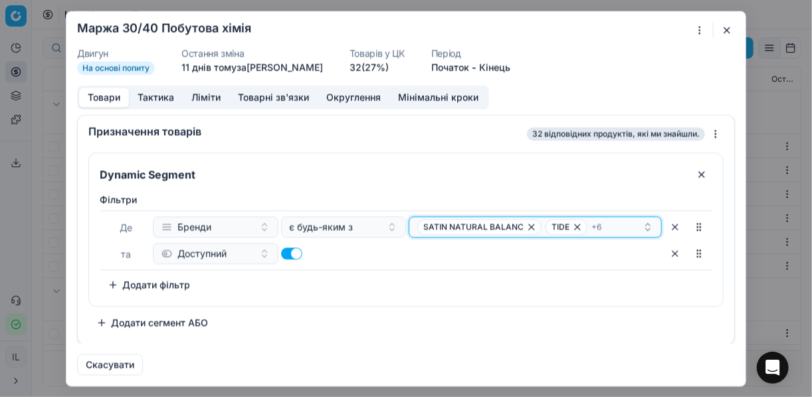
click at [620, 225] on div "SATIN NATURAL BALANC TIDE + 6" at bounding box center [529, 227] width 225 height 16
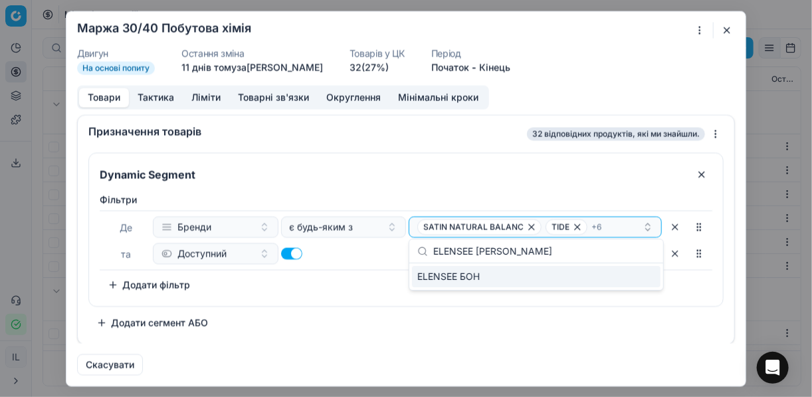
type input "ELENSEE"
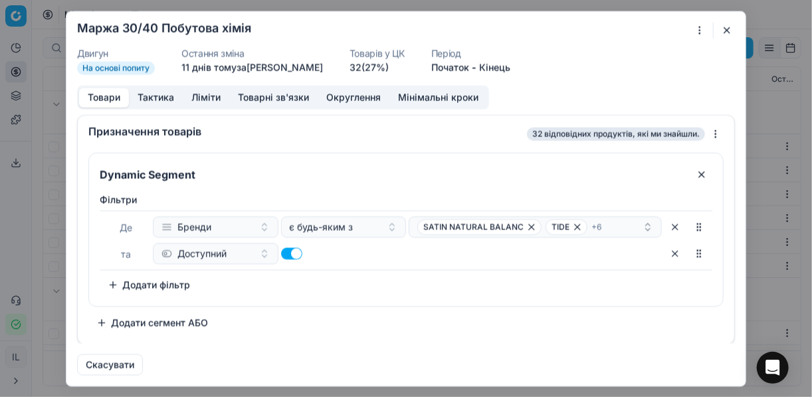
click at [603, 299] on div "Фiльтри Де Бренди є будь-яким з SATIN NATURAL BALANC TIDE + 6 та Доступний To p…" at bounding box center [406, 246] width 634 height 118
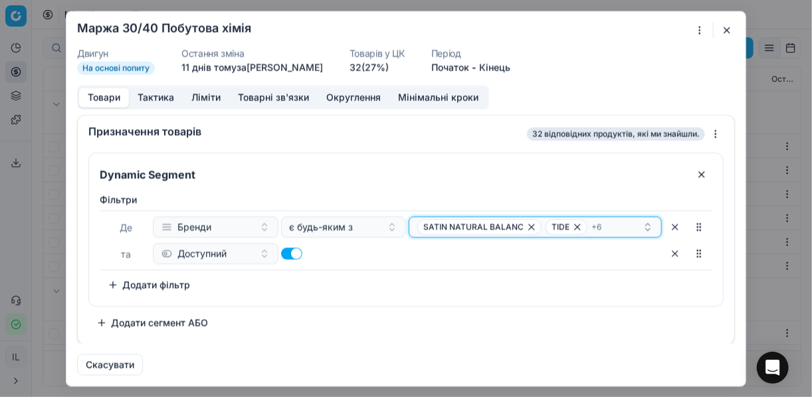
click at [613, 220] on div "SATIN NATURAL BALANC TIDE + 6" at bounding box center [529, 227] width 225 height 16
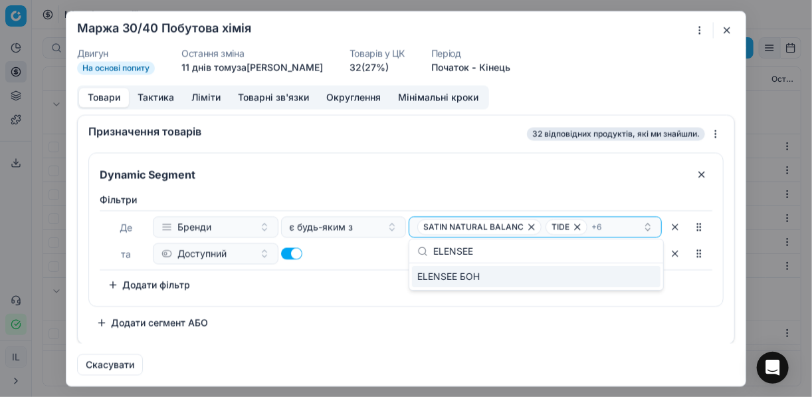
type input "ELENSEE"
click at [466, 278] on span "ELENSEE БОН" at bounding box center [448, 276] width 62 height 13
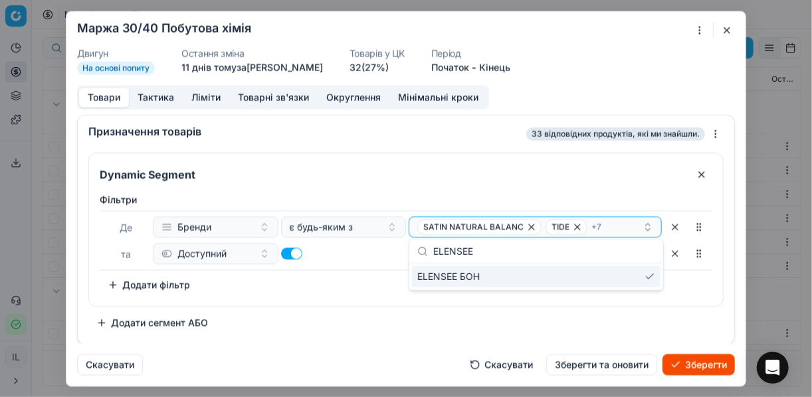
click at [470, 275] on span "ELENSEE БОН" at bounding box center [448, 276] width 62 height 13
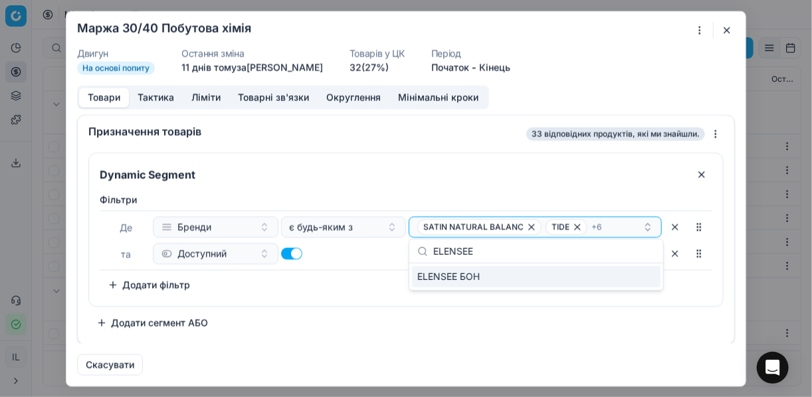
click at [470, 275] on span "ELENSEE БОН" at bounding box center [448, 276] width 62 height 13
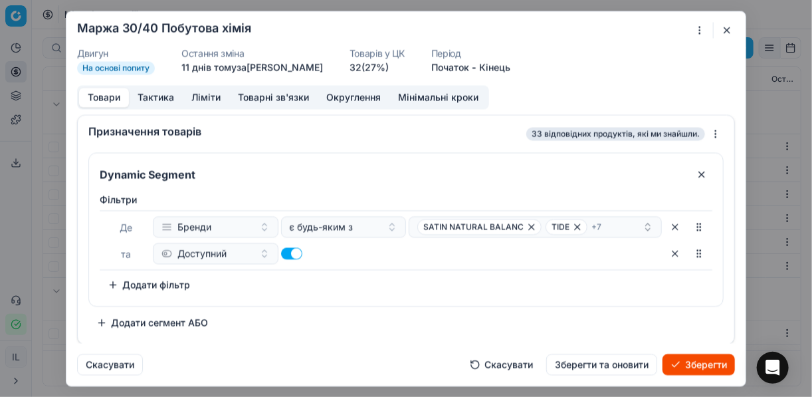
click at [698, 363] on button "Зберегти" at bounding box center [698, 363] width 72 height 21
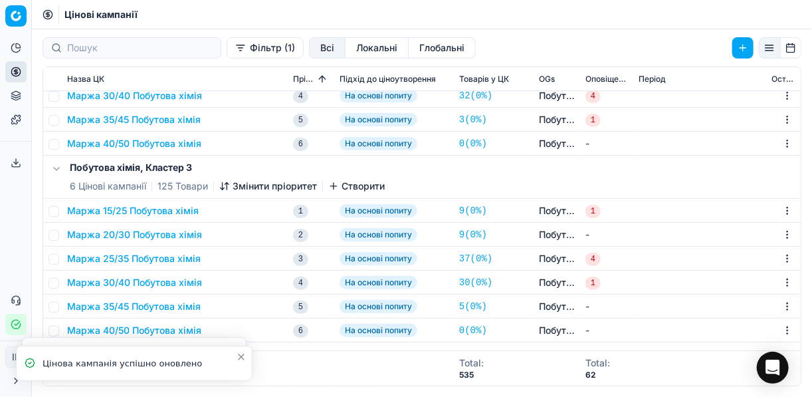
scroll to position [159, 0]
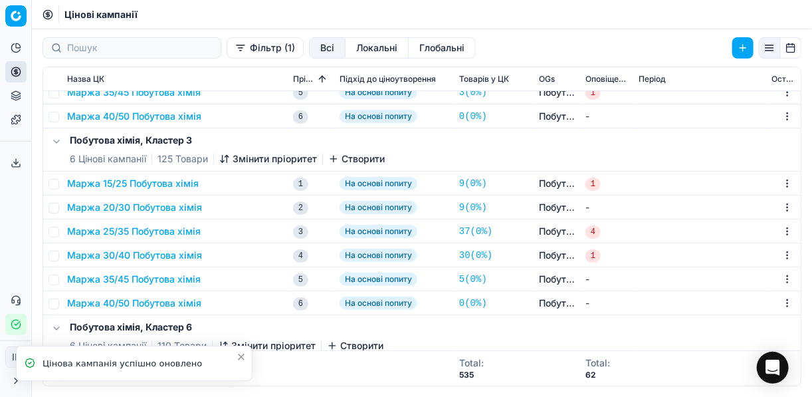
click at [159, 257] on button "Маржа 30/40 Побутова хімія" at bounding box center [134, 255] width 135 height 13
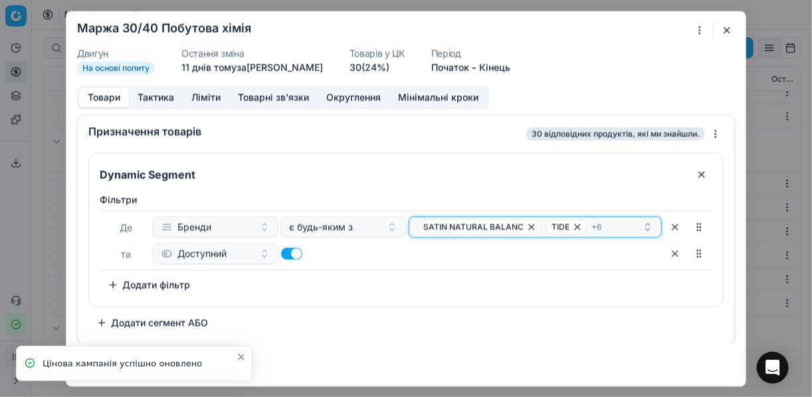
click at [637, 225] on div "SATIN NATURAL BALANC TIDE + 6" at bounding box center [529, 227] width 225 height 16
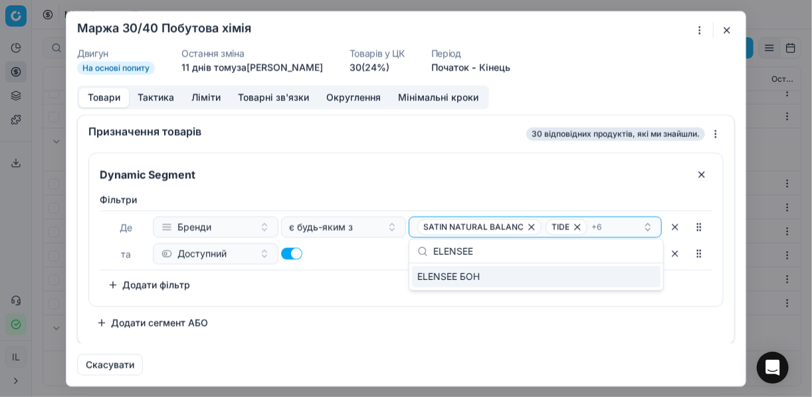
type input "ELENSEE"
click at [506, 276] on div "ELENSEE БОН" at bounding box center [536, 276] width 249 height 21
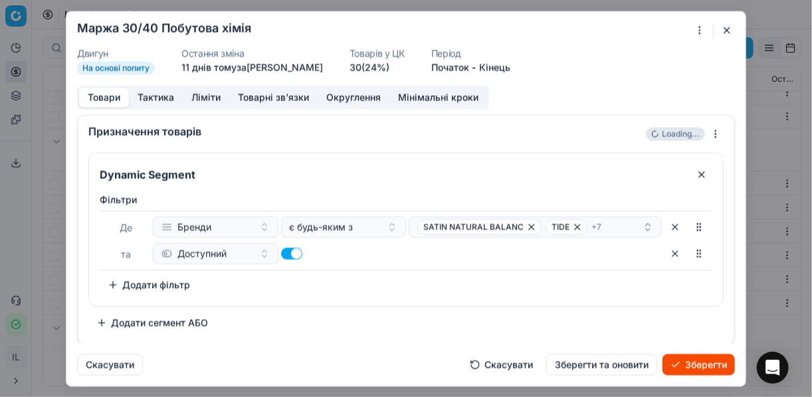
click at [702, 363] on button "Зберегти" at bounding box center [698, 363] width 72 height 21
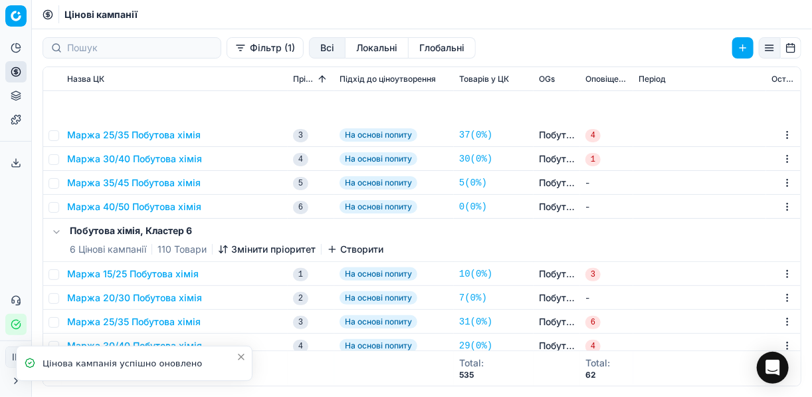
scroll to position [372, 0]
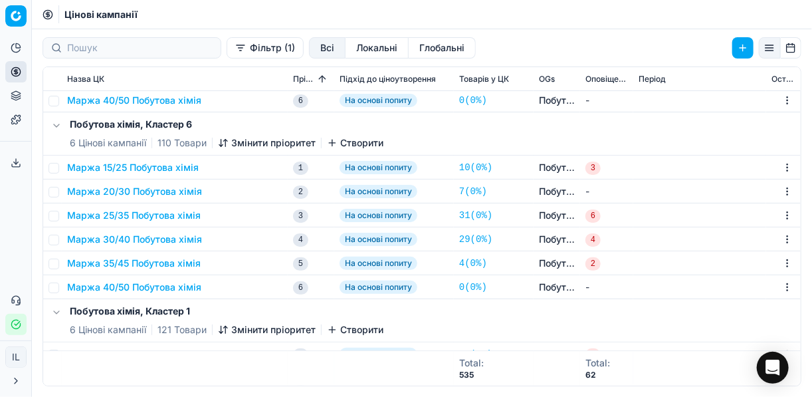
click at [140, 241] on button "Маржа 30/40 Побутова хімія" at bounding box center [134, 239] width 135 height 13
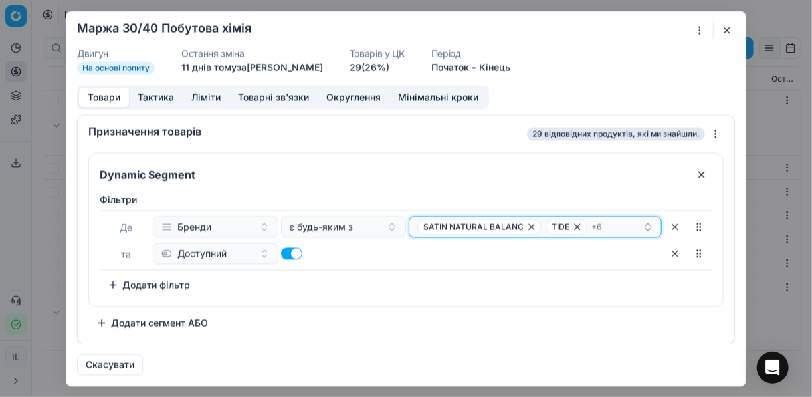
click at [631, 226] on div "SATIN NATURAL BALANC TIDE + 6" at bounding box center [529, 227] width 225 height 16
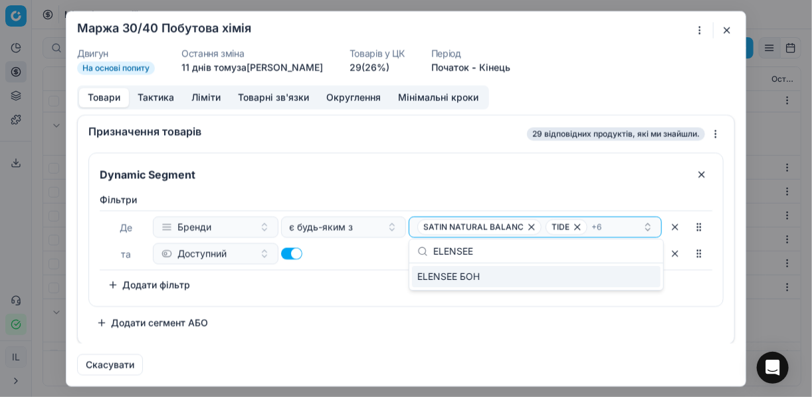
type input "ELENSEE"
click at [647, 276] on div "ELENSEE БОН" at bounding box center [536, 276] width 249 height 21
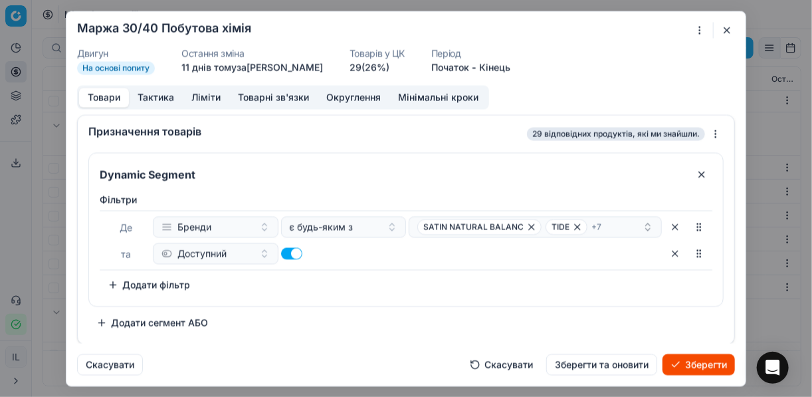
click at [686, 361] on button "Зберегти" at bounding box center [698, 363] width 72 height 21
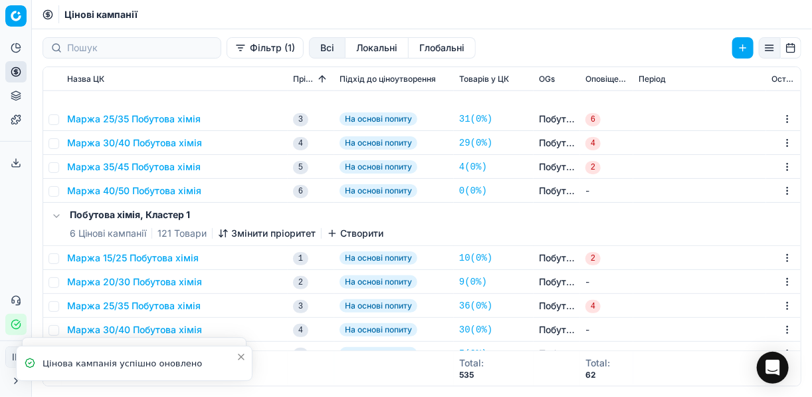
scroll to position [585, 0]
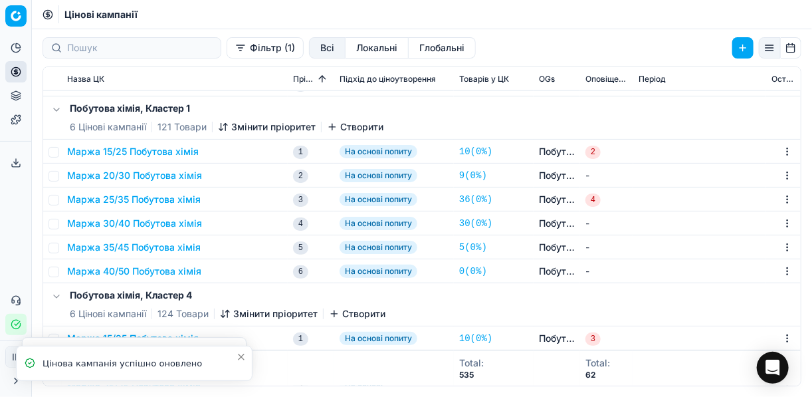
click at [126, 222] on button "Маржа 30/40 Побутова хімія" at bounding box center [134, 223] width 135 height 13
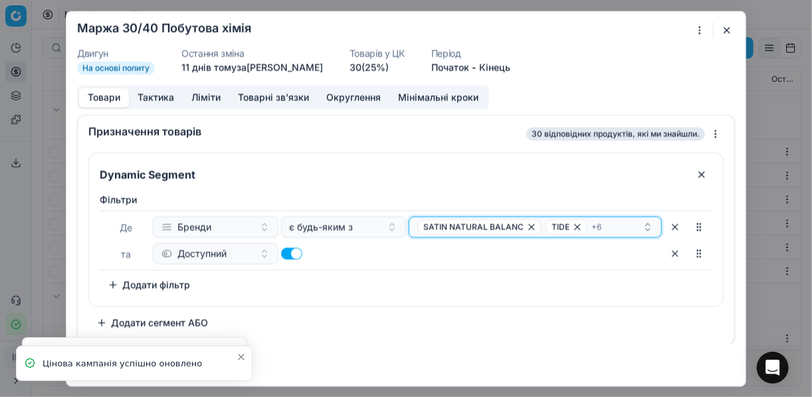
click at [621, 226] on div "SATIN NATURAL BALANC TIDE + 6" at bounding box center [529, 227] width 225 height 16
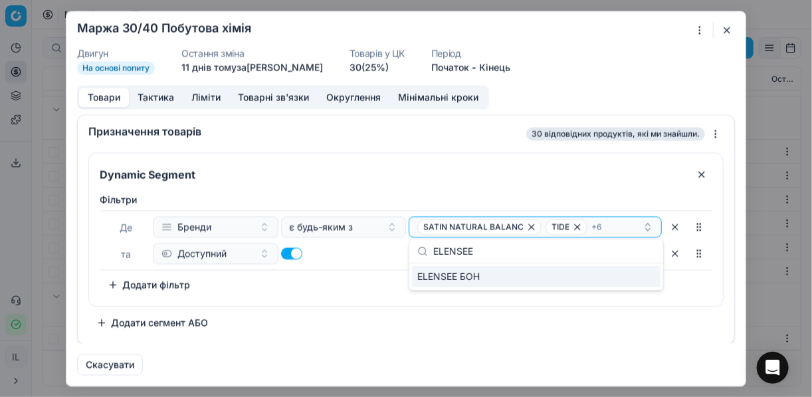
type input "ELENSEE"
click at [607, 279] on div "ELENSEE БОН" at bounding box center [536, 276] width 249 height 21
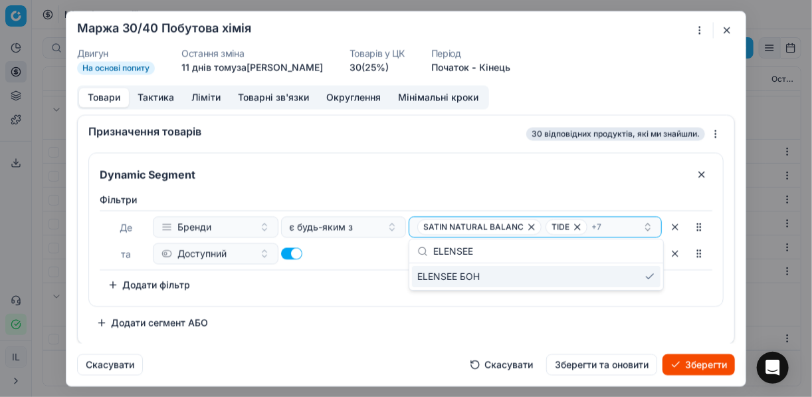
click at [707, 363] on button "Зберегти" at bounding box center [698, 363] width 72 height 21
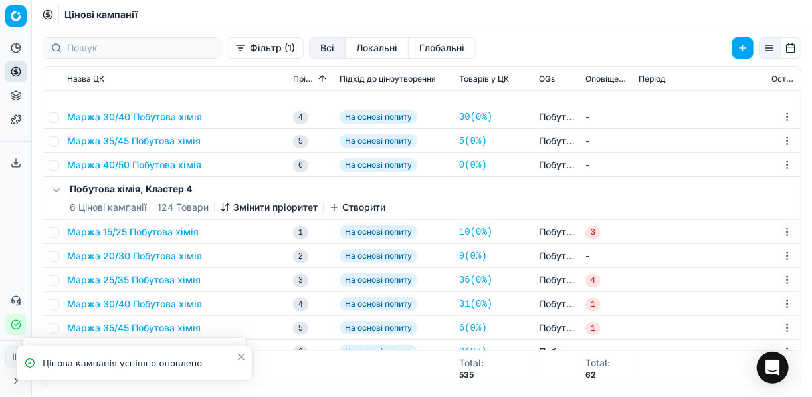
scroll to position [797, 0]
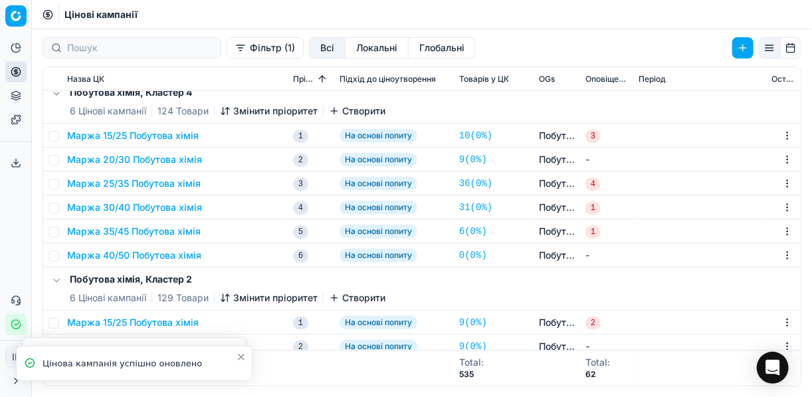
click at [152, 208] on button "Маржа 30/40 Побутова хімія" at bounding box center [134, 207] width 135 height 13
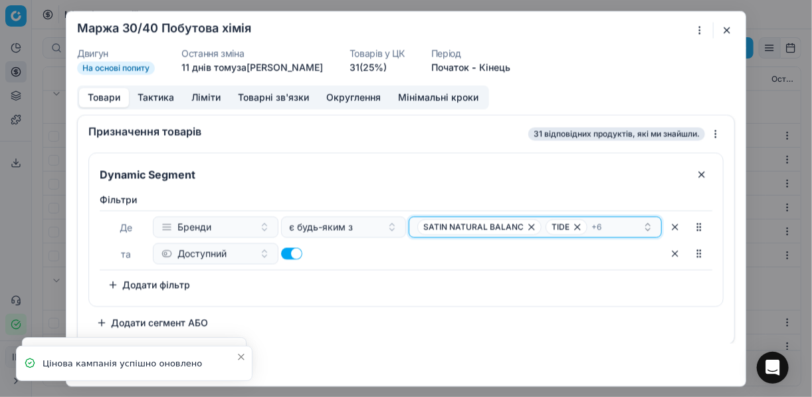
click at [639, 226] on div "SATIN NATURAL BALANC TIDE + 6" at bounding box center [529, 227] width 225 height 16
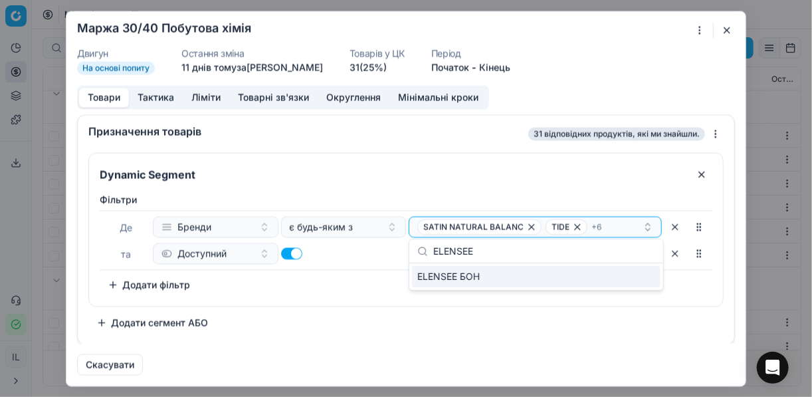
type input "ELENSEE"
click at [645, 286] on div "ELENSEE БОН" at bounding box center [536, 276] width 254 height 27
click at [646, 281] on div "ELENSEE БОН" at bounding box center [536, 276] width 249 height 21
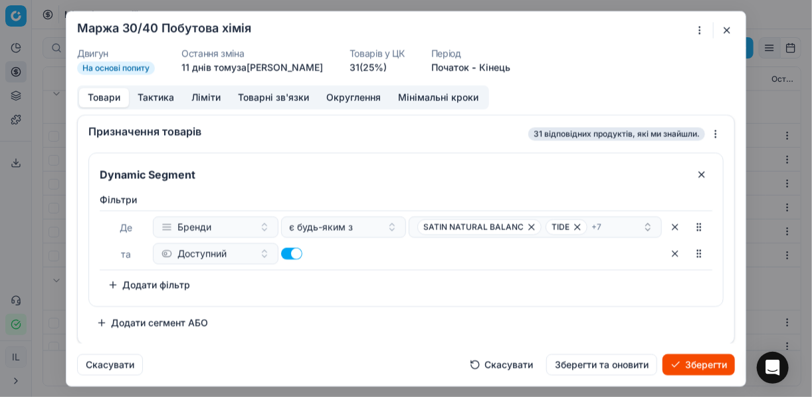
click at [693, 361] on button "Зберегти" at bounding box center [698, 363] width 72 height 21
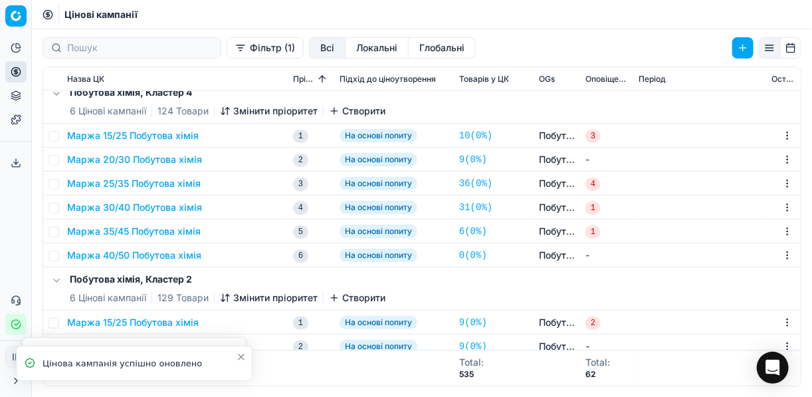
scroll to position [900, 0]
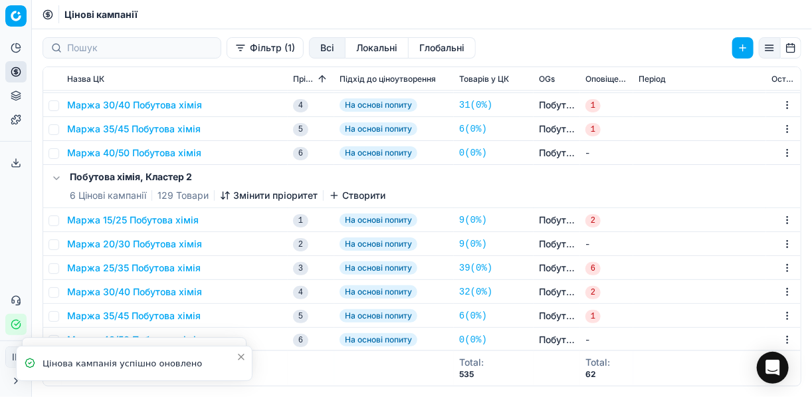
click at [140, 298] on td "Маржа 30/40 Побутова хімія" at bounding box center [175, 292] width 226 height 24
click at [163, 291] on button "Маржа 30/40 Побутова хімія" at bounding box center [134, 291] width 135 height 13
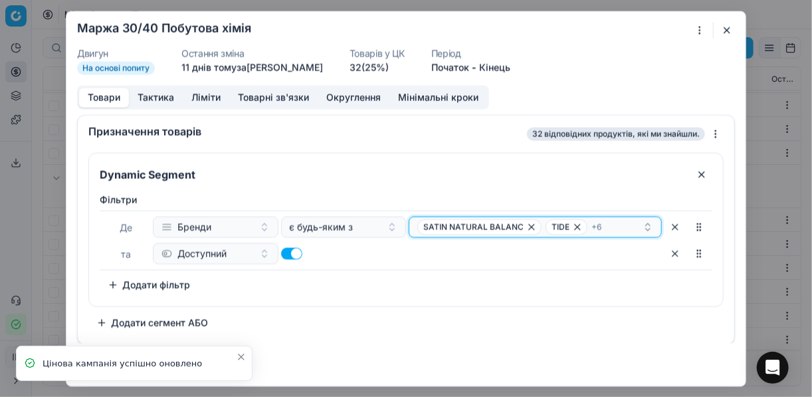
click at [621, 221] on div "SATIN NATURAL BALANC TIDE + 6" at bounding box center [529, 227] width 225 height 16
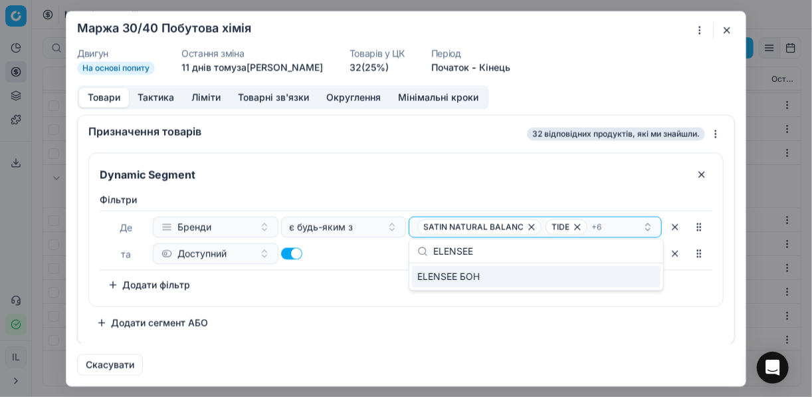
type input "ELENSEE"
click at [646, 284] on div "ELENSEE БОН" at bounding box center [536, 276] width 249 height 21
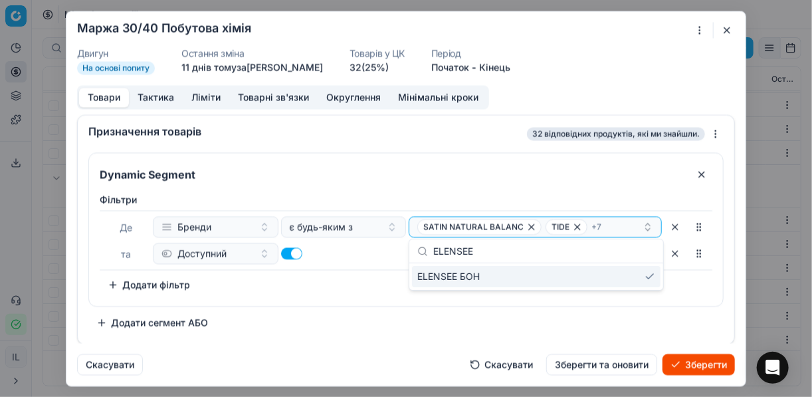
click at [693, 361] on button "Зберегти" at bounding box center [698, 363] width 72 height 21
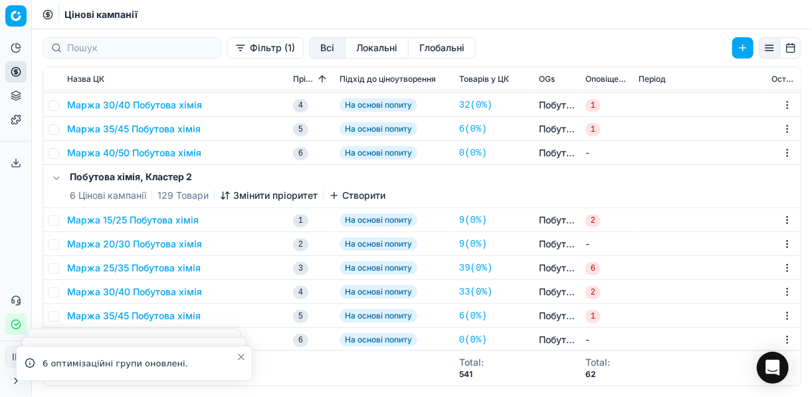
click at [227, 52] on button "Фільтр (1)" at bounding box center [265, 47] width 77 height 21
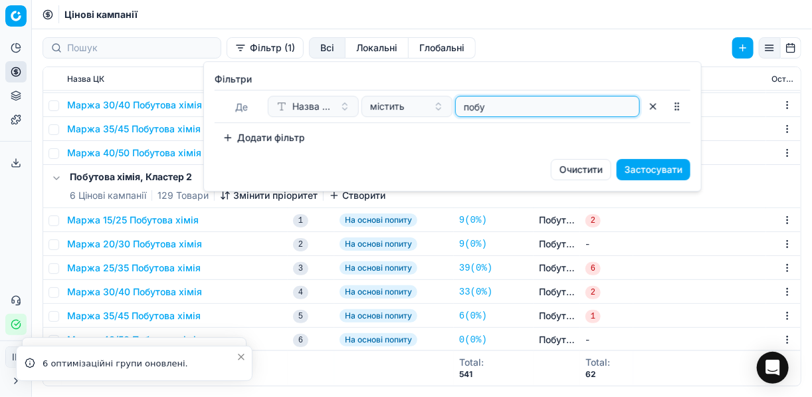
drag, startPoint x: 506, startPoint y: 102, endPoint x: 425, endPoint y: 108, distance: 81.3
click at [427, 108] on div "Назва ЦК містить побу" at bounding box center [454, 106] width 372 height 21
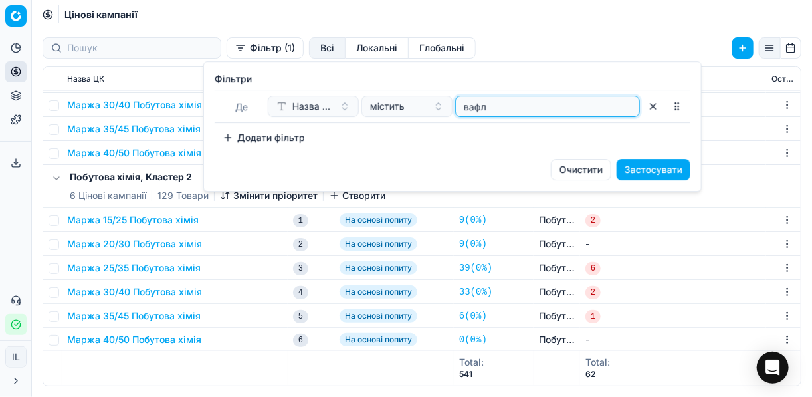
type input "вафл"
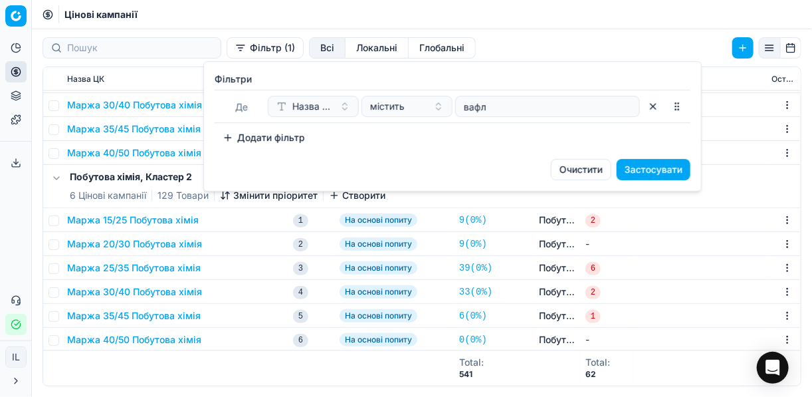
click at [635, 166] on button "Застосувати" at bounding box center [654, 169] width 74 height 21
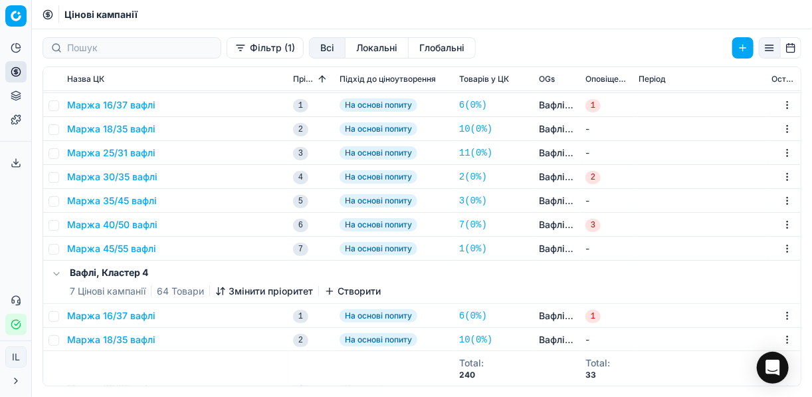
scroll to position [0, 0]
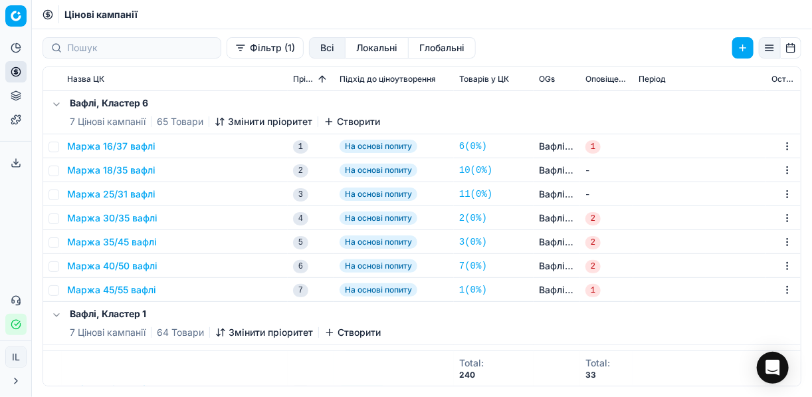
click at [143, 193] on button "Маржа 25/31 вафлі" at bounding box center [111, 193] width 88 height 13
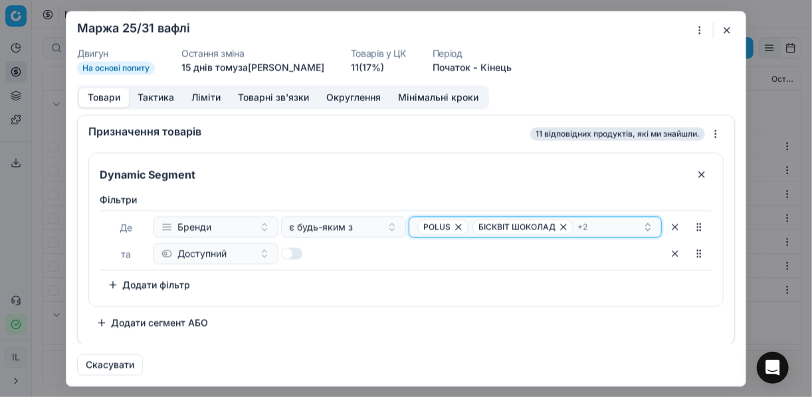
click at [617, 226] on div "POLUS БІСКВІТ ШОКОЛАД + 2" at bounding box center [529, 227] width 225 height 16
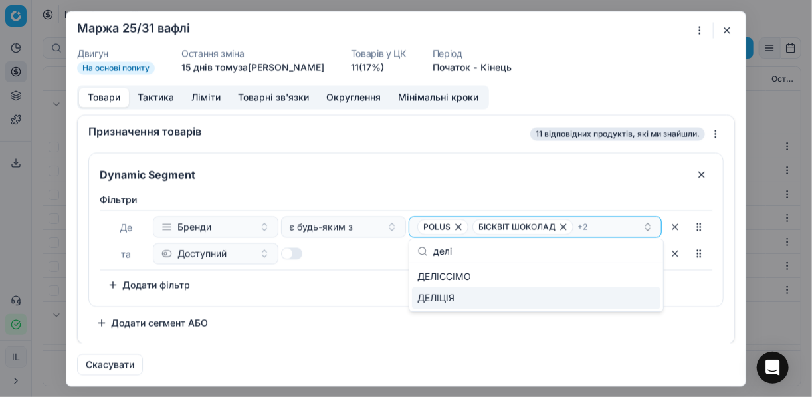
type input "делі"
click at [460, 294] on div "ДЕЛІЦІЯ" at bounding box center [536, 297] width 249 height 21
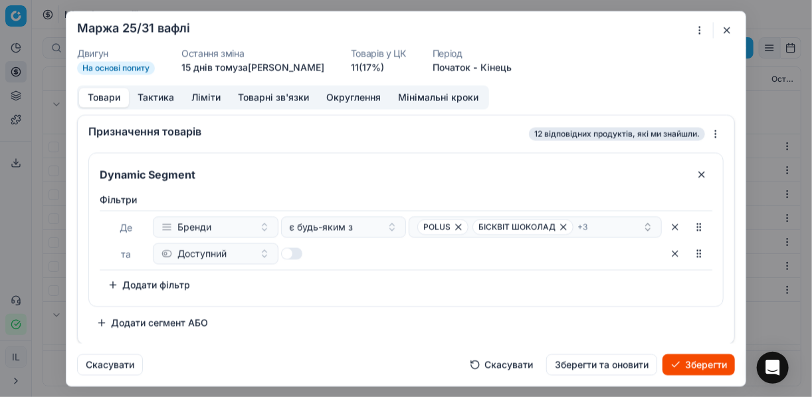
click at [695, 361] on button "Зберегти" at bounding box center [698, 363] width 72 height 21
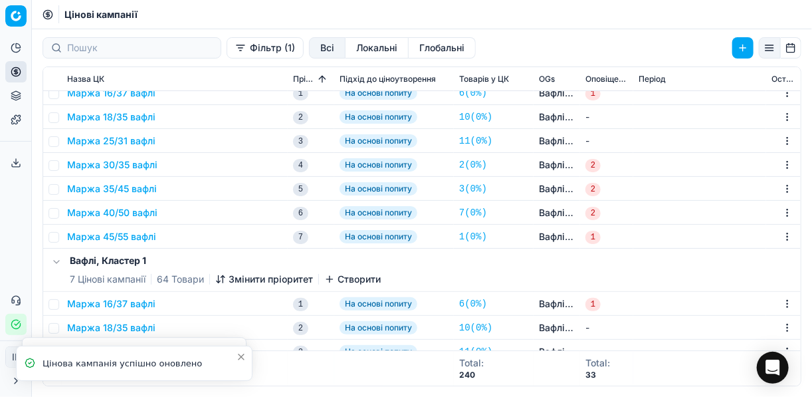
scroll to position [159, 0]
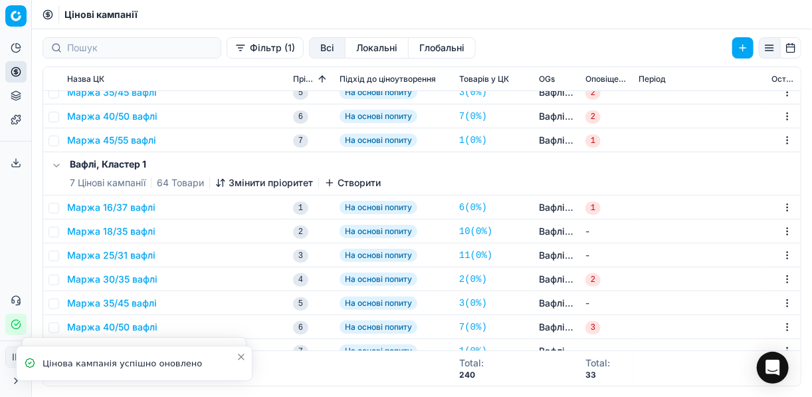
click at [123, 260] on button "Маржа 25/31 вафлі" at bounding box center [111, 255] width 88 height 13
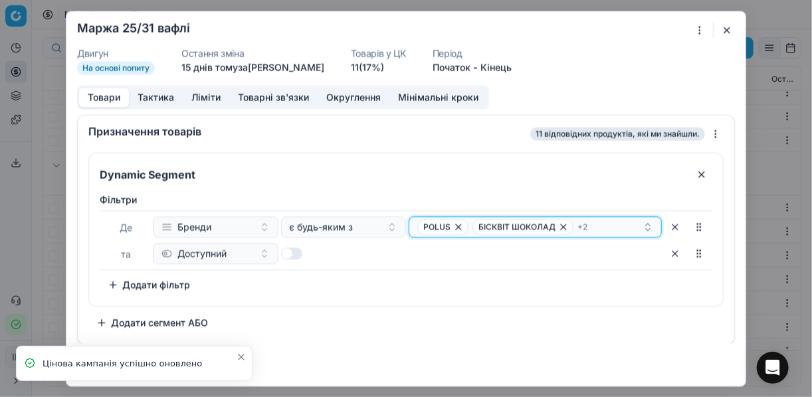
click at [613, 223] on div "POLUS БІСКВІТ ШОКОЛАД + 2" at bounding box center [529, 227] width 225 height 16
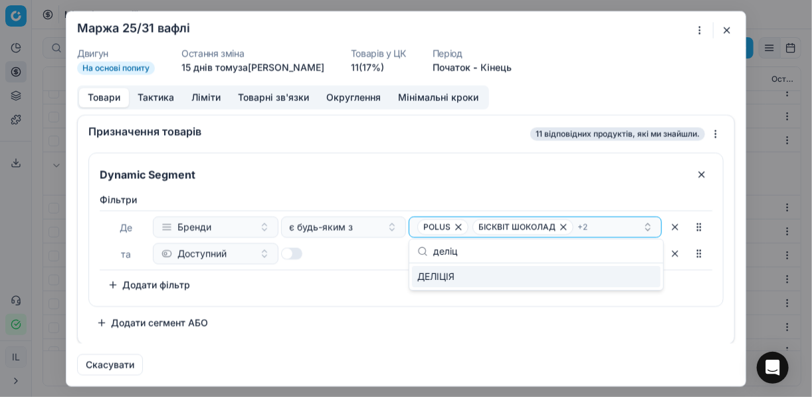
type input "деліц"
click at [621, 282] on div "ДЕЛІЦІЯ" at bounding box center [536, 276] width 249 height 21
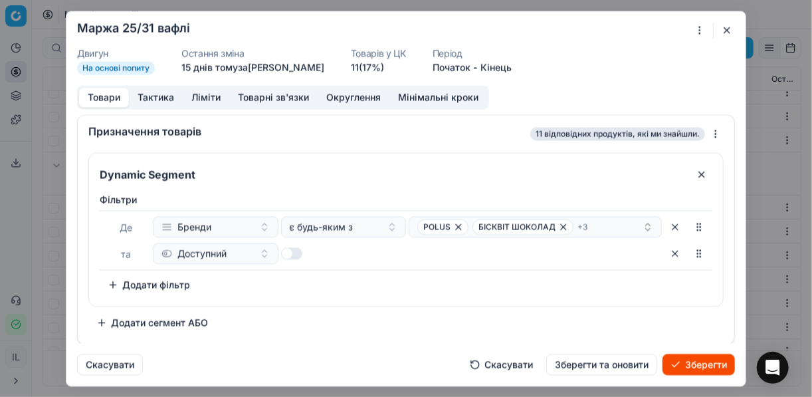
click at [696, 363] on button "Зберегти" at bounding box center [698, 363] width 72 height 21
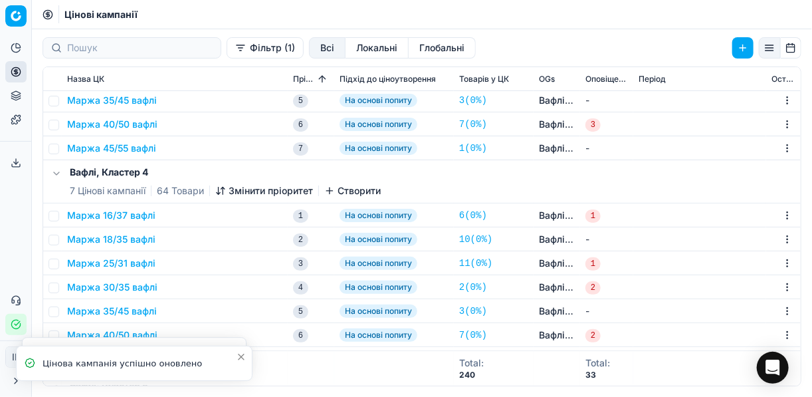
scroll to position [425, 0]
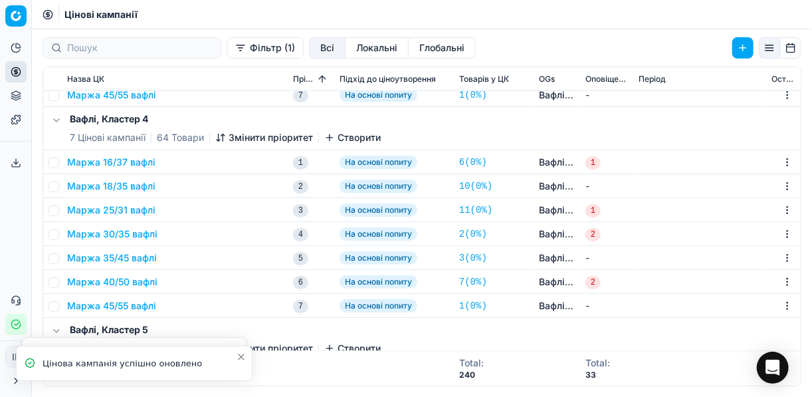
click at [144, 213] on button "Маржа 25/31 вафлі" at bounding box center [111, 209] width 88 height 13
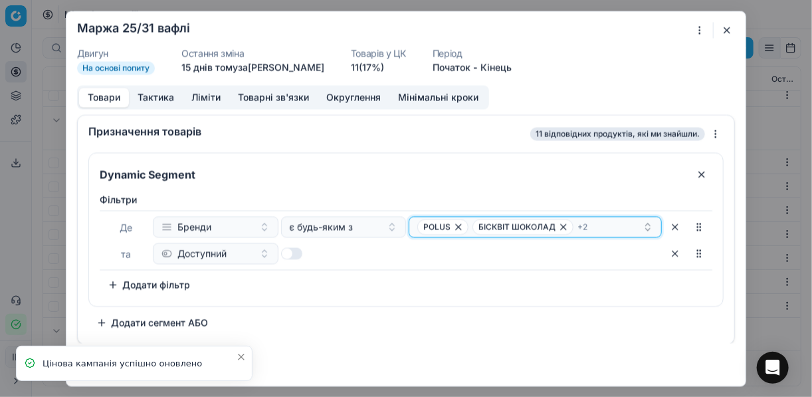
click at [629, 226] on div "POLUS БІСКВІТ ШОКОЛАД + 2" at bounding box center [529, 227] width 225 height 16
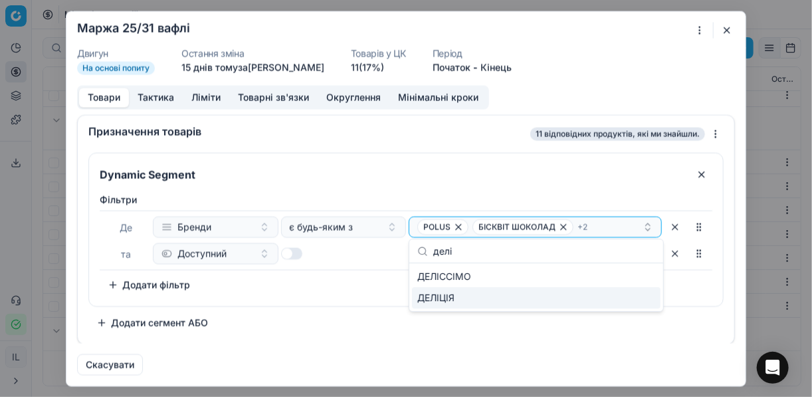
type input "делі"
click at [528, 296] on div "ДЕЛІЦІЯ" at bounding box center [536, 297] width 249 height 21
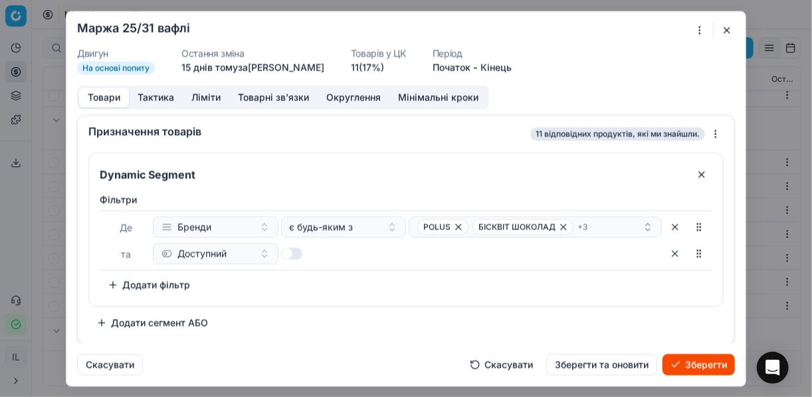
click at [697, 359] on button "Зберегти" at bounding box center [698, 363] width 72 height 21
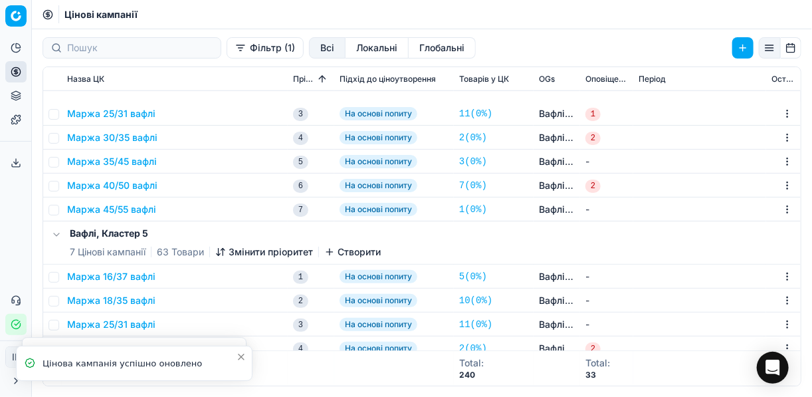
scroll to position [638, 0]
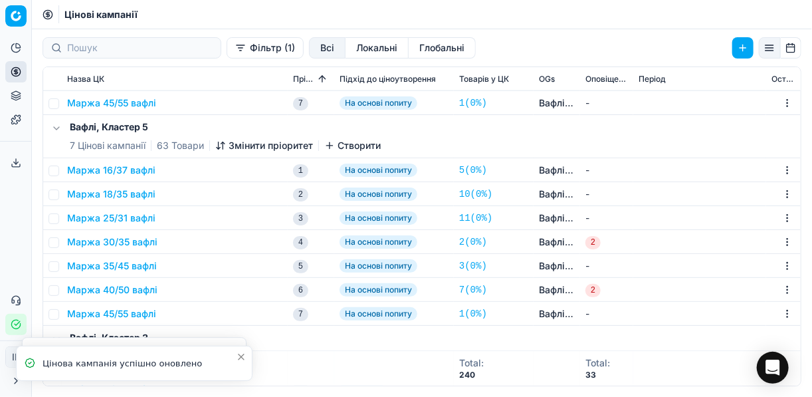
click at [128, 221] on button "Маржа 25/31 вафлі" at bounding box center [111, 217] width 88 height 13
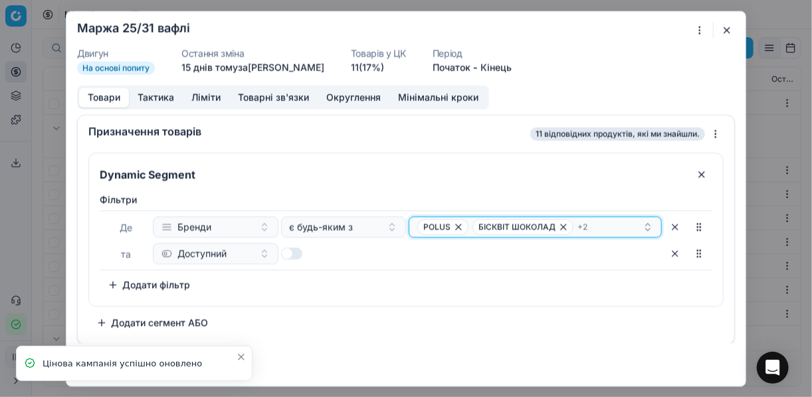
click at [607, 223] on div "POLUS БІСКВІТ ШОКОЛАД + 2" at bounding box center [529, 227] width 225 height 16
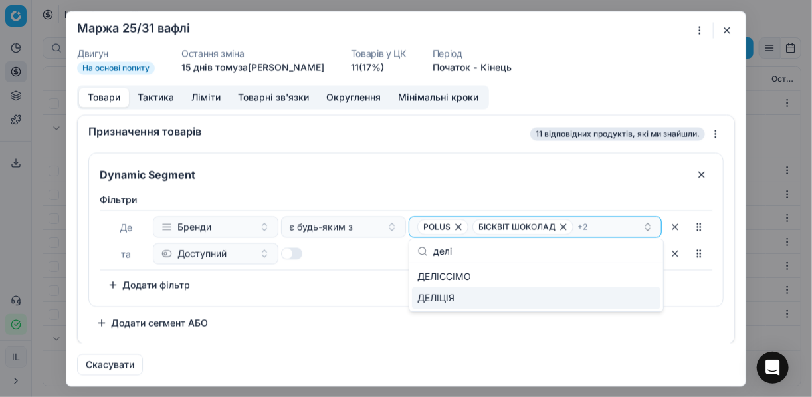
type input "делі"
click at [576, 296] on div "ДЕЛІЦІЯ" at bounding box center [536, 297] width 249 height 21
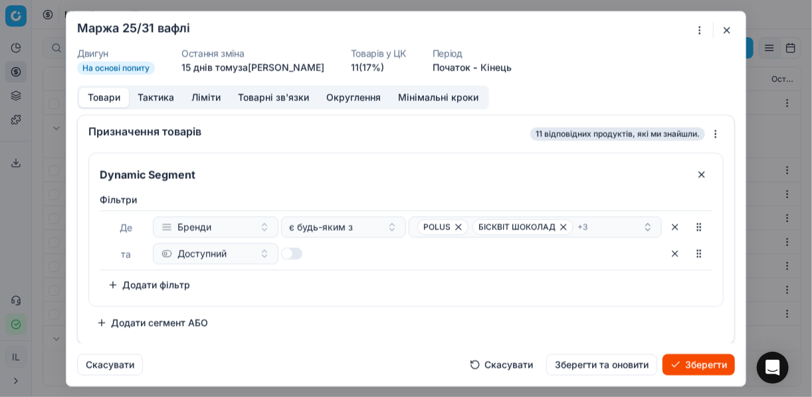
click at [695, 369] on button "Зберегти" at bounding box center [698, 363] width 72 height 21
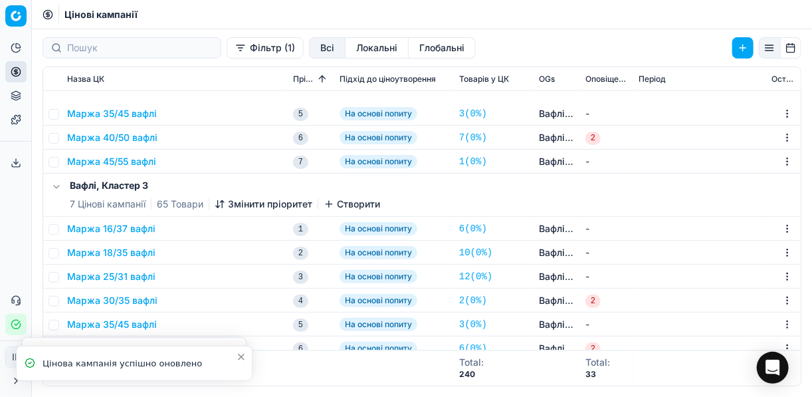
scroll to position [904, 0]
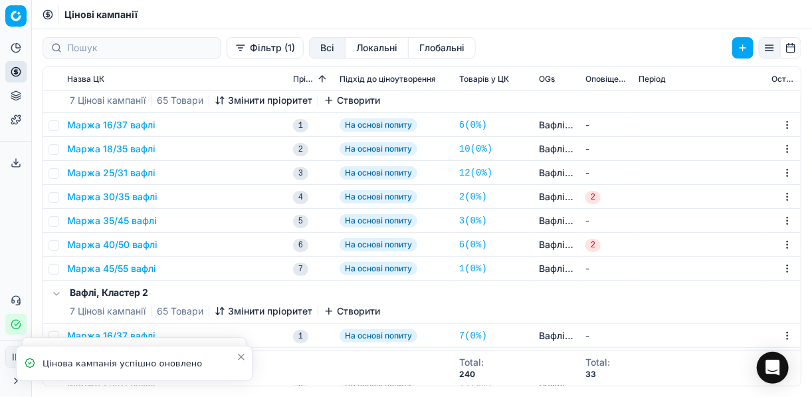
click at [136, 179] on td "Маржа 25/31 вафлі" at bounding box center [175, 173] width 226 height 24
click at [146, 171] on button "Маржа 25/31 вафлі" at bounding box center [111, 172] width 88 height 13
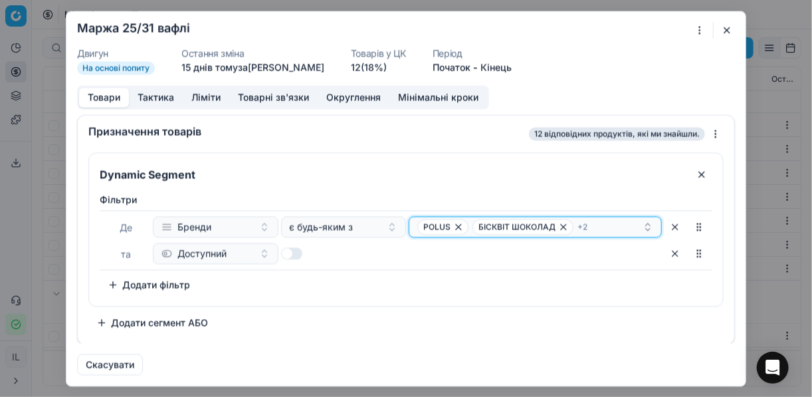
click at [609, 221] on div "POLUS БІСКВІТ ШОКОЛАД + 2" at bounding box center [529, 227] width 225 height 16
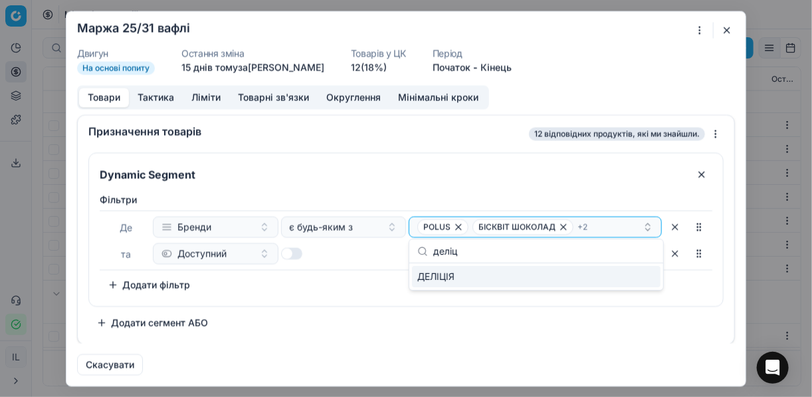
type input "деліц"
click at [568, 280] on div "ДЕЛІЦІЯ" at bounding box center [536, 276] width 249 height 21
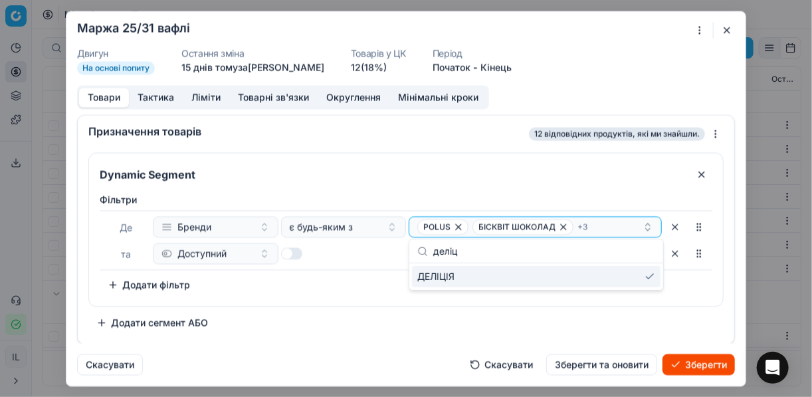
click at [702, 362] on button "Зберегти" at bounding box center [698, 363] width 72 height 21
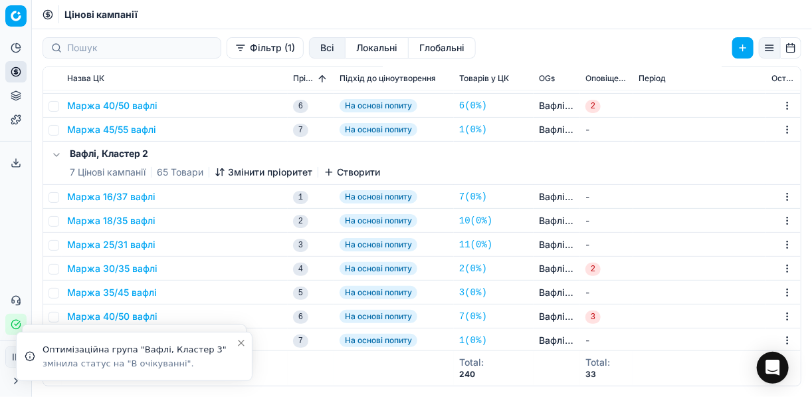
scroll to position [1053, 0]
click at [139, 245] on button "Маржа 25/31 вафлі" at bounding box center [111, 243] width 88 height 13
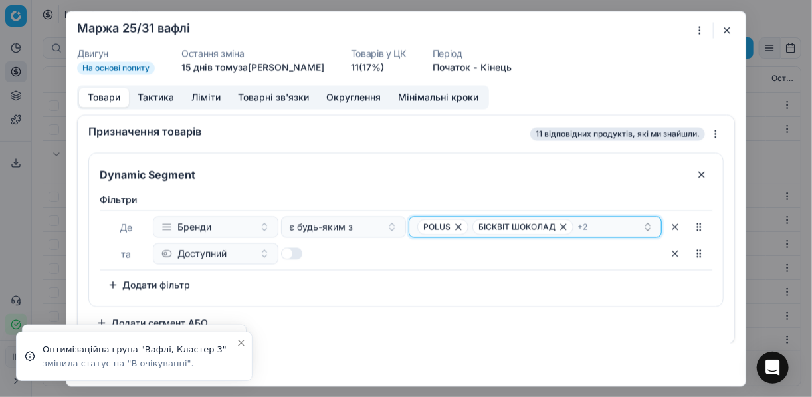
click at [626, 227] on div "POLUS БІСКВІТ ШОКОЛАД + 2" at bounding box center [529, 227] width 225 height 16
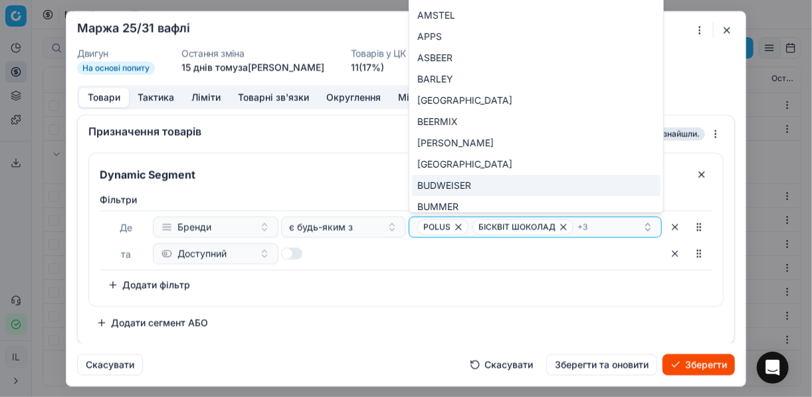
click at [499, 364] on button "Скасувати" at bounding box center [501, 363] width 79 height 21
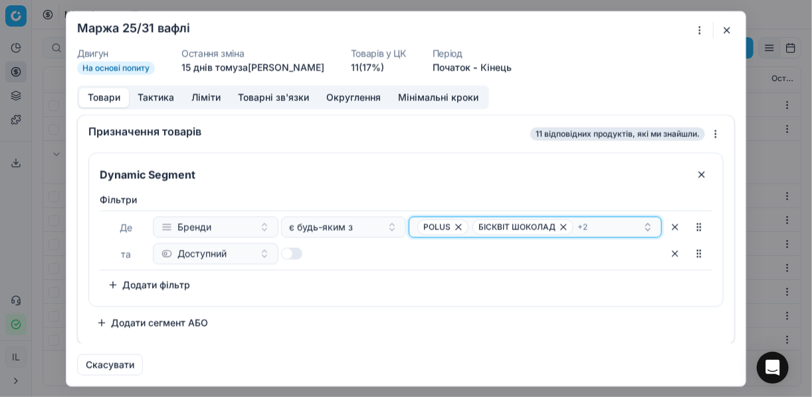
click at [634, 222] on div "POLUS БІСКВІТ ШОКОЛАД + 2" at bounding box center [529, 227] width 225 height 16
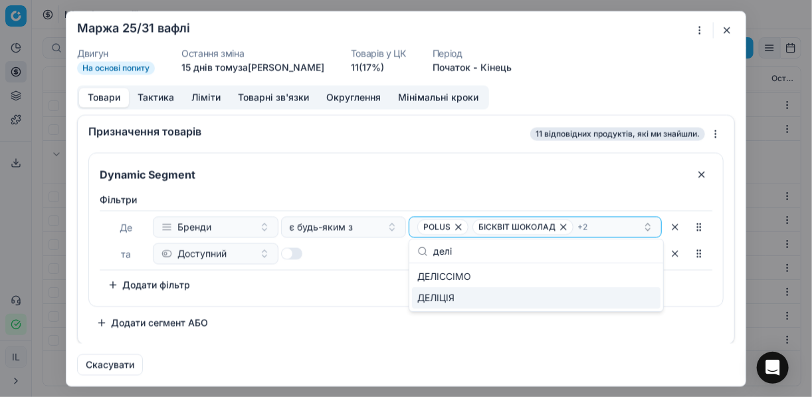
type input "делі"
click at [515, 302] on div "ДЕЛІЦІЯ" at bounding box center [536, 297] width 249 height 21
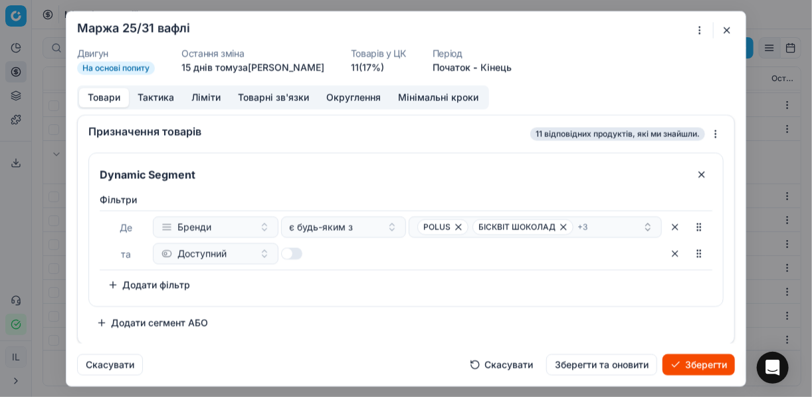
click at [690, 369] on button "Зберегти" at bounding box center [698, 363] width 72 height 21
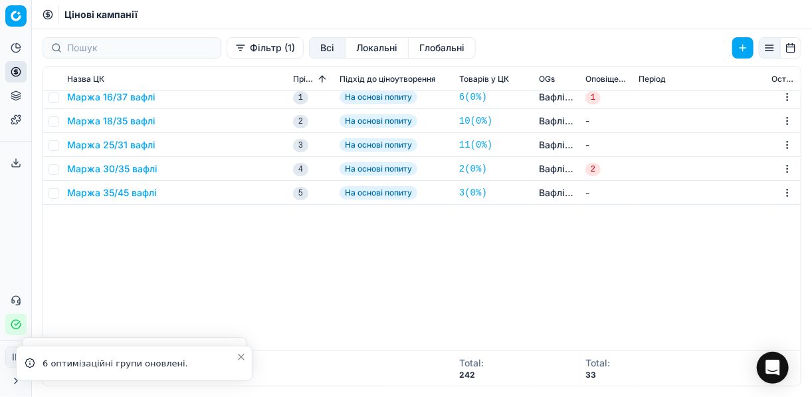
scroll to position [0, 0]
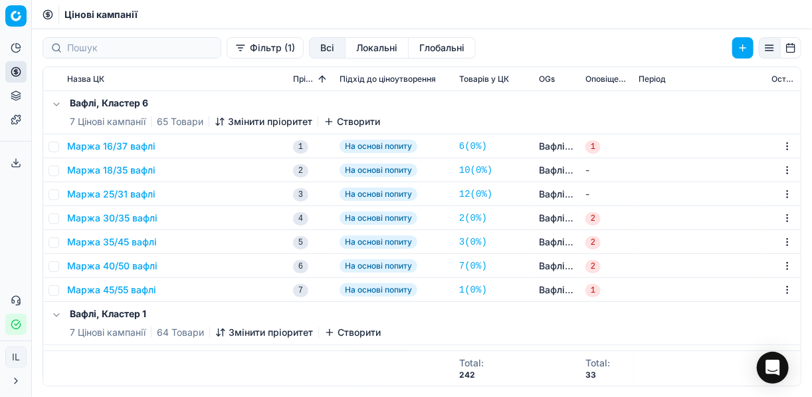
click at [120, 286] on button "Маржа 45/55 вафлі" at bounding box center [111, 289] width 89 height 13
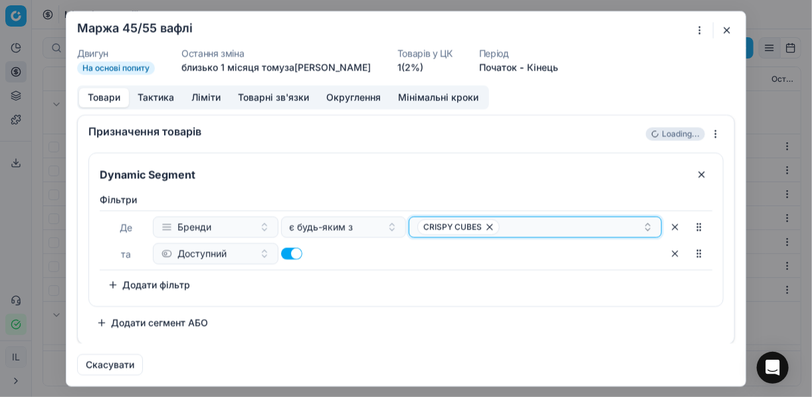
click at [555, 219] on div "CRISPY CUBES" at bounding box center [529, 227] width 225 height 16
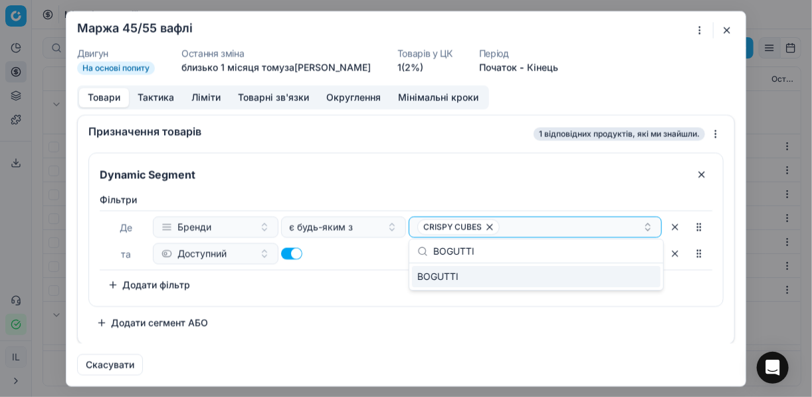
type input "BOGUTTI"
click at [458, 278] on span "BOGUTTI" at bounding box center [437, 276] width 41 height 13
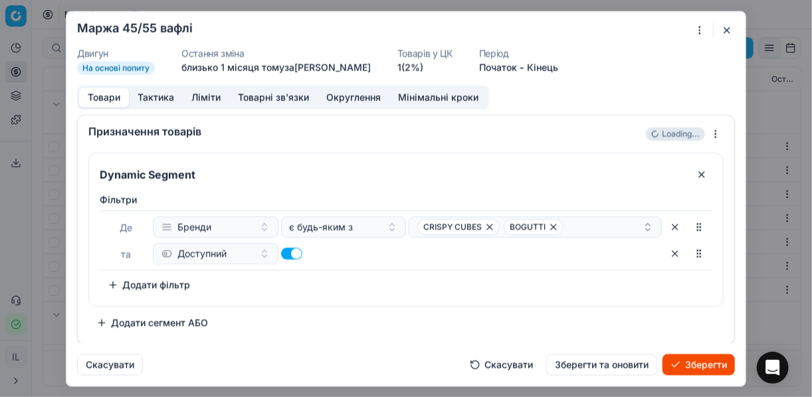
drag, startPoint x: 708, startPoint y: 363, endPoint x: 694, endPoint y: 355, distance: 15.8
click at [708, 363] on button "Зберегти" at bounding box center [698, 363] width 72 height 21
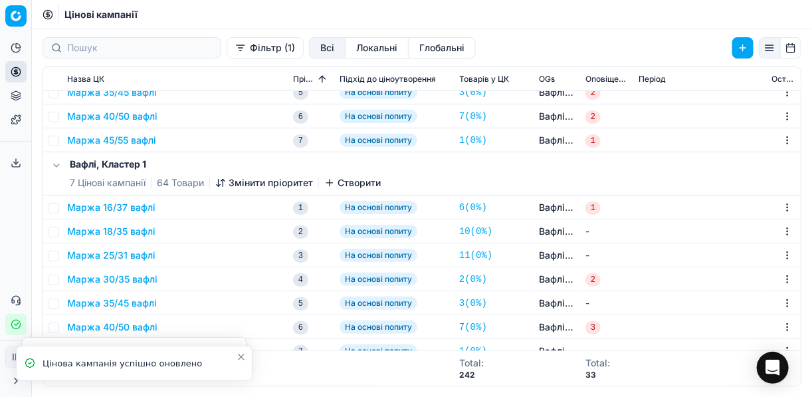
scroll to position [266, 0]
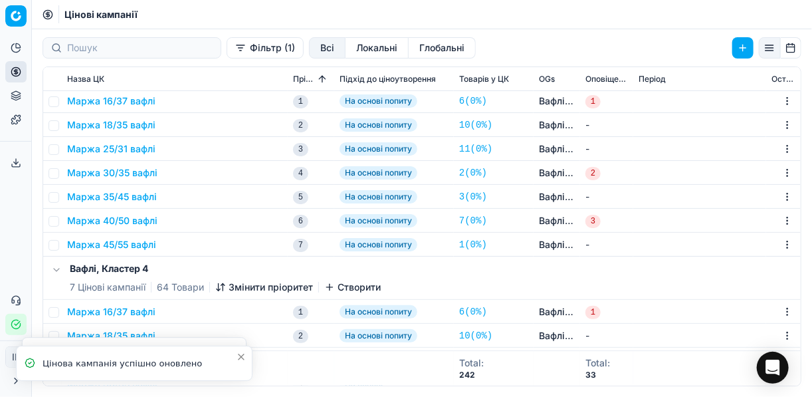
click at [136, 243] on button "Маржа 45/55 вафлі" at bounding box center [111, 244] width 89 height 13
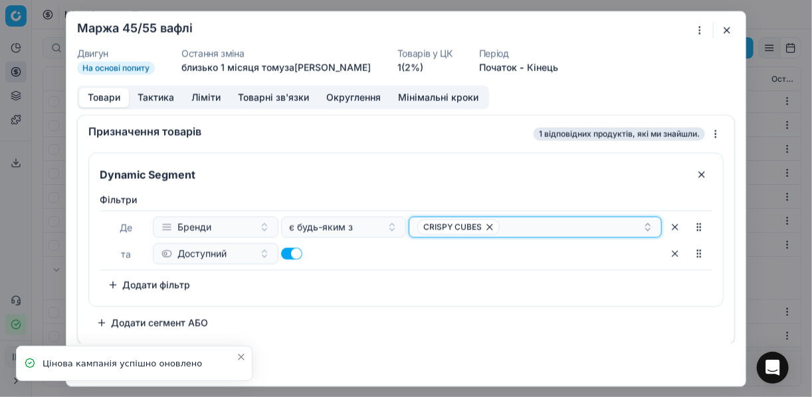
click at [577, 225] on div "CRISPY CUBES" at bounding box center [529, 227] width 225 height 16
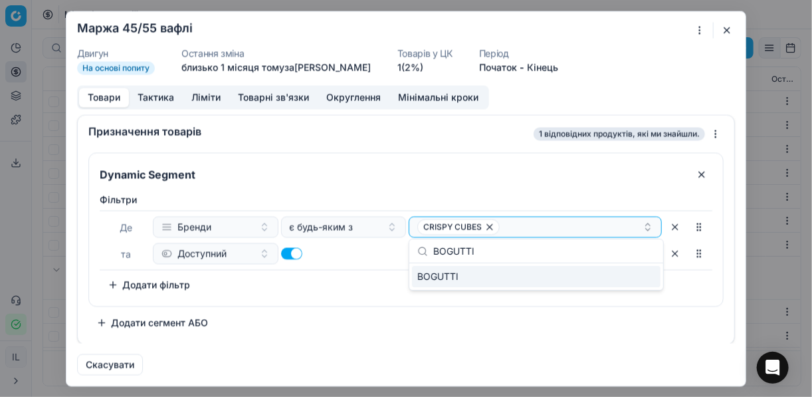
type input "BOGUTTI"
click at [621, 274] on div "BOGUTTI" at bounding box center [536, 276] width 249 height 21
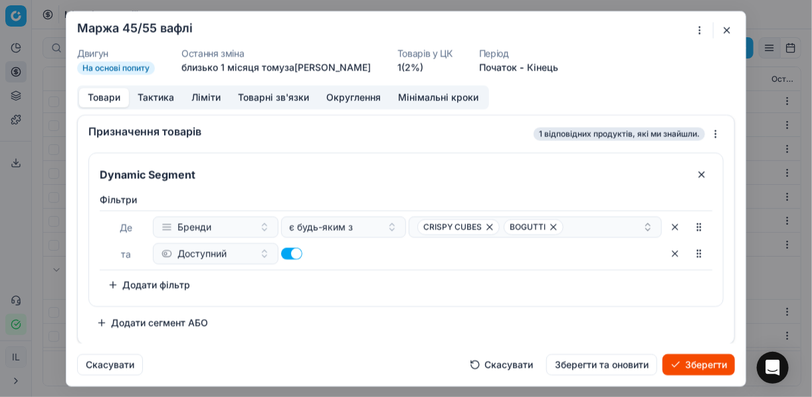
click at [688, 361] on button "Зберегти" at bounding box center [698, 363] width 72 height 21
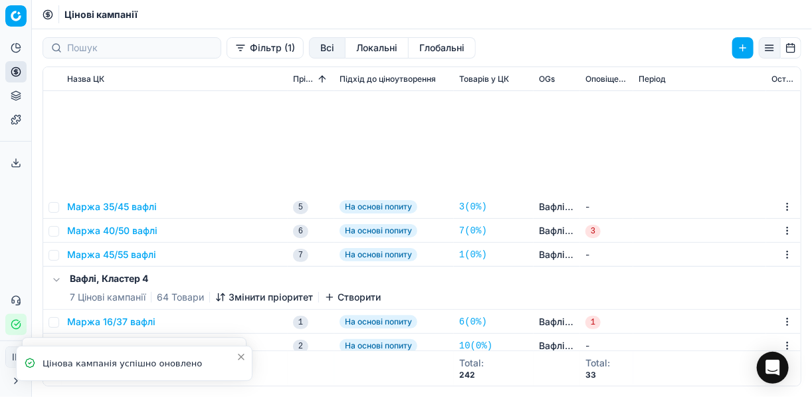
scroll to position [478, 0]
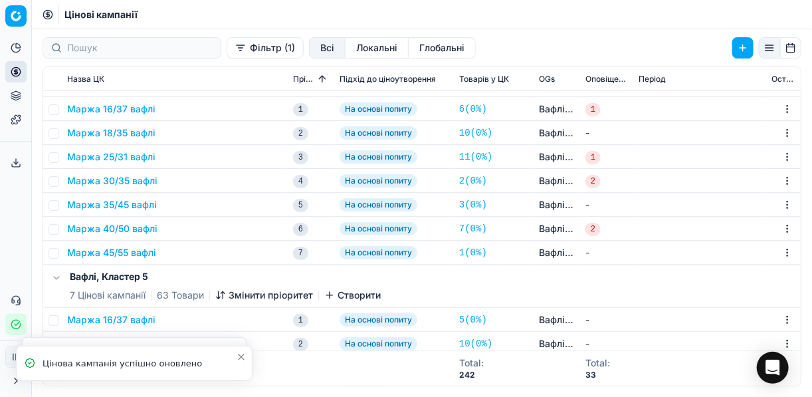
click at [126, 259] on td "Маржа 45/55 вафлі" at bounding box center [175, 253] width 226 height 24
click at [136, 253] on button "Маржа 45/55 вафлі" at bounding box center [111, 252] width 89 height 13
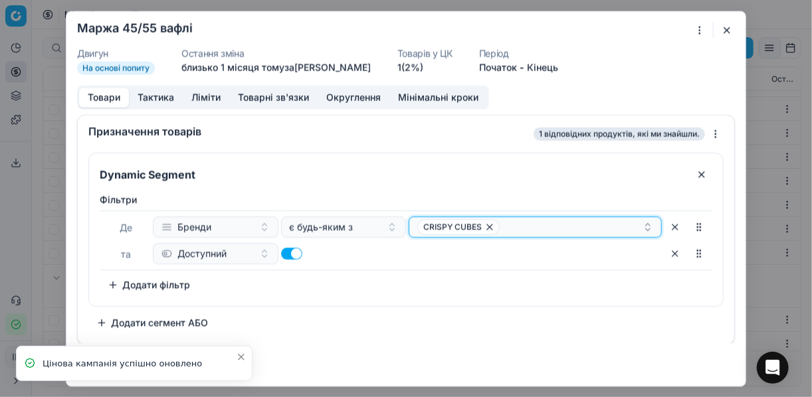
click at [549, 231] on div "CRISPY CUBES" at bounding box center [529, 227] width 225 height 16
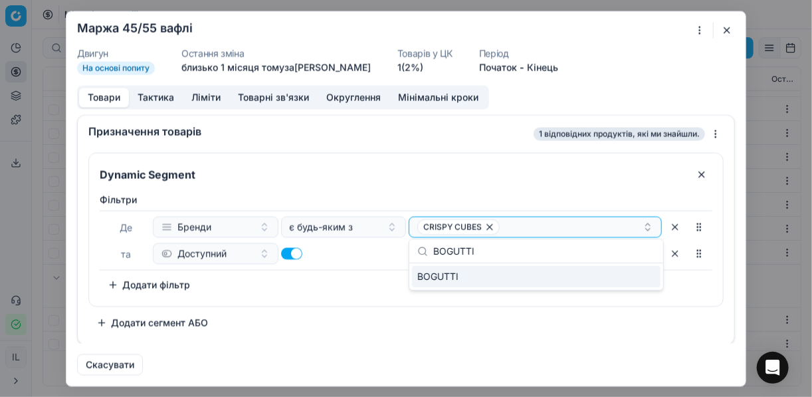
type input "BOGUTTI"
click at [462, 276] on div "BOGUTTI" at bounding box center [536, 276] width 249 height 21
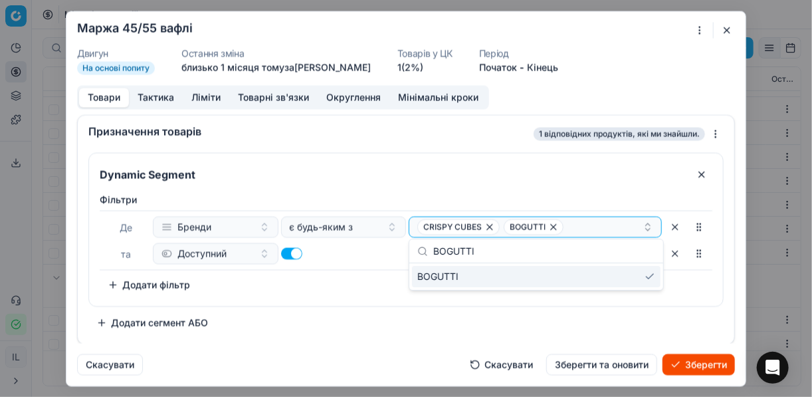
click at [683, 364] on button "Зберегти" at bounding box center [698, 363] width 72 height 21
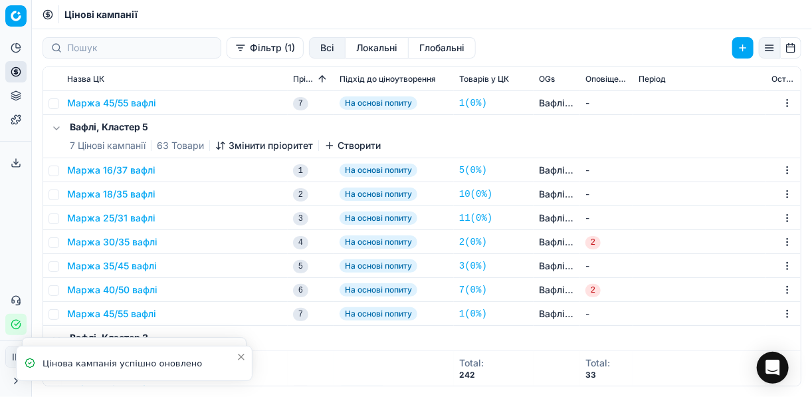
scroll to position [691, 0]
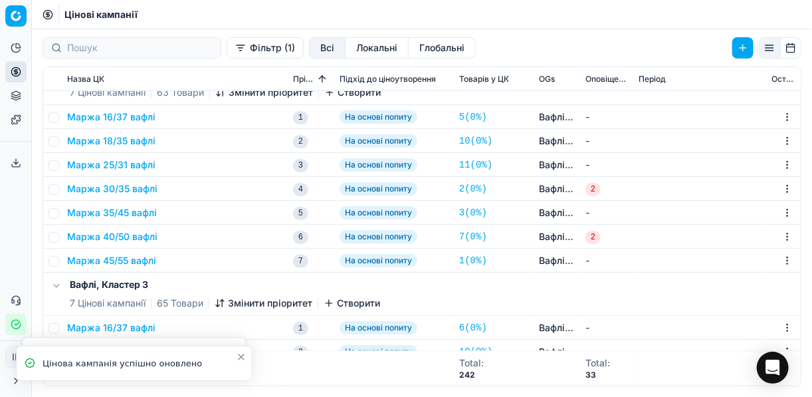
click at [145, 264] on button "Маржа 45/55 вафлі" at bounding box center [111, 260] width 89 height 13
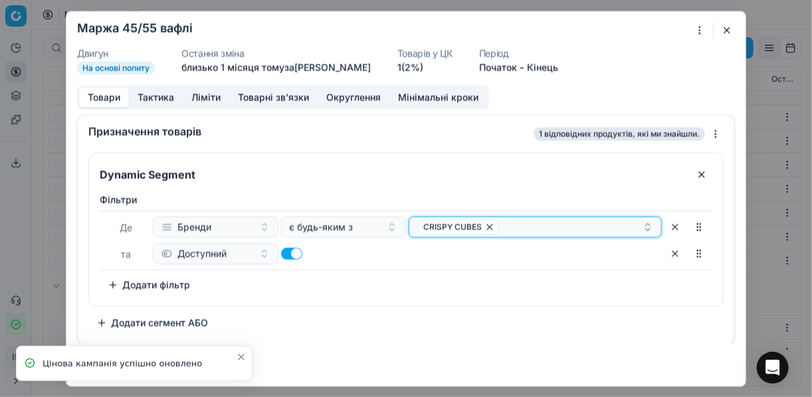
click at [575, 229] on div "CRISPY CUBES" at bounding box center [529, 227] width 225 height 16
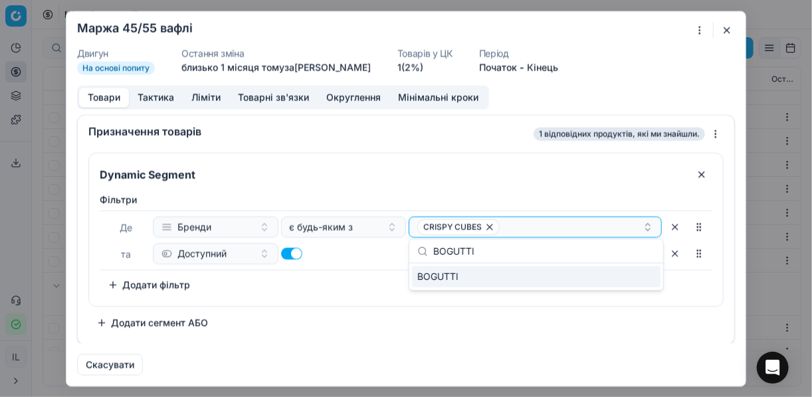
type input "BOGUTTI"
click at [492, 282] on div "BOGUTTI" at bounding box center [536, 276] width 249 height 21
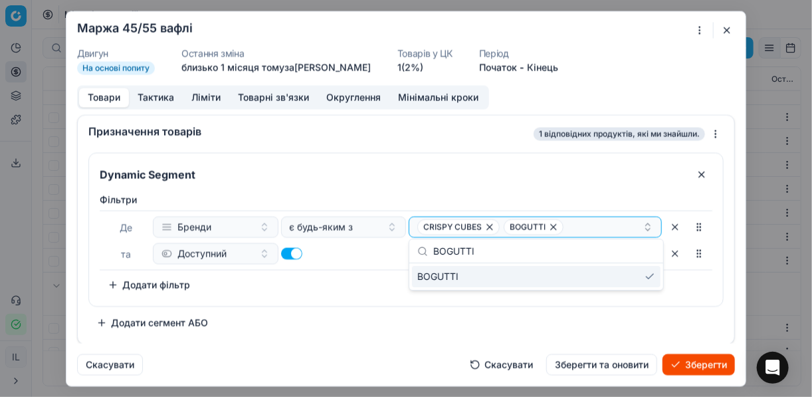
click at [690, 365] on button "Зберегти" at bounding box center [698, 363] width 72 height 21
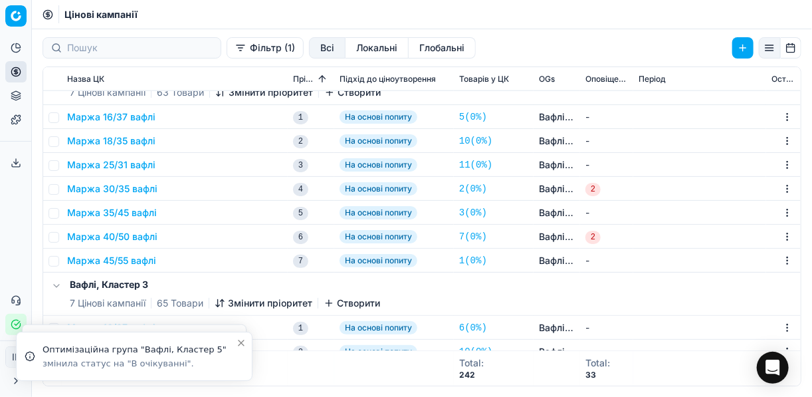
scroll to position [744, 0]
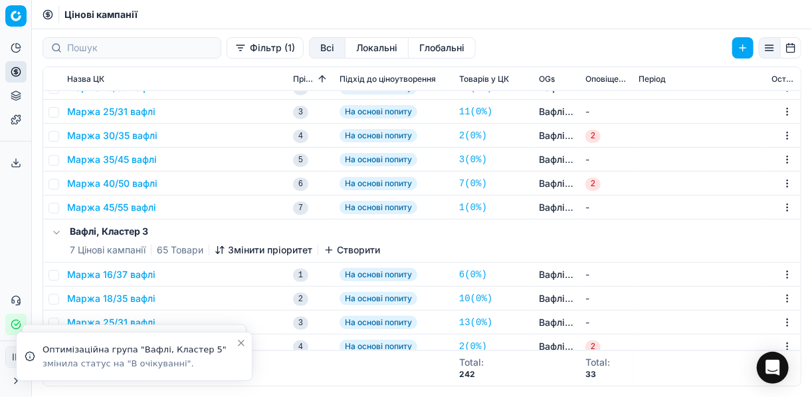
click at [136, 204] on button "Маржа 45/55 вафлі" at bounding box center [111, 207] width 89 height 13
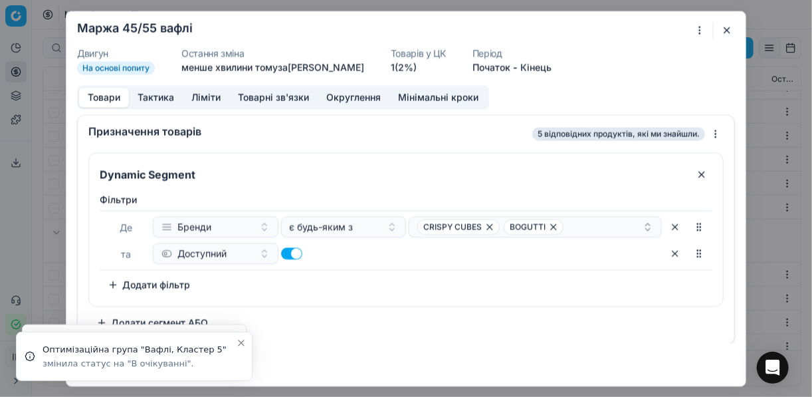
click at [726, 29] on button "button" at bounding box center [727, 30] width 16 height 16
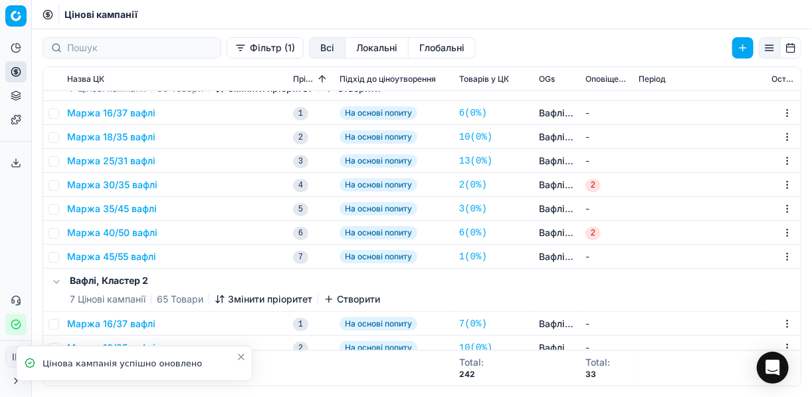
scroll to position [1010, 0]
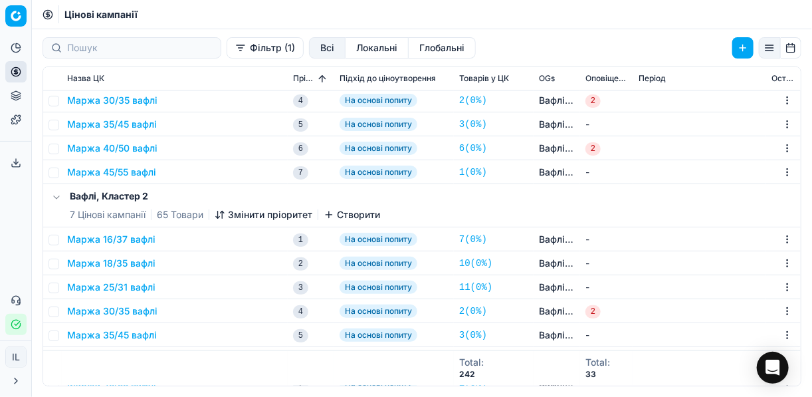
click at [138, 174] on button "Маржа 45/55 вафлі" at bounding box center [111, 171] width 89 height 13
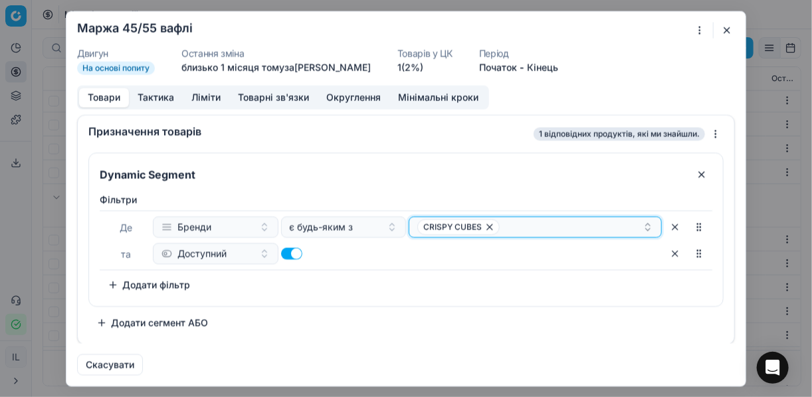
click at [544, 231] on div "CRISPY CUBES" at bounding box center [529, 227] width 225 height 16
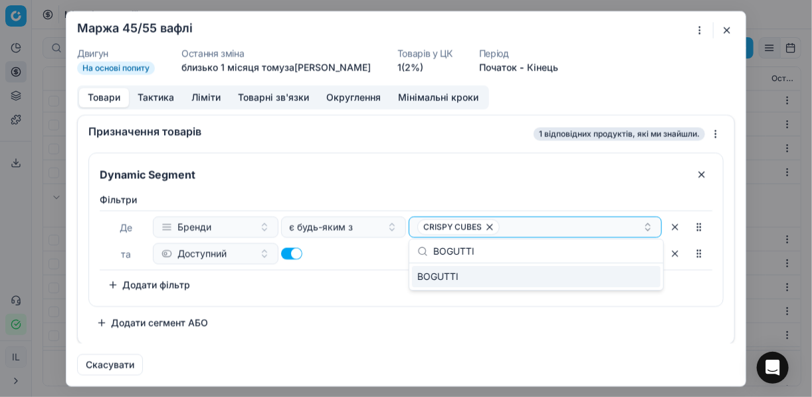
type input "BOGUTTI"
click at [566, 282] on div "BOGUTTI" at bounding box center [536, 276] width 249 height 21
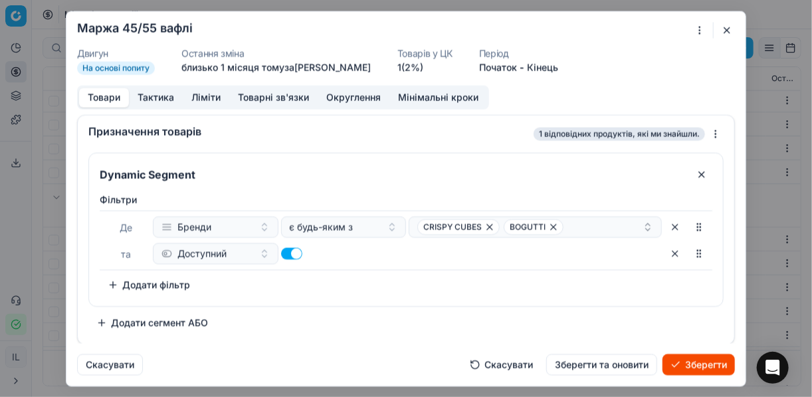
drag, startPoint x: 694, startPoint y: 365, endPoint x: 687, endPoint y: 363, distance: 7.2
click at [688, 364] on button "Зберегти" at bounding box center [698, 363] width 72 height 21
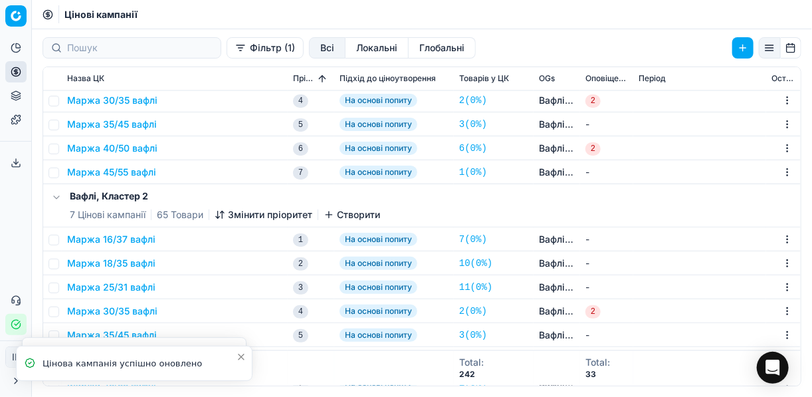
scroll to position [1053, 0]
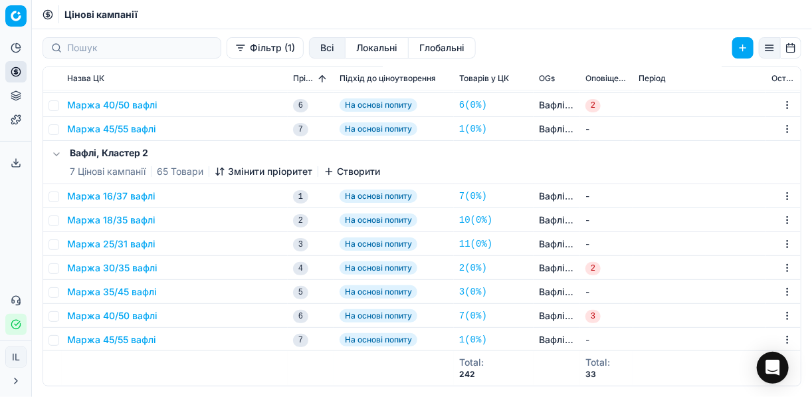
click at [142, 336] on button "Маржа 45/55 вафлі" at bounding box center [111, 339] width 89 height 13
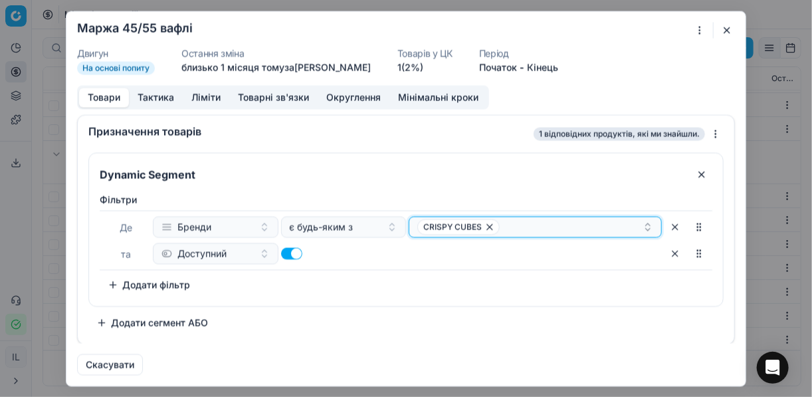
click at [547, 226] on div "CRISPY CUBES" at bounding box center [529, 227] width 225 height 16
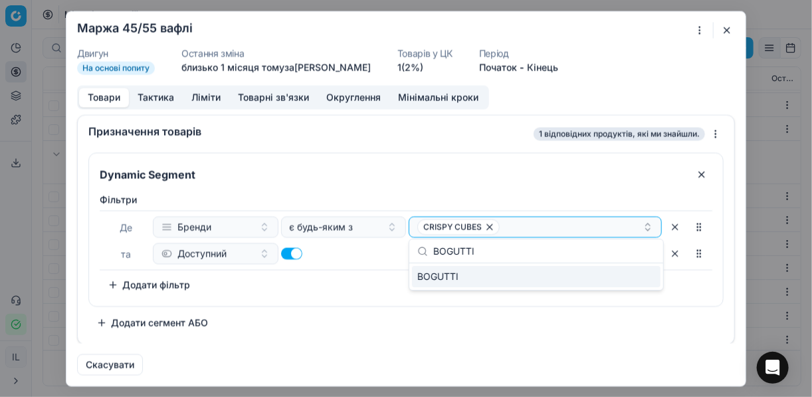
type input "BOGUTTI"
click at [468, 282] on div "BOGUTTI" at bounding box center [536, 276] width 249 height 21
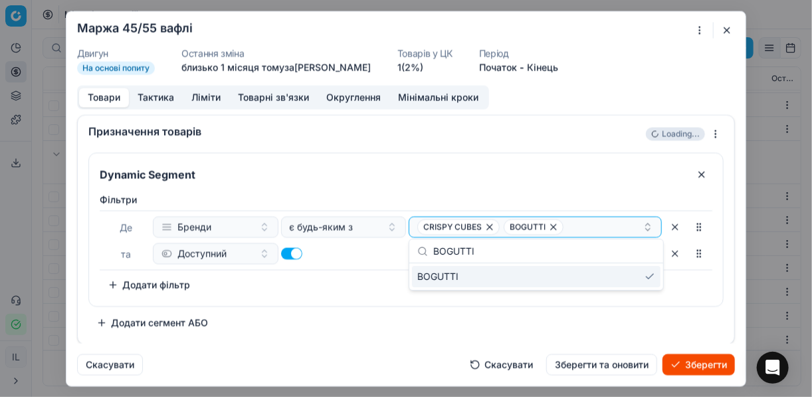
click at [692, 361] on button "Зберегти" at bounding box center [698, 363] width 72 height 21
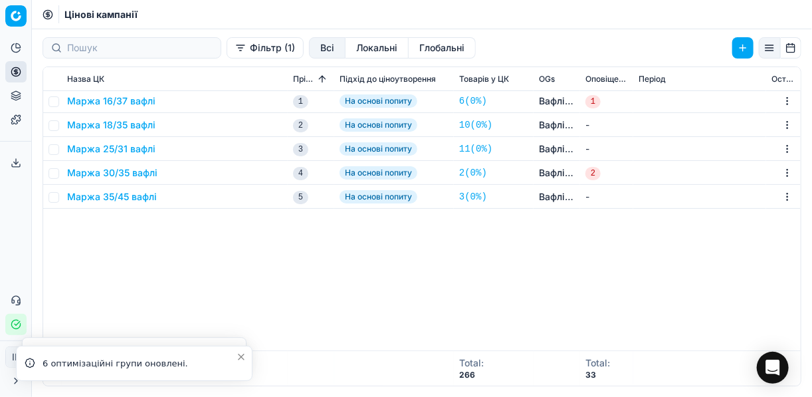
scroll to position [0, 0]
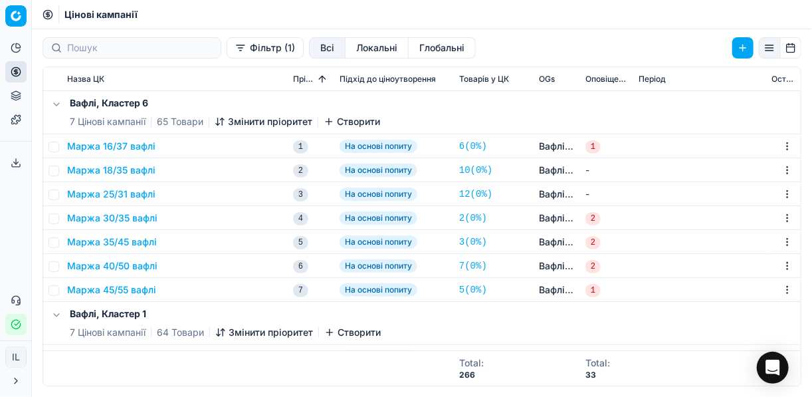
click at [132, 284] on button "Маржа 45/55 вафлі" at bounding box center [111, 289] width 89 height 13
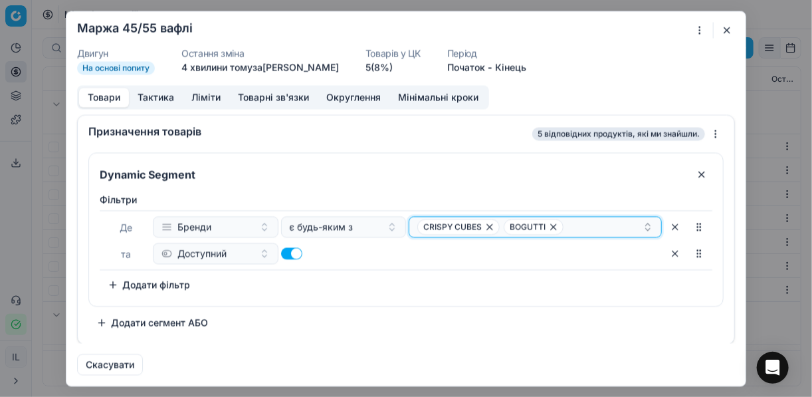
click at [612, 224] on div "CRISPY CUBES BOGUTTI" at bounding box center [529, 227] width 225 height 16
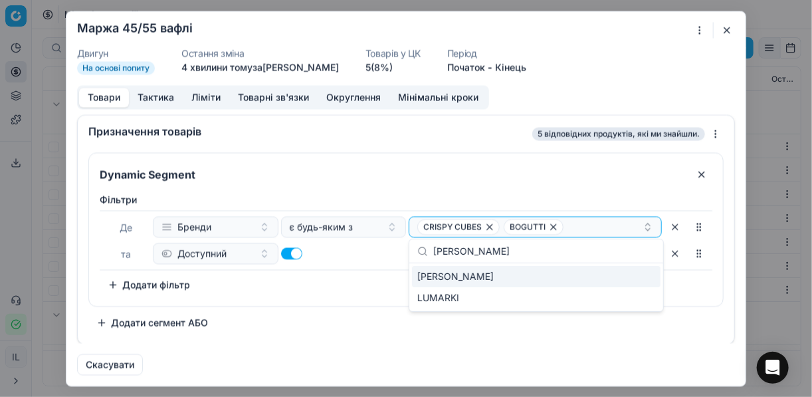
type input "[PERSON_NAME]"
click at [460, 278] on div "[PERSON_NAME]" at bounding box center [536, 276] width 249 height 21
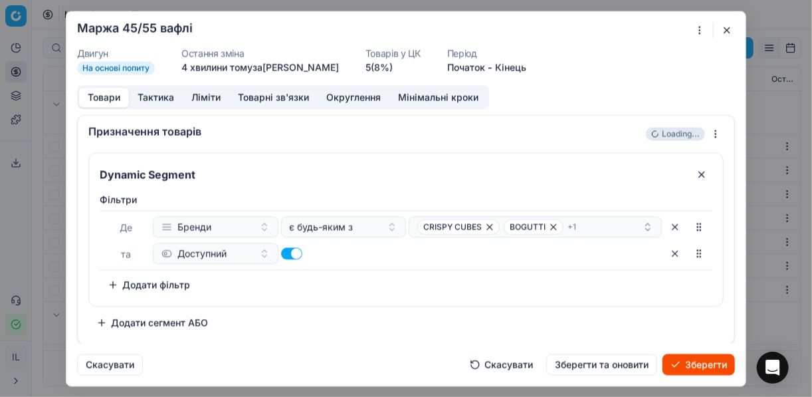
click at [713, 363] on button "Зберегти" at bounding box center [698, 363] width 72 height 21
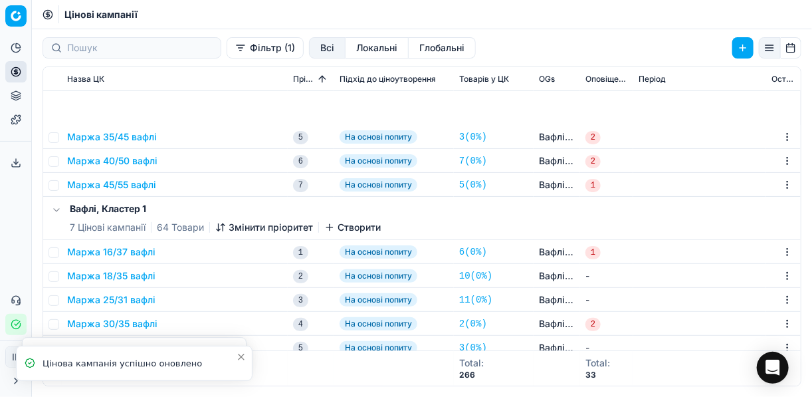
scroll to position [266, 0]
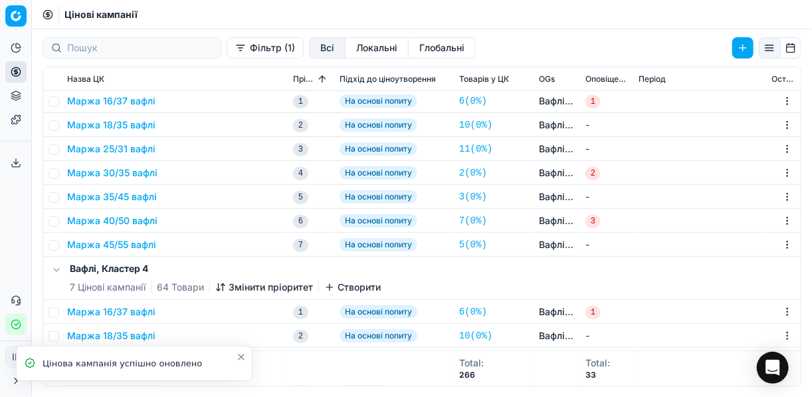
click at [119, 246] on button "Маржа 45/55 вафлі" at bounding box center [111, 244] width 89 height 13
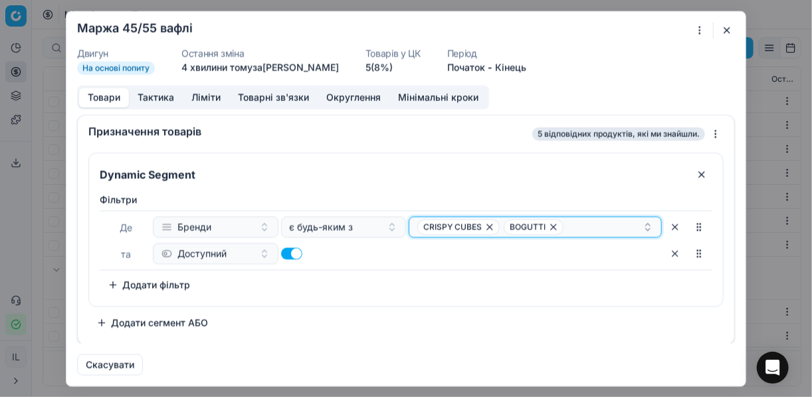
click at [579, 220] on div "CRISPY CUBES BOGUTTI" at bounding box center [529, 227] width 225 height 16
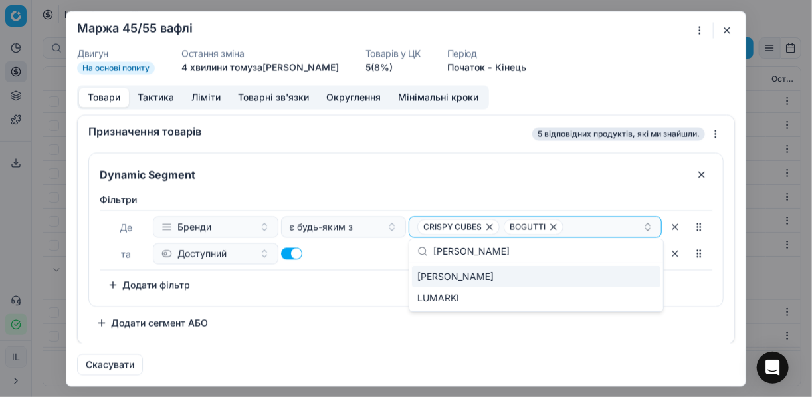
type input "[PERSON_NAME]"
click at [488, 278] on div "[PERSON_NAME]" at bounding box center [536, 276] width 249 height 21
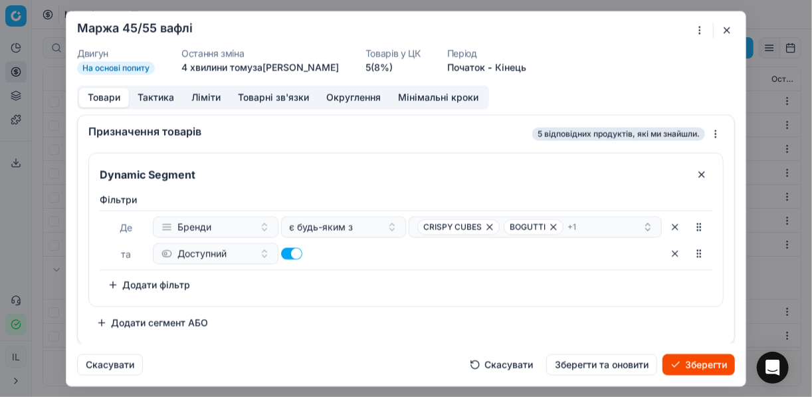
click at [680, 365] on button "Зберегти" at bounding box center [698, 363] width 72 height 21
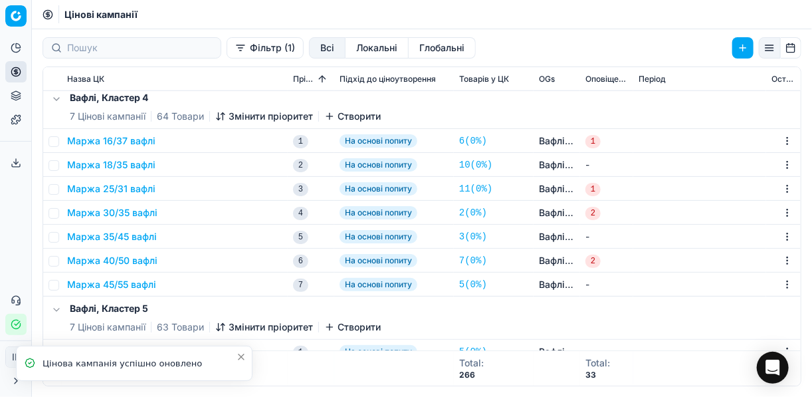
scroll to position [478, 0]
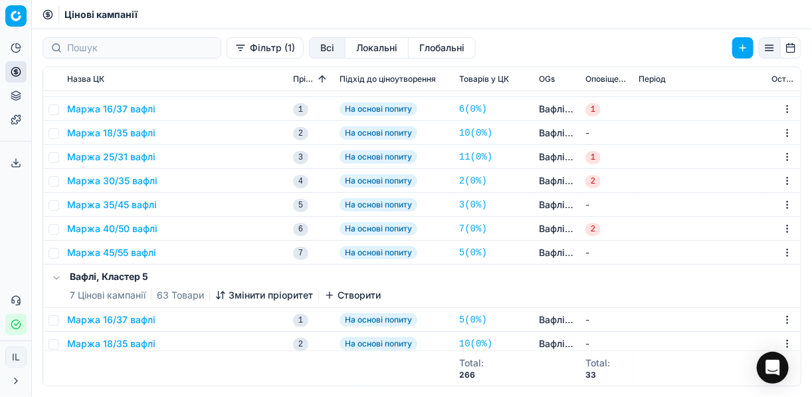
click at [198, 255] on div "Маржа 45/55 вафлі" at bounding box center [174, 252] width 215 height 13
click at [175, 250] on div "Маржа 45/55 вафлі" at bounding box center [174, 252] width 215 height 13
click at [129, 253] on button "Маржа 45/55 вафлі" at bounding box center [111, 252] width 89 height 13
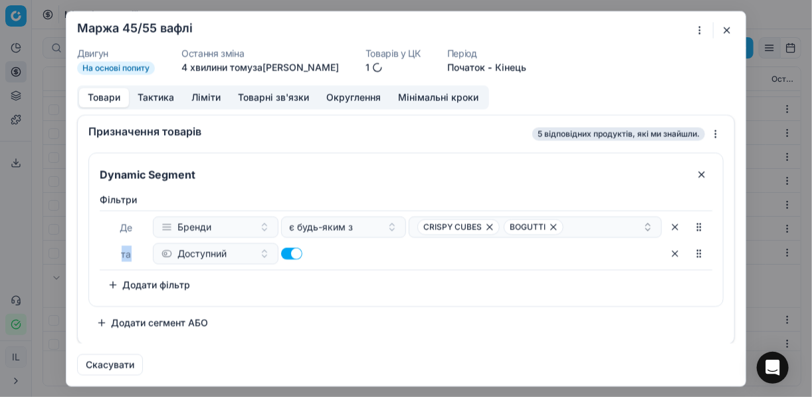
click at [130, 253] on div "та" at bounding box center [126, 253] width 48 height 16
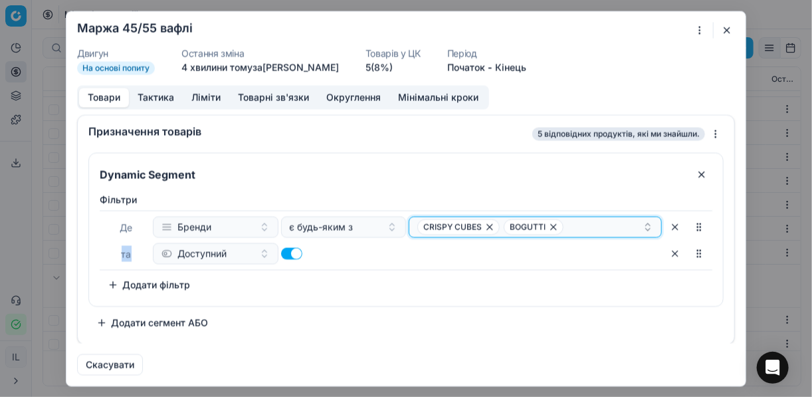
click at [597, 225] on div "CRISPY CUBES BOGUTTI" at bounding box center [529, 227] width 225 height 16
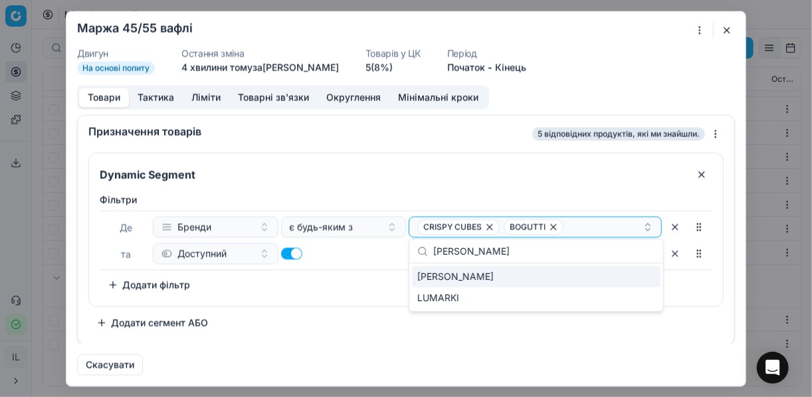
type input "[PERSON_NAME]"
click at [455, 279] on div "[PERSON_NAME]" at bounding box center [536, 276] width 249 height 21
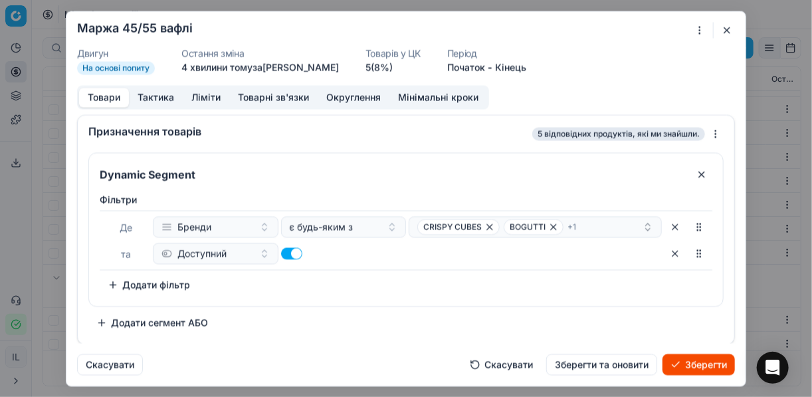
click at [676, 365] on button "Зберегти" at bounding box center [698, 363] width 72 height 21
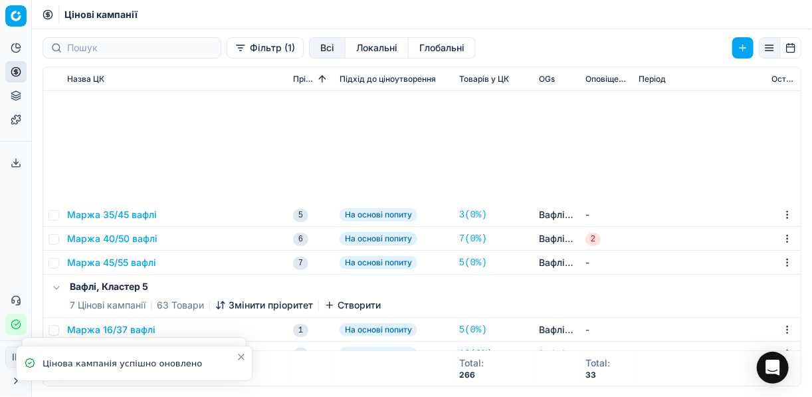
scroll to position [691, 0]
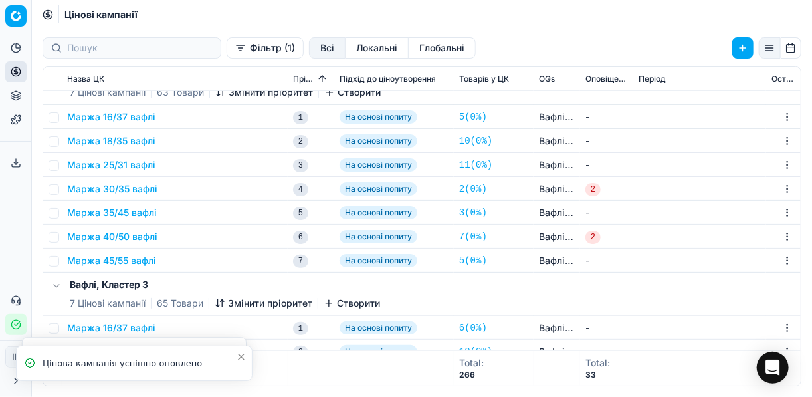
click at [136, 258] on button "Маржа 45/55 вафлі" at bounding box center [111, 260] width 89 height 13
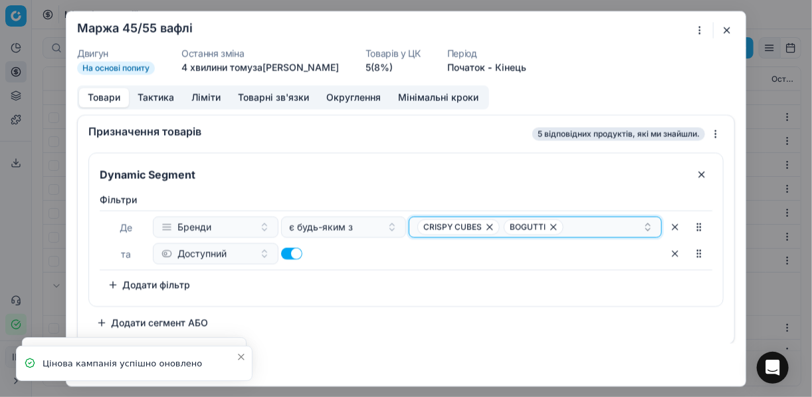
click at [600, 223] on div "CRISPY CUBES BOGUTTI" at bounding box center [529, 227] width 225 height 16
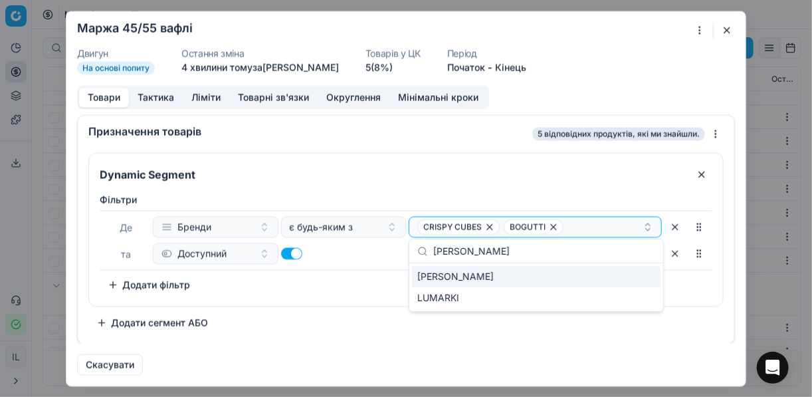
type input "[PERSON_NAME]"
click at [458, 276] on div "[PERSON_NAME]" at bounding box center [536, 276] width 249 height 21
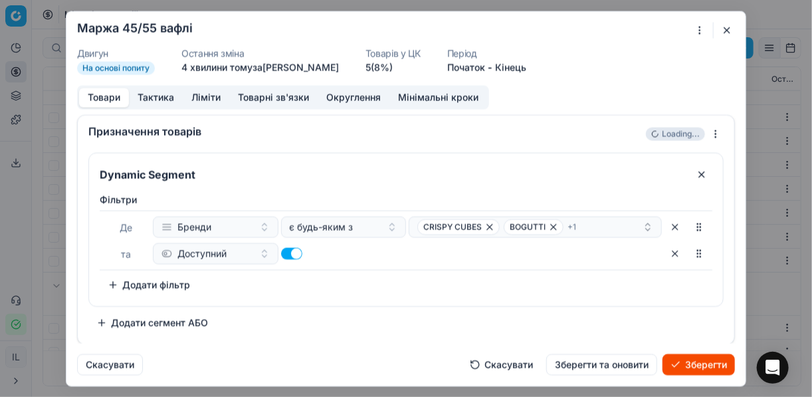
click at [704, 367] on button "Зберегти" at bounding box center [698, 363] width 72 height 21
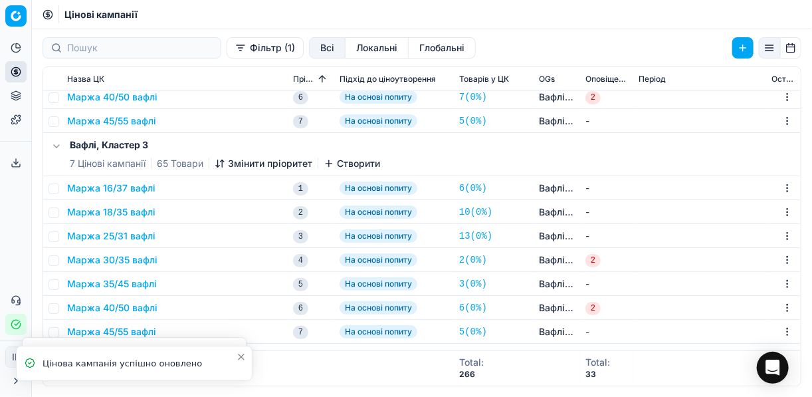
scroll to position [904, 0]
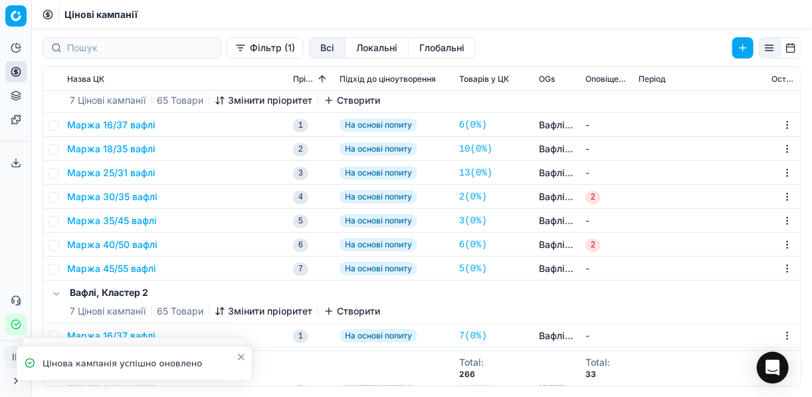
click at [102, 265] on button "Маржа 45/55 вафлі" at bounding box center [111, 268] width 89 height 13
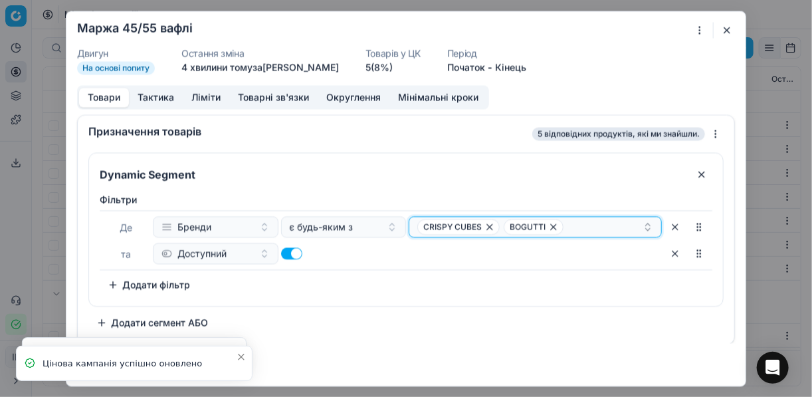
click at [581, 220] on div "CRISPY CUBES BOGUTTI" at bounding box center [529, 227] width 225 height 16
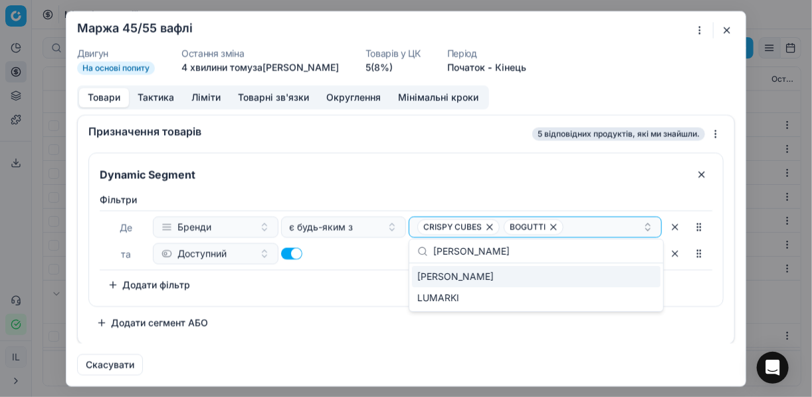
type input "[PERSON_NAME]"
click at [503, 276] on div "[PERSON_NAME]" at bounding box center [536, 276] width 249 height 21
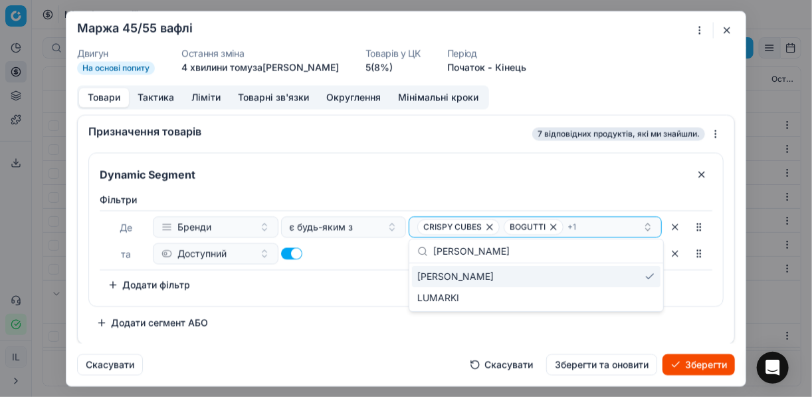
click at [493, 276] on div "[PERSON_NAME]" at bounding box center [536, 276] width 249 height 21
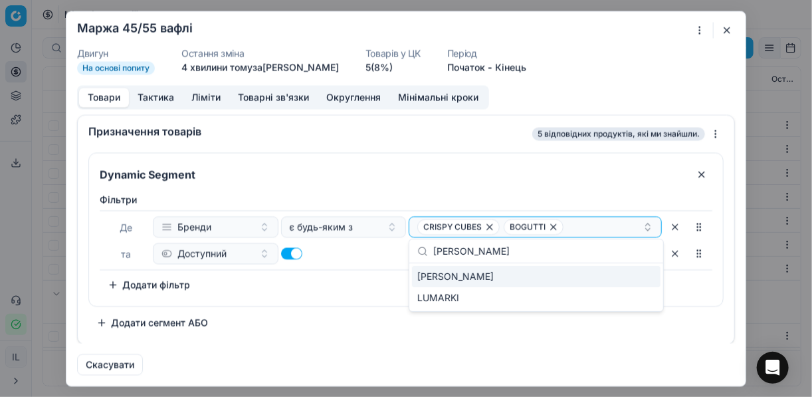
click at [433, 270] on span "[PERSON_NAME]" at bounding box center [455, 276] width 76 height 13
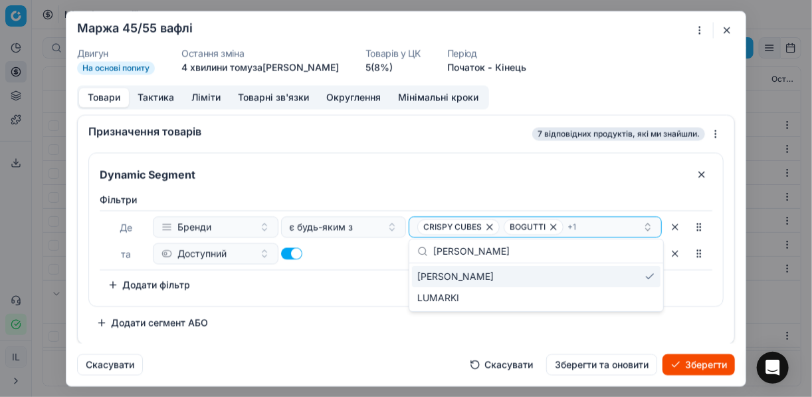
click at [728, 27] on button "button" at bounding box center [727, 30] width 16 height 16
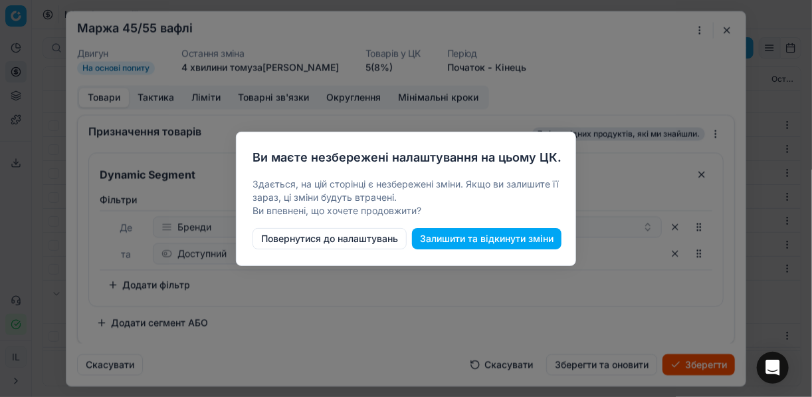
click at [449, 241] on button "Залишити та відкинути зміни" at bounding box center [486, 238] width 149 height 21
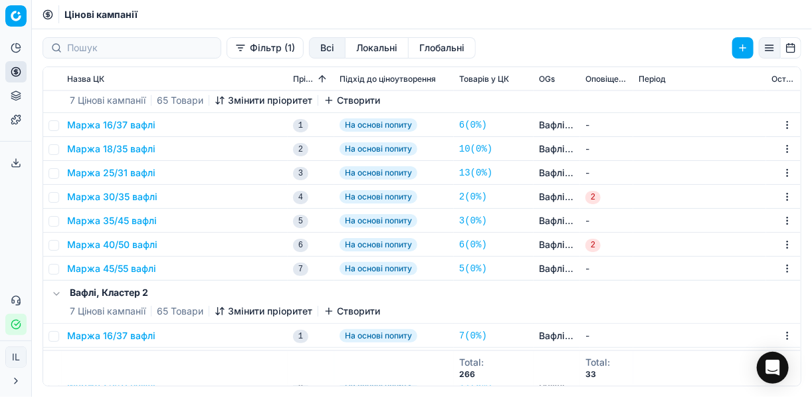
click at [97, 268] on button "Маржа 45/55 вафлі" at bounding box center [111, 268] width 89 height 13
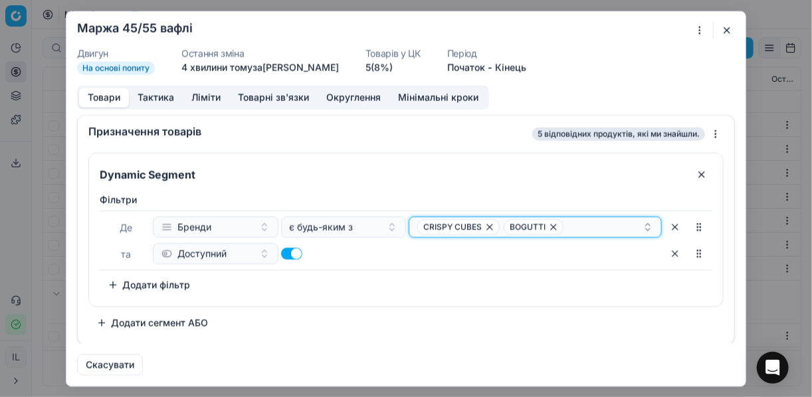
click at [585, 227] on div "CRISPY CUBES BOGUTTI" at bounding box center [529, 227] width 225 height 16
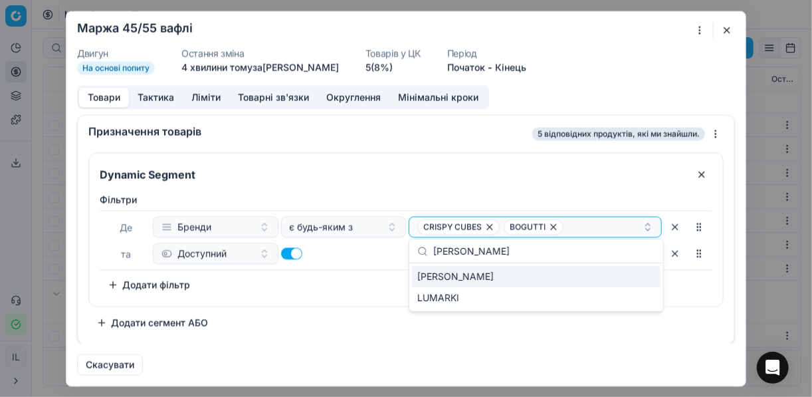
type input "[PERSON_NAME]"
click at [498, 277] on div "[PERSON_NAME]" at bounding box center [536, 276] width 249 height 21
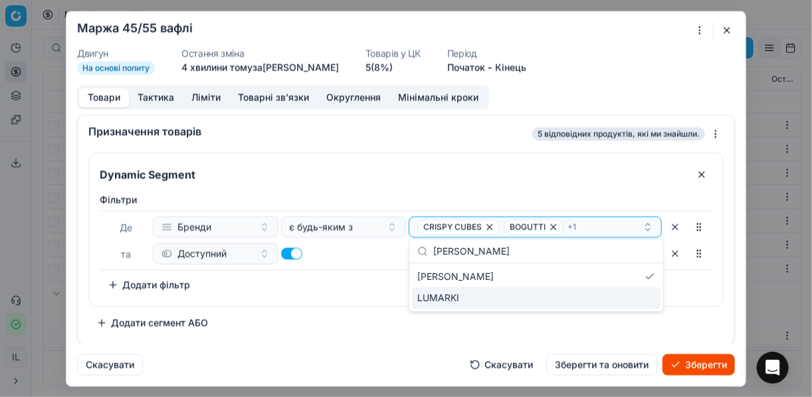
click at [690, 362] on button "Зберегти" at bounding box center [698, 363] width 72 height 21
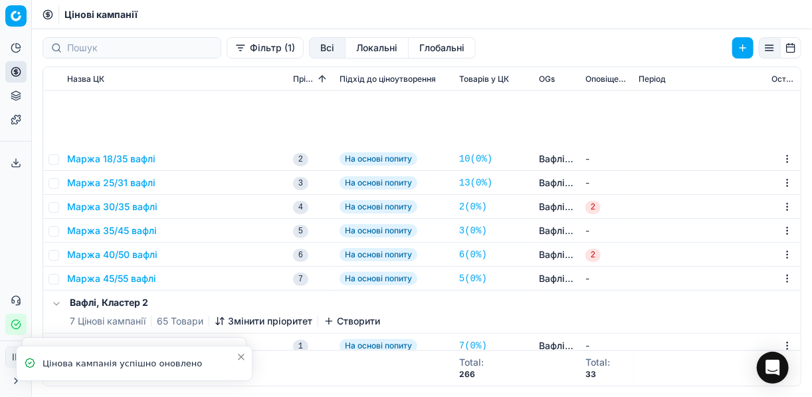
scroll to position [1053, 0]
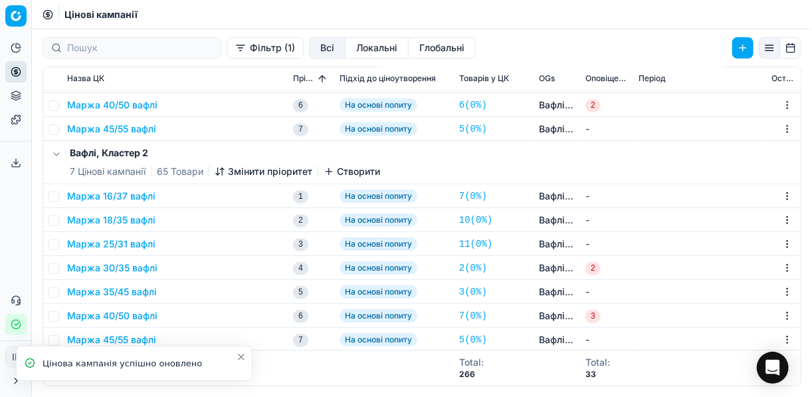
click at [91, 336] on button "Маржа 45/55 вафлі" at bounding box center [111, 339] width 89 height 13
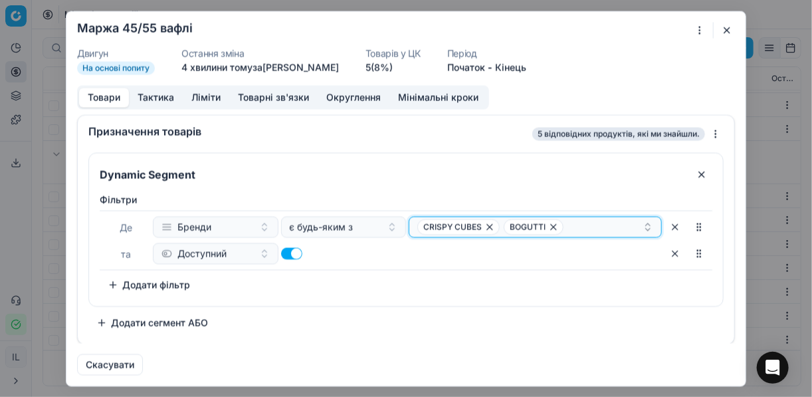
click at [567, 223] on div "CRISPY CUBES BOGUTTI" at bounding box center [529, 227] width 225 height 16
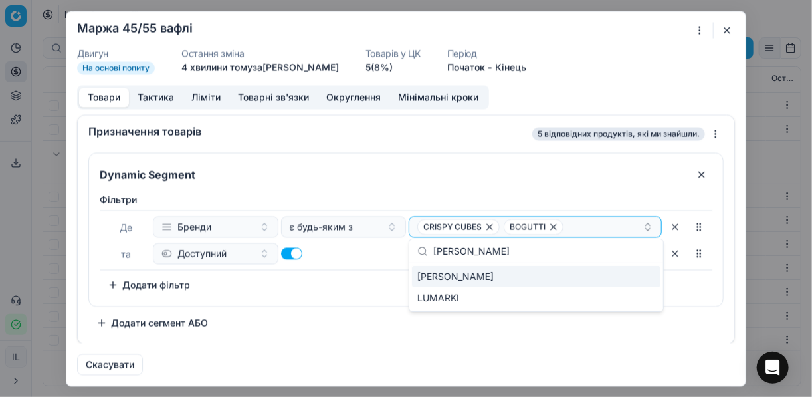
type input "[PERSON_NAME]"
click at [508, 273] on div "[PERSON_NAME]" at bounding box center [536, 276] width 249 height 21
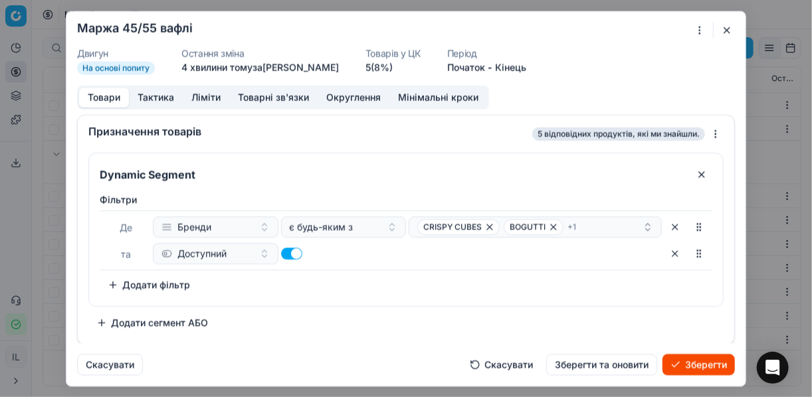
click at [682, 360] on button "Зберегти" at bounding box center [698, 363] width 72 height 21
